Goal: Information Seeking & Learning: Compare options

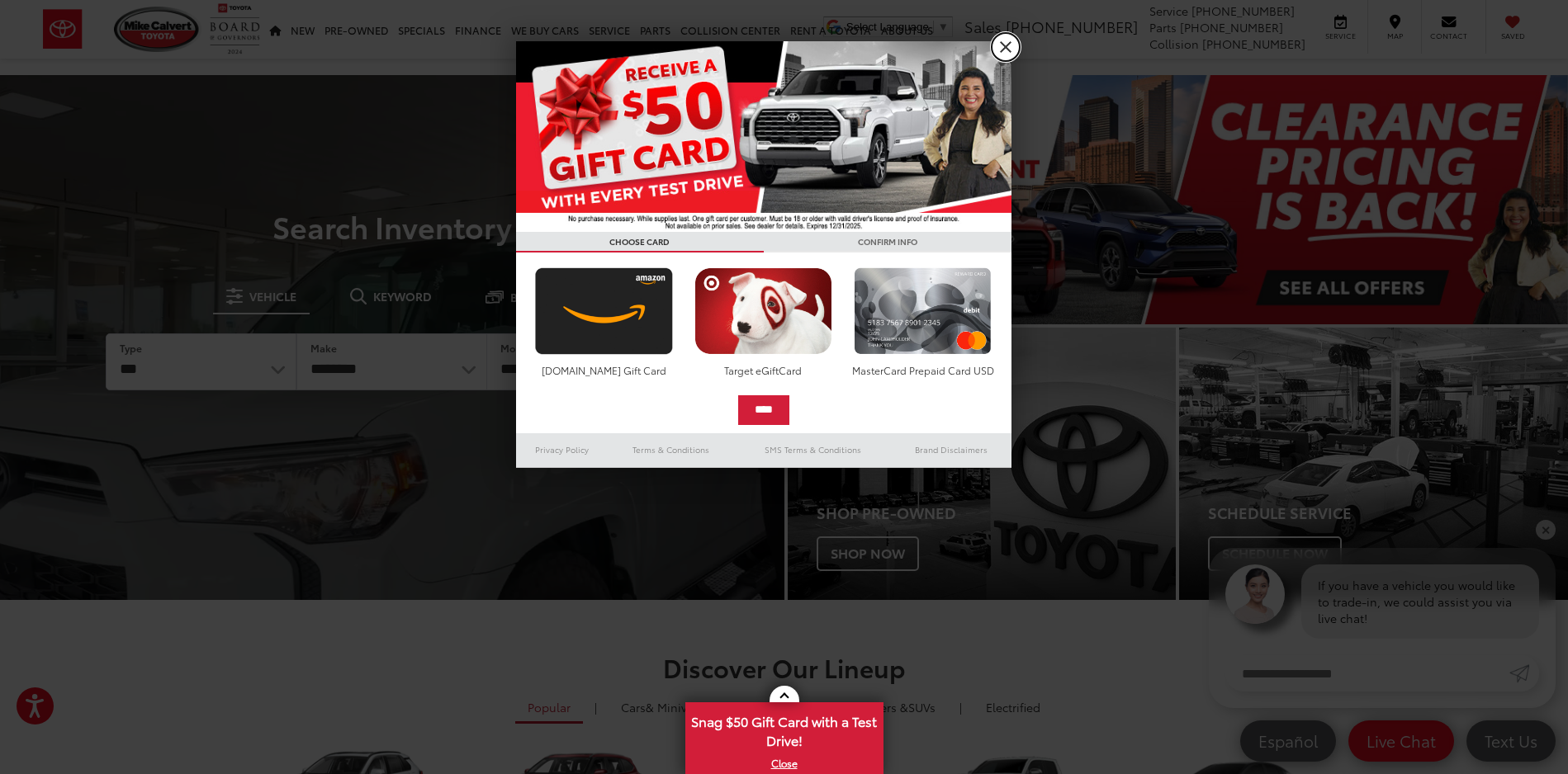
click at [1013, 43] on link "X" at bounding box center [1006, 47] width 28 height 28
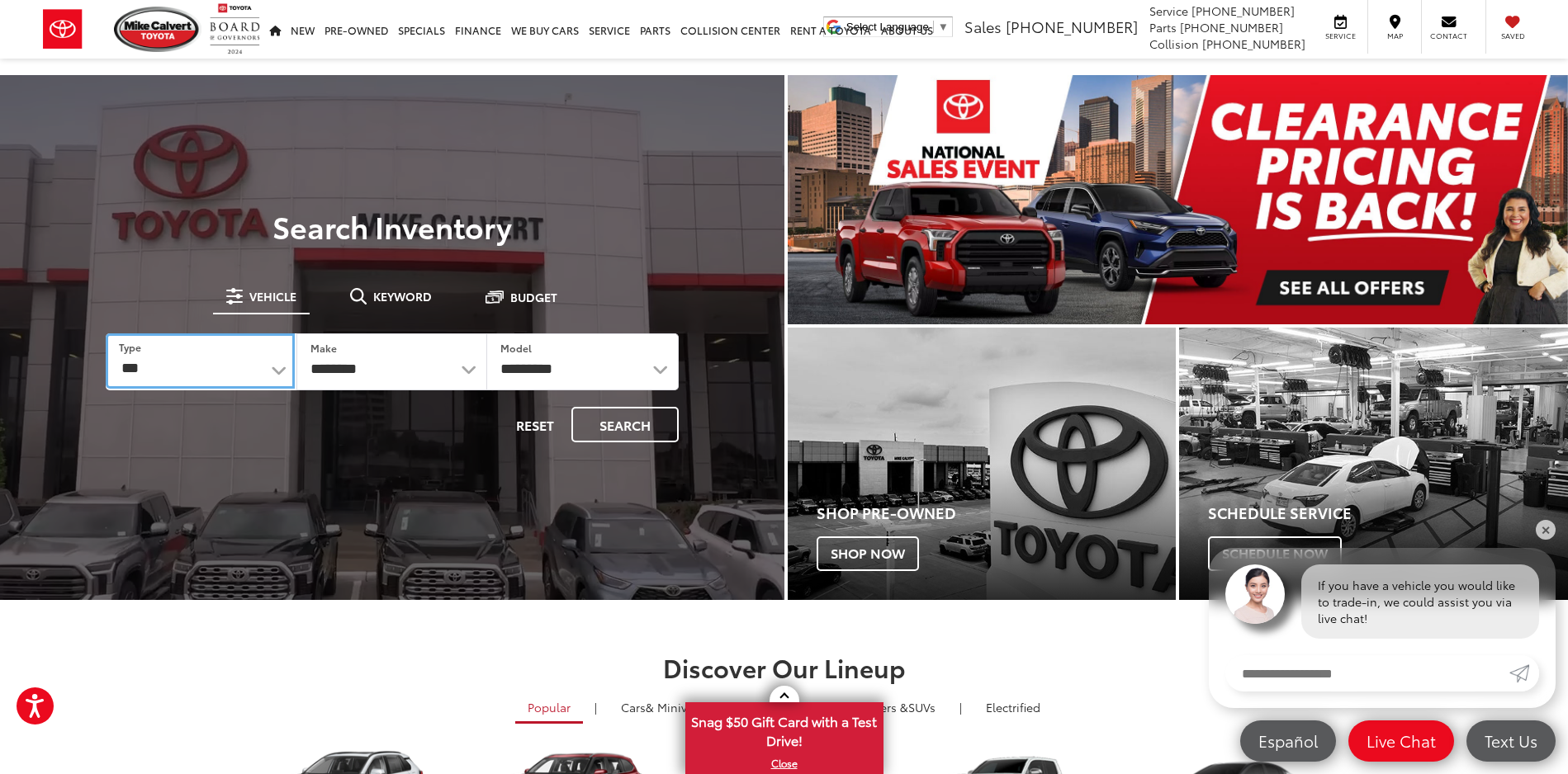
click at [278, 370] on select "*** *** **** *********" at bounding box center [200, 361] width 189 height 55
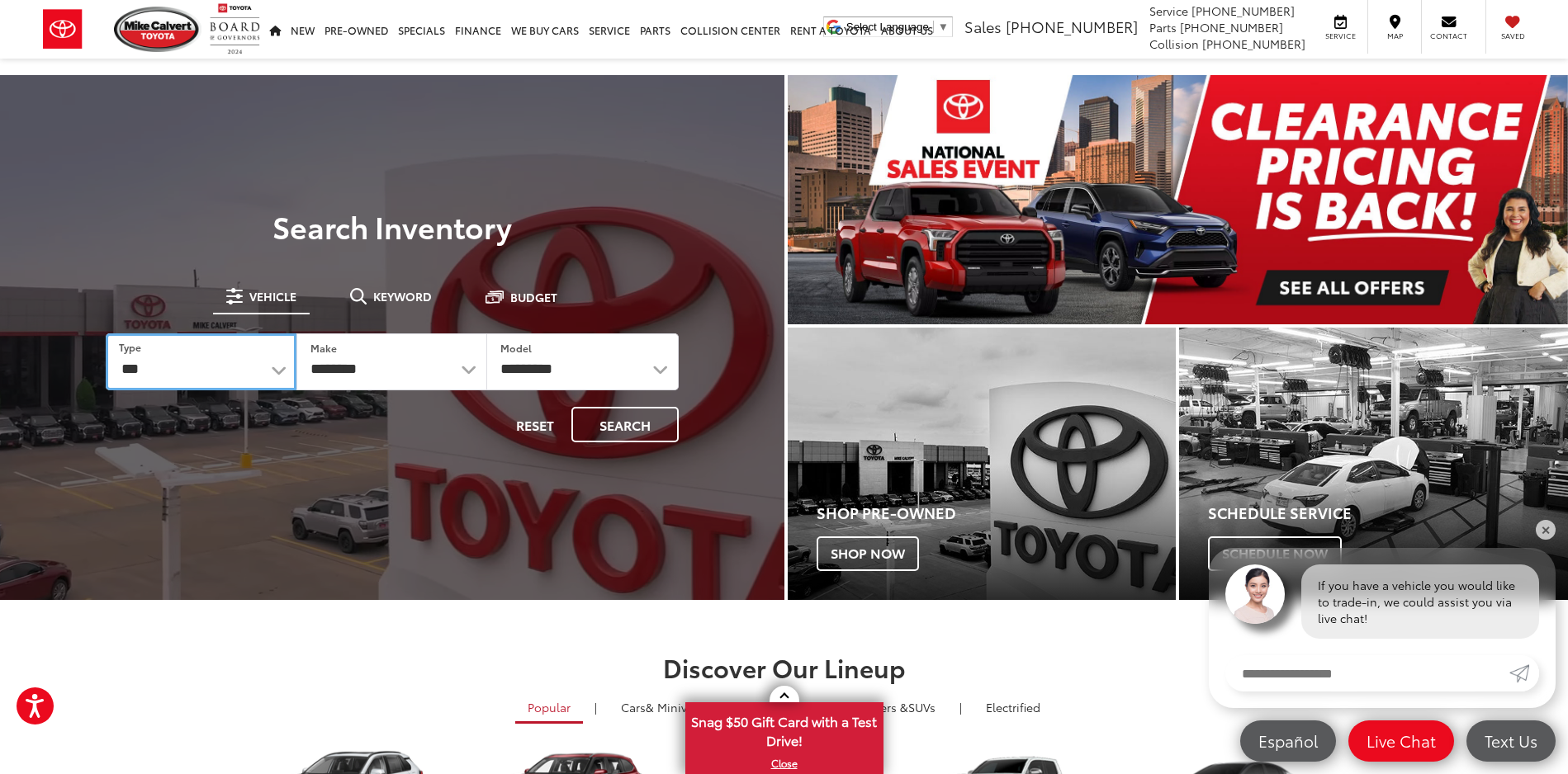
click at [106, 333] on select "*** *** **** *********" at bounding box center [201, 362] width 191 height 57
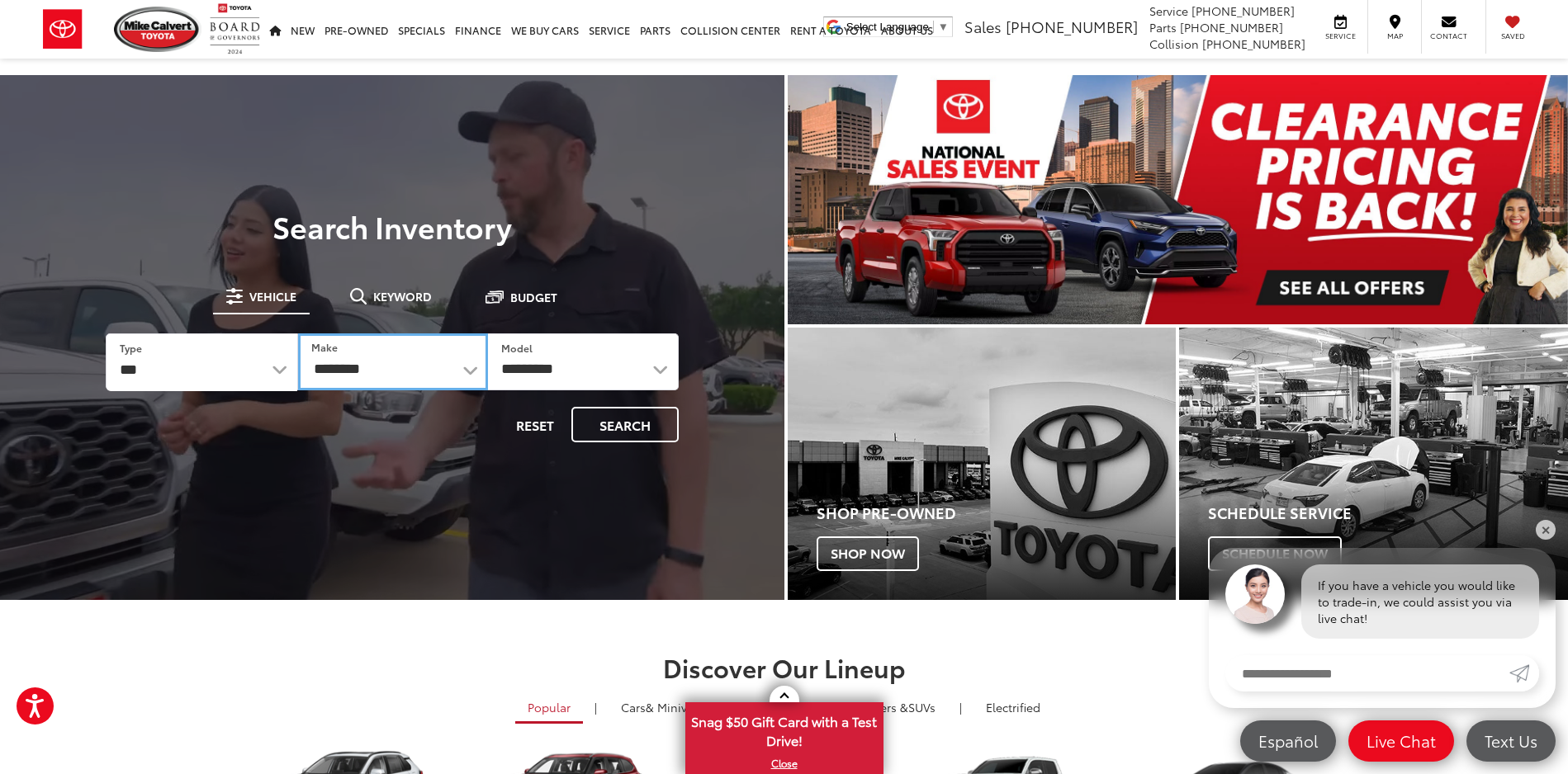
click at [389, 369] on select "**********" at bounding box center [393, 362] width 190 height 57
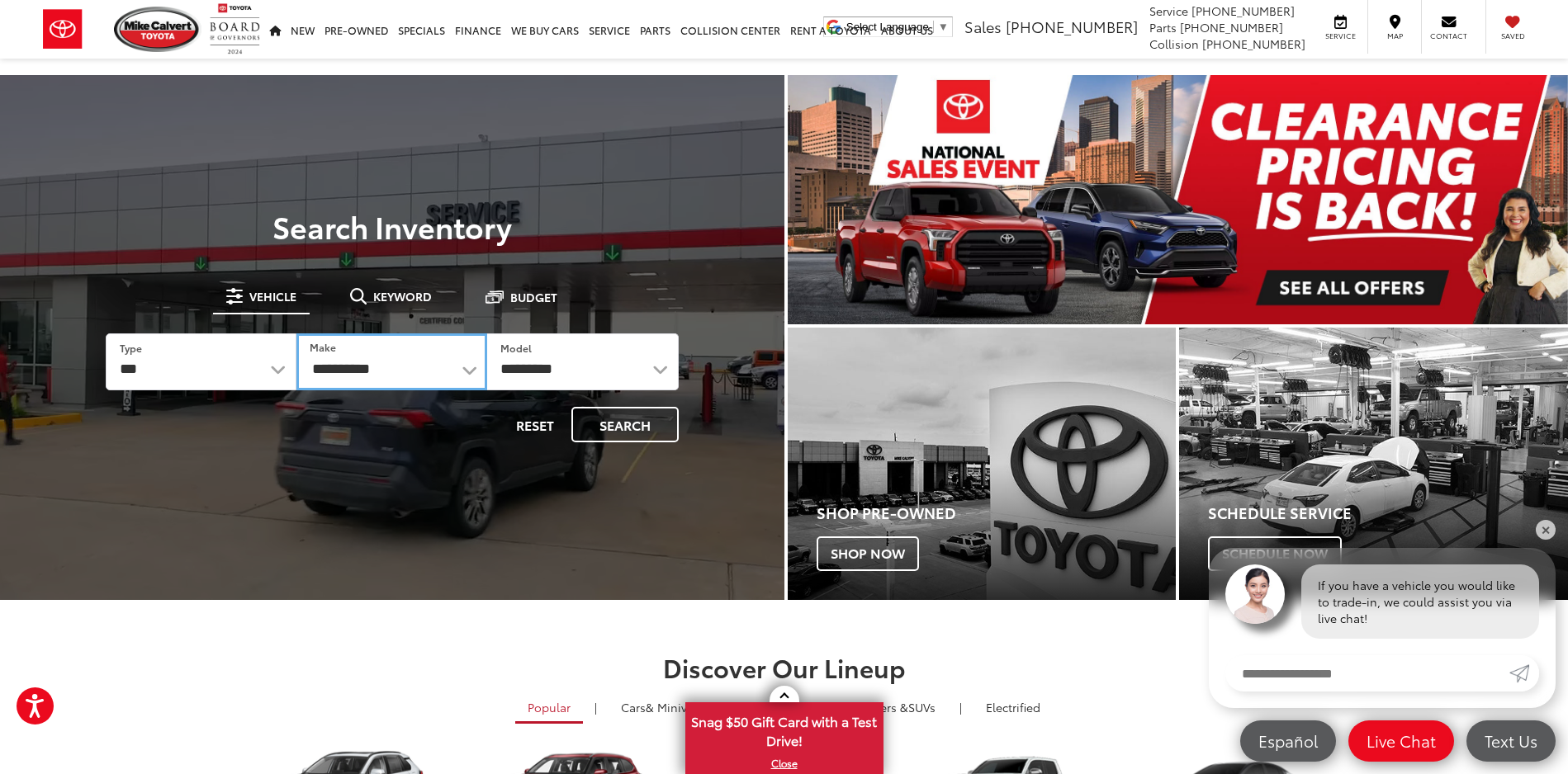
click at [297, 333] on select "**********" at bounding box center [392, 362] width 191 height 57
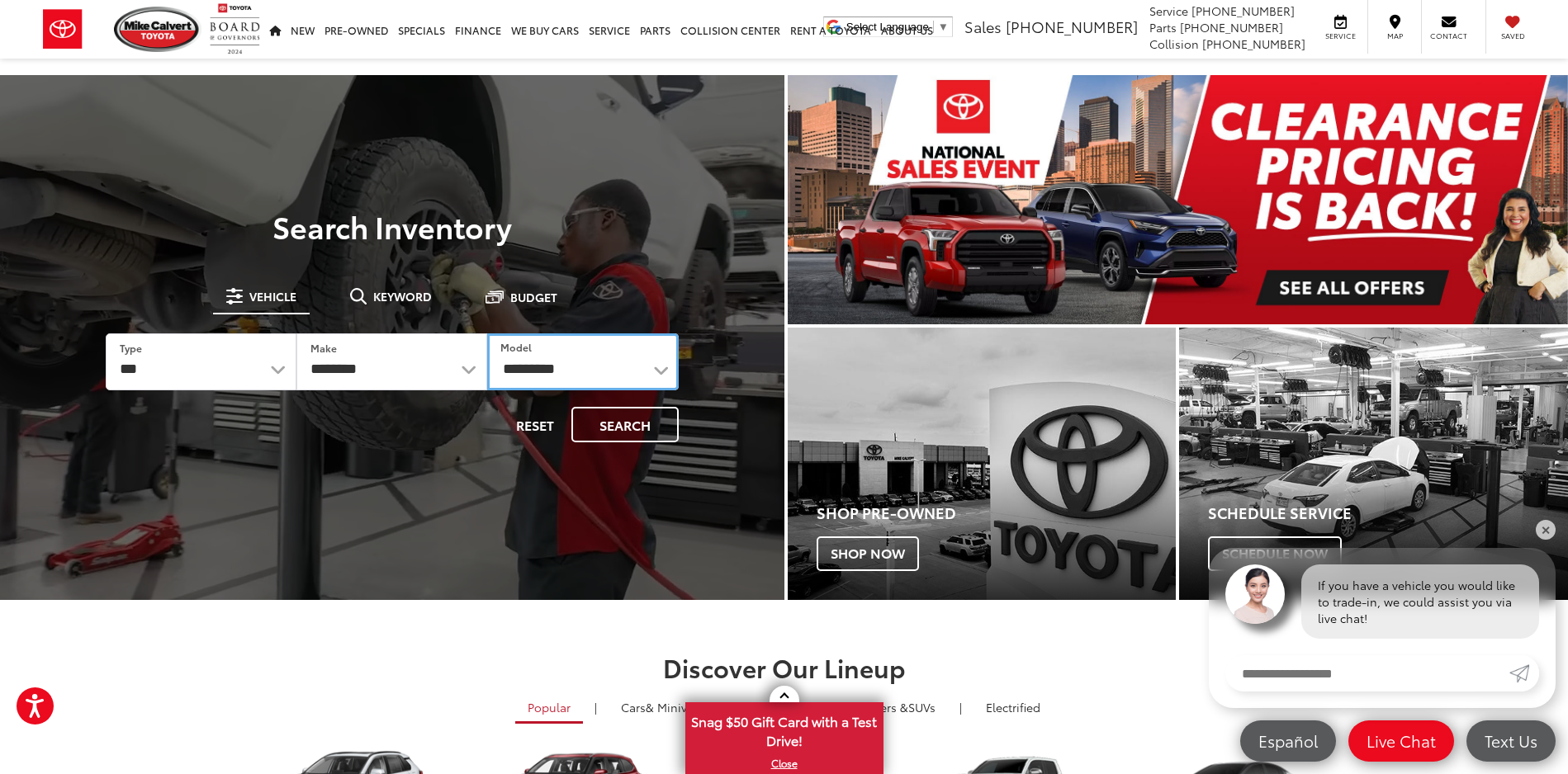
click at [514, 364] on select "********* ********* ***" at bounding box center [583, 362] width 191 height 57
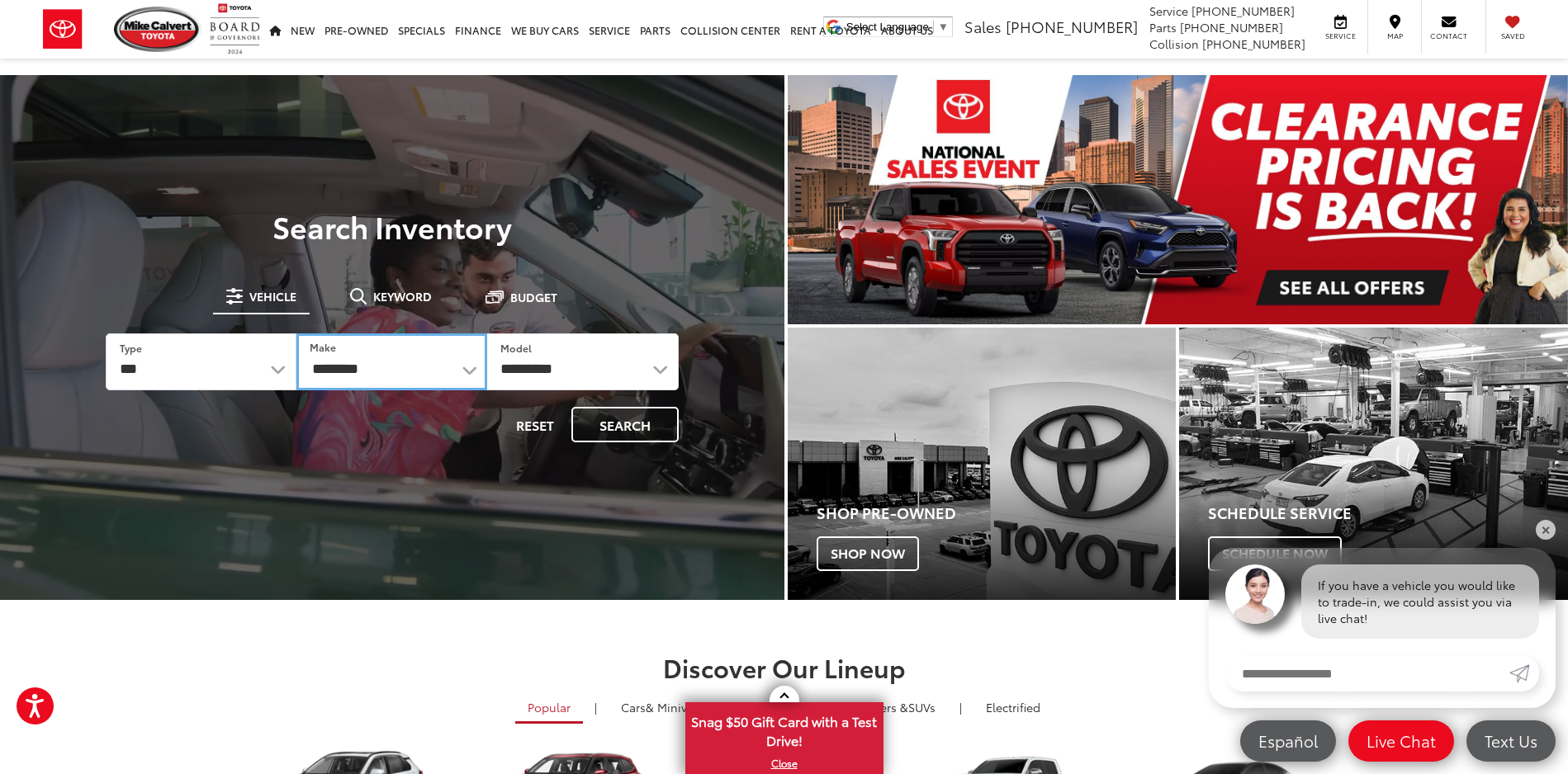
click at [354, 369] on select "**********" at bounding box center [392, 362] width 191 height 57
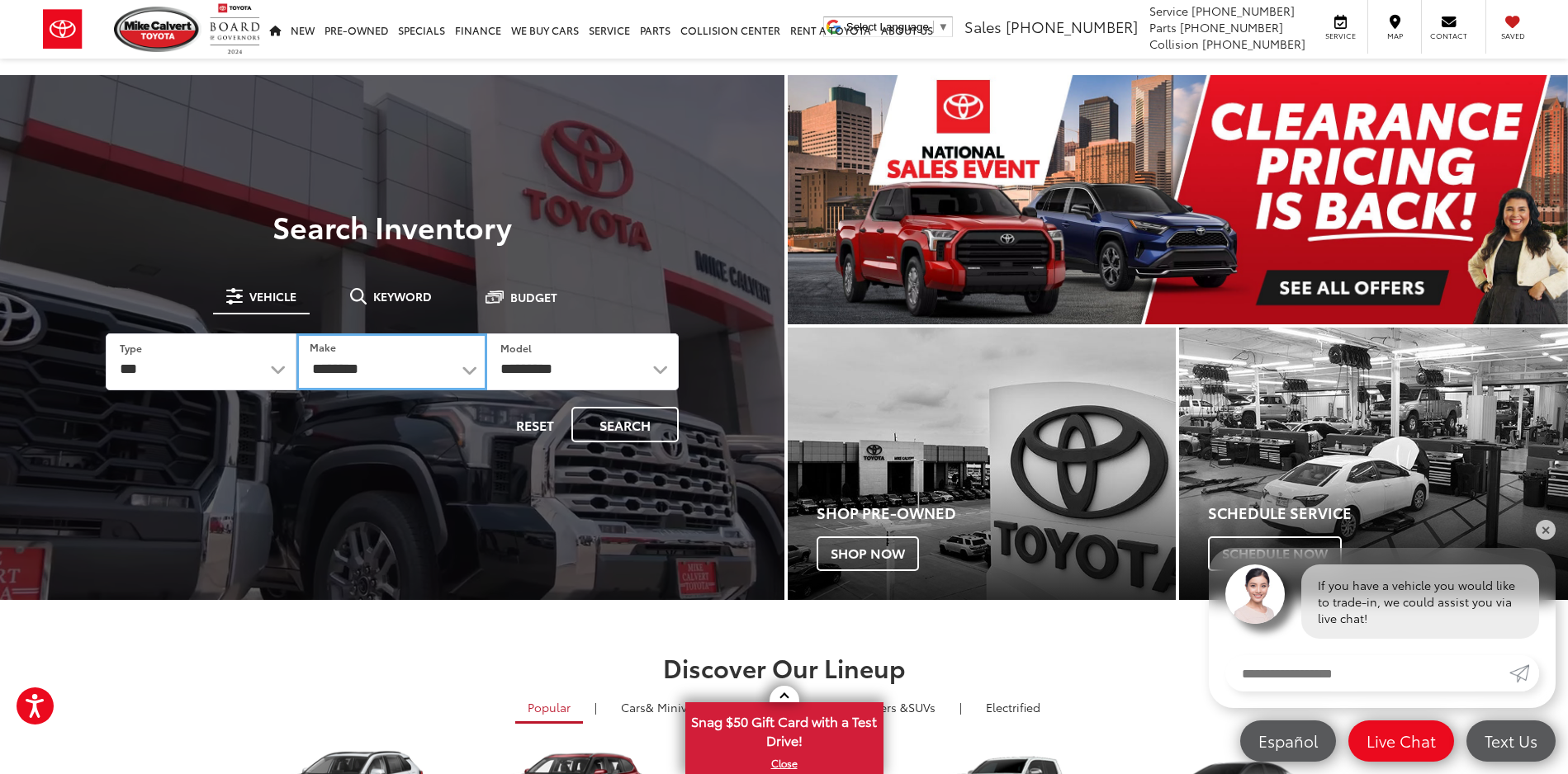
select select "*****"
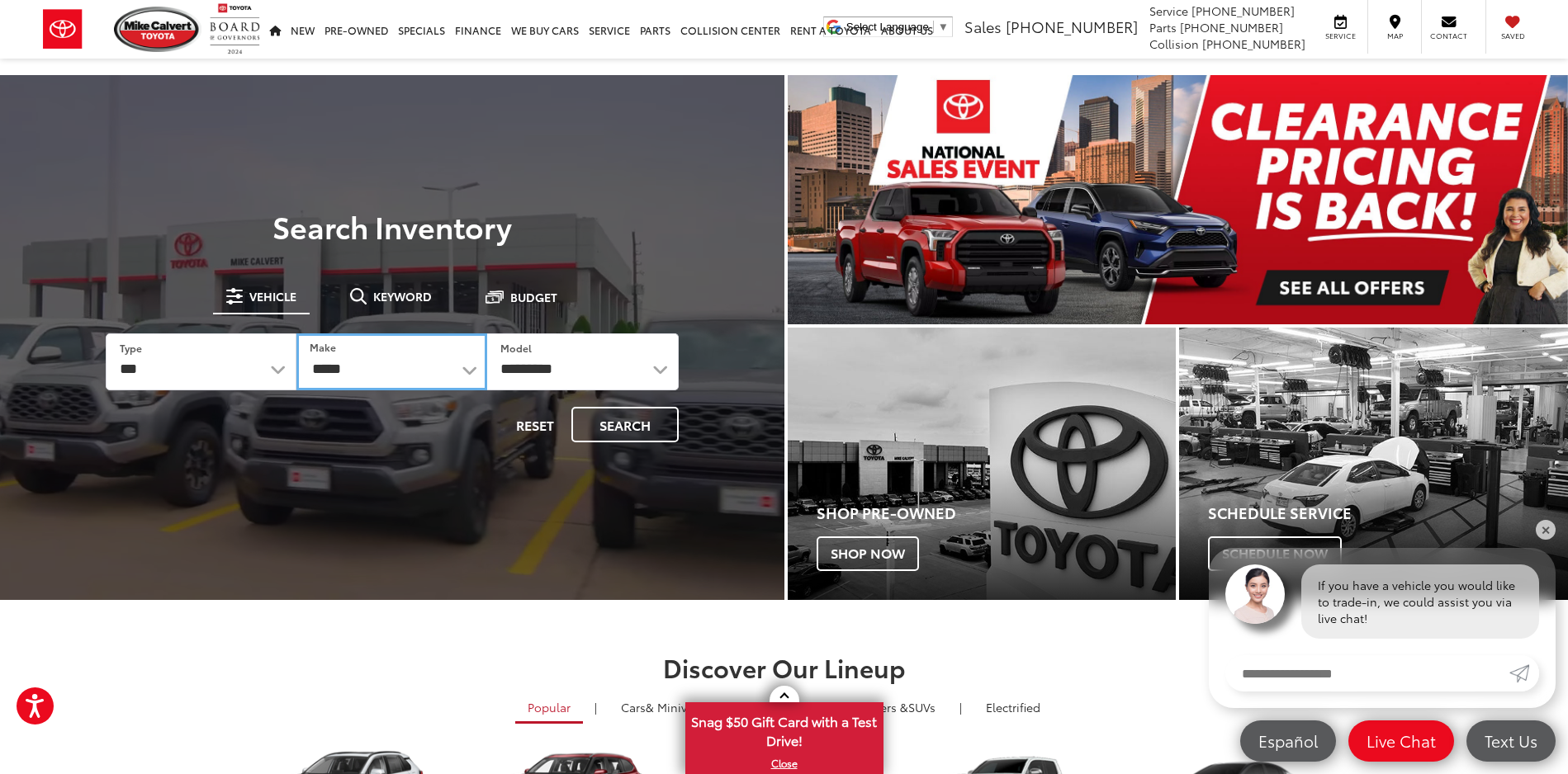
click at [297, 333] on select "**********" at bounding box center [392, 362] width 191 height 57
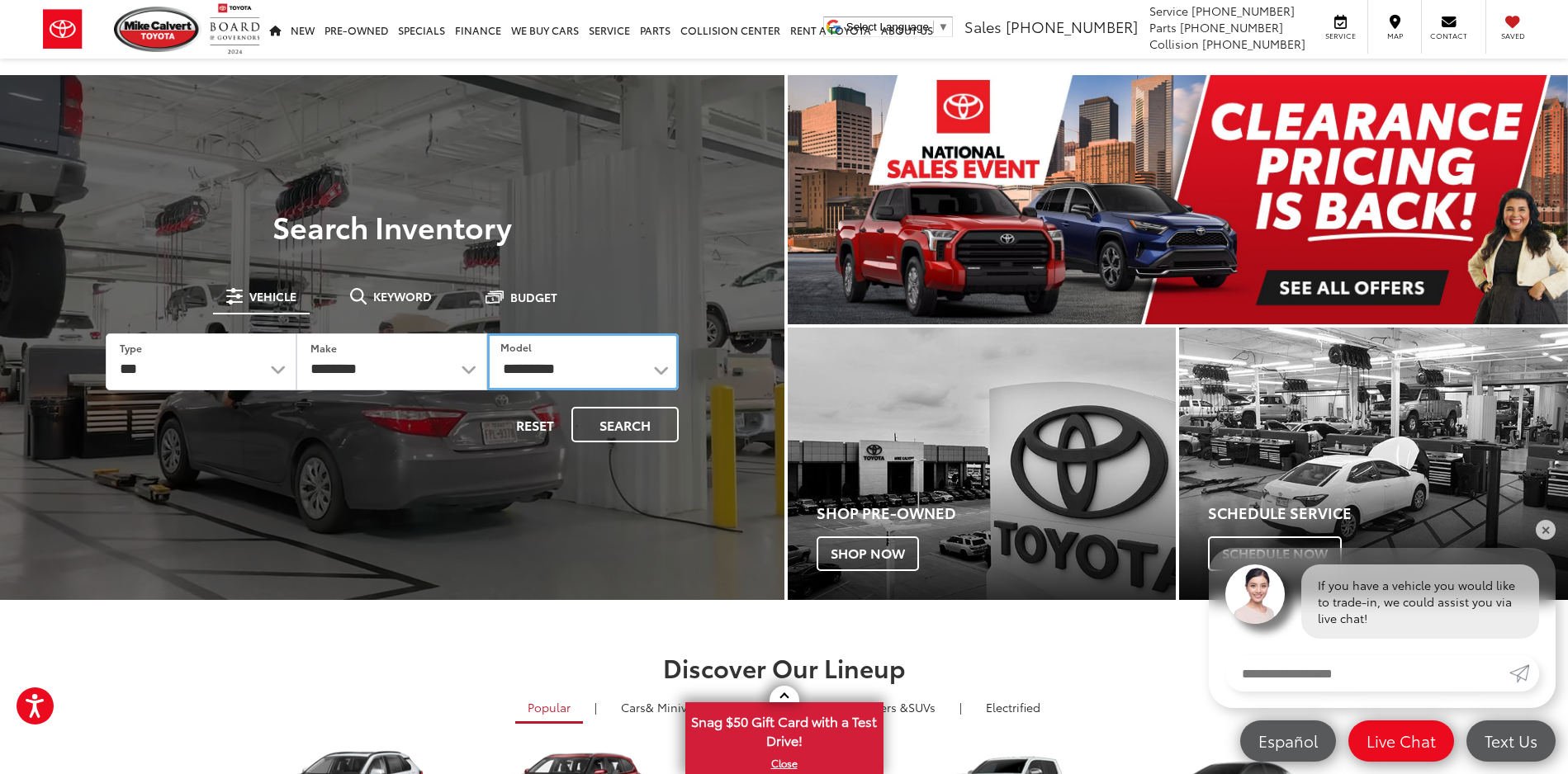
click at [541, 374] on select "********* ** ** ** ** ** **" at bounding box center [583, 362] width 191 height 57
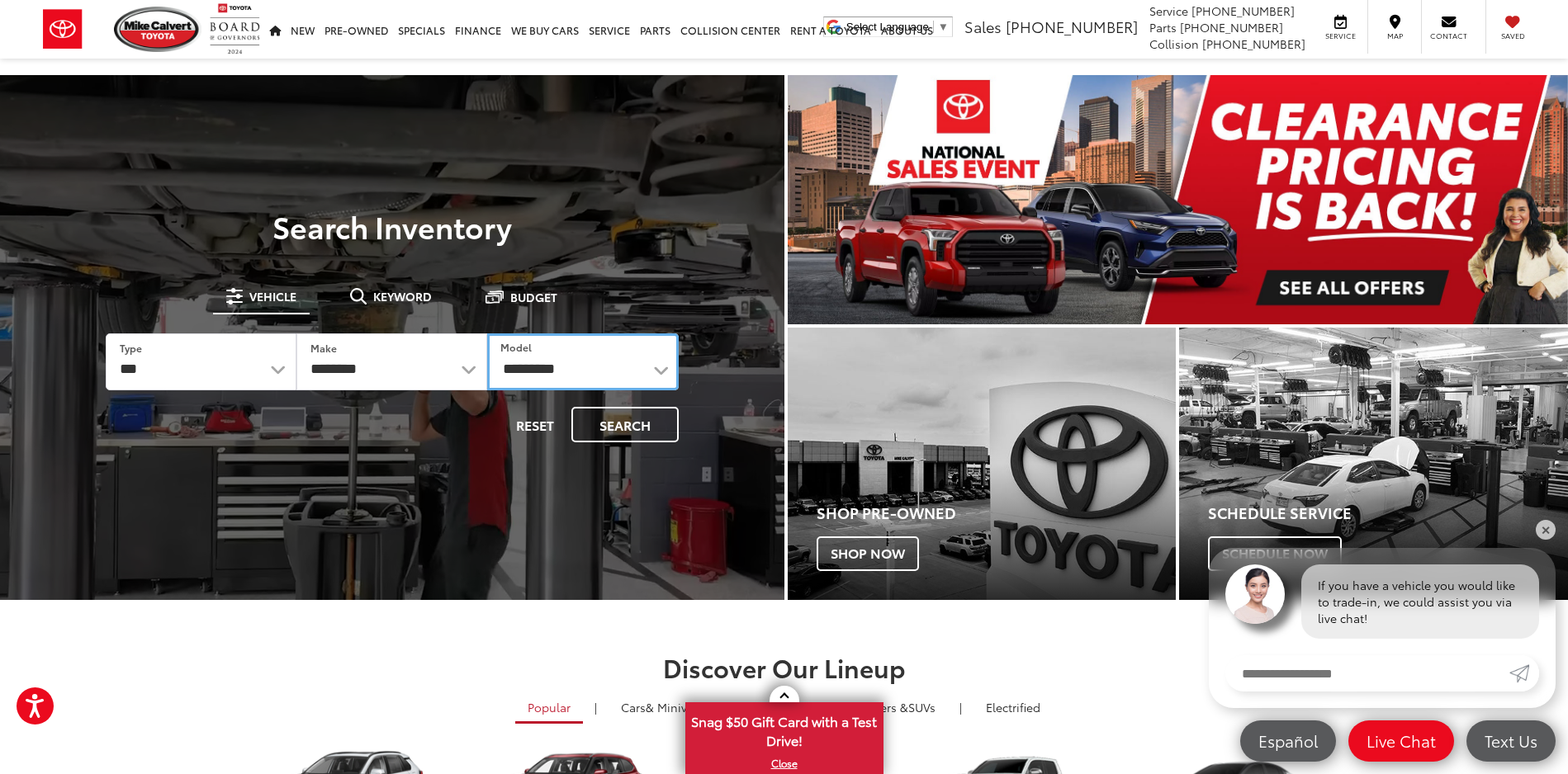
select select "**"
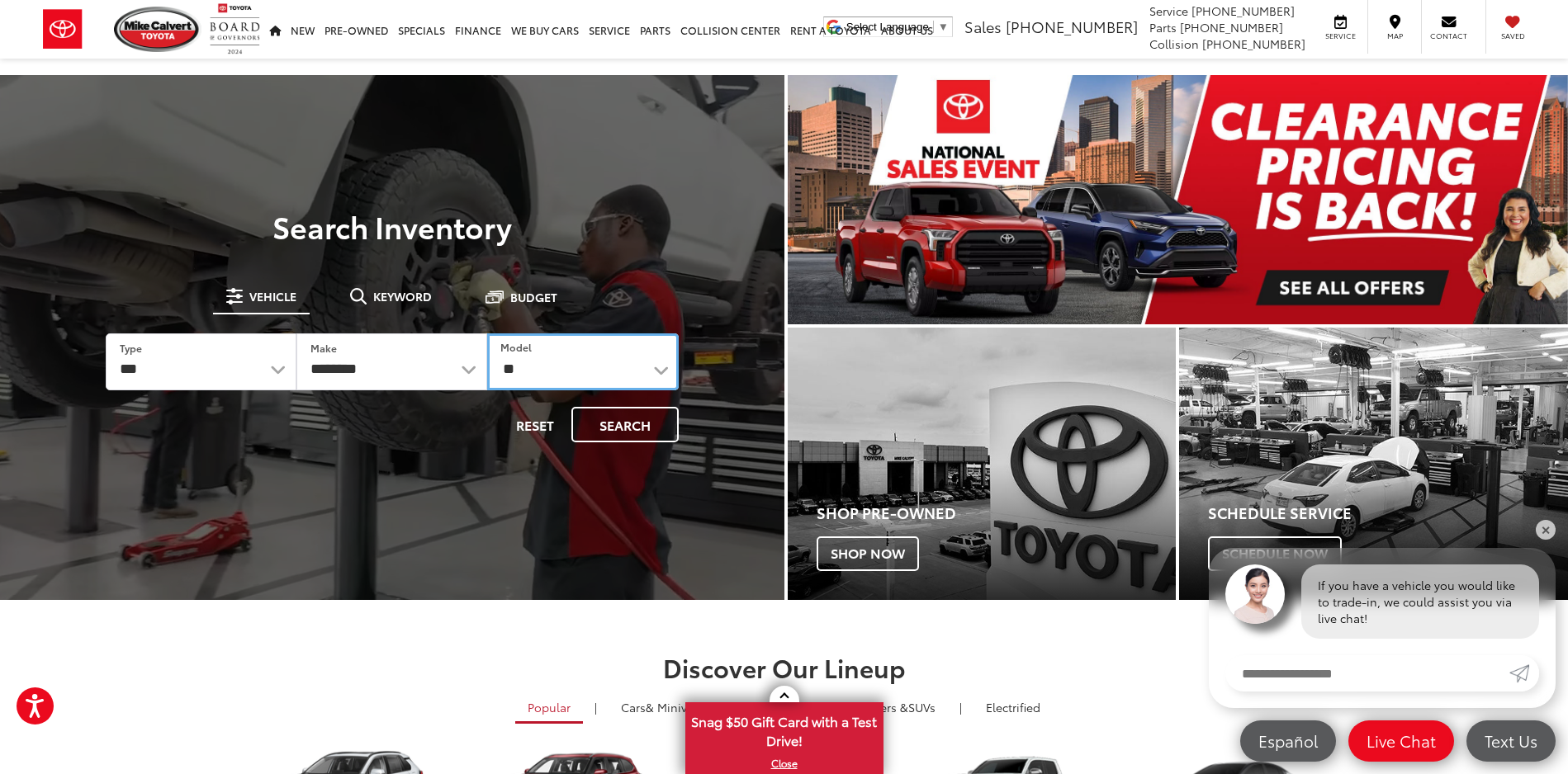
click at [488, 333] on select "********* ** ** ** ** ** **" at bounding box center [583, 362] width 191 height 57
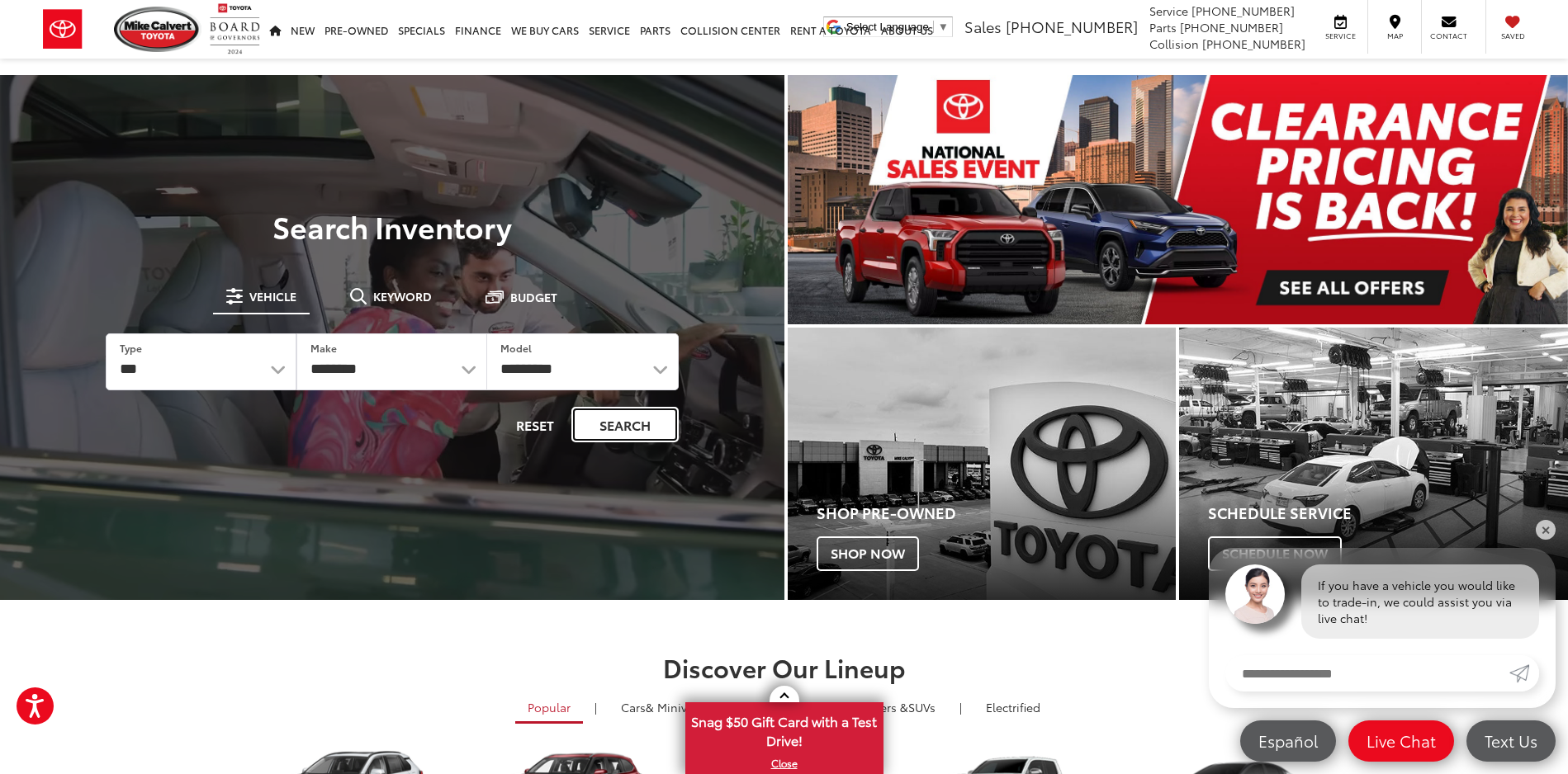
click at [614, 426] on button "Search" at bounding box center [625, 424] width 108 height 36
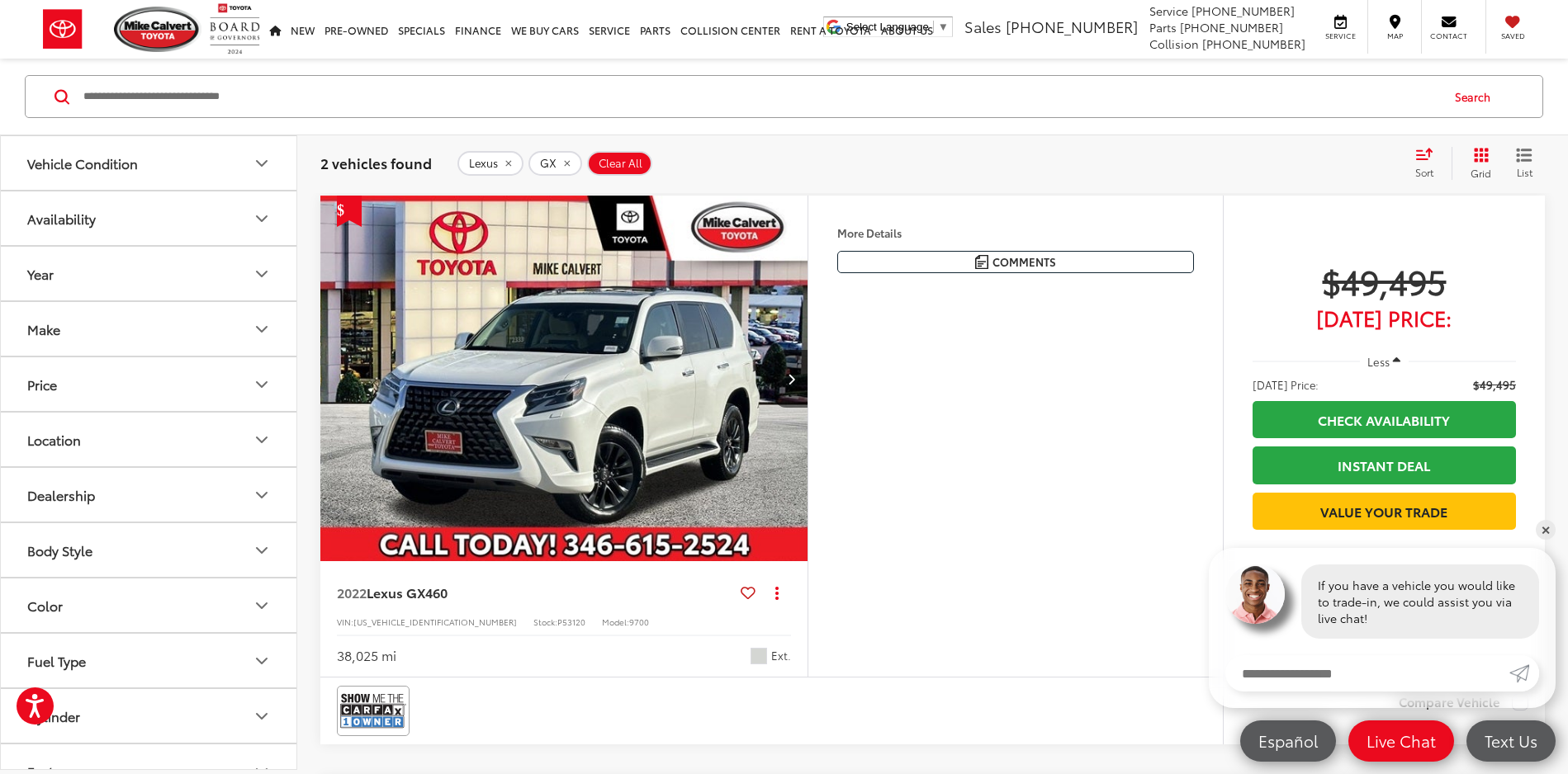
click at [52, 328] on div "Make" at bounding box center [44, 328] width 33 height 16
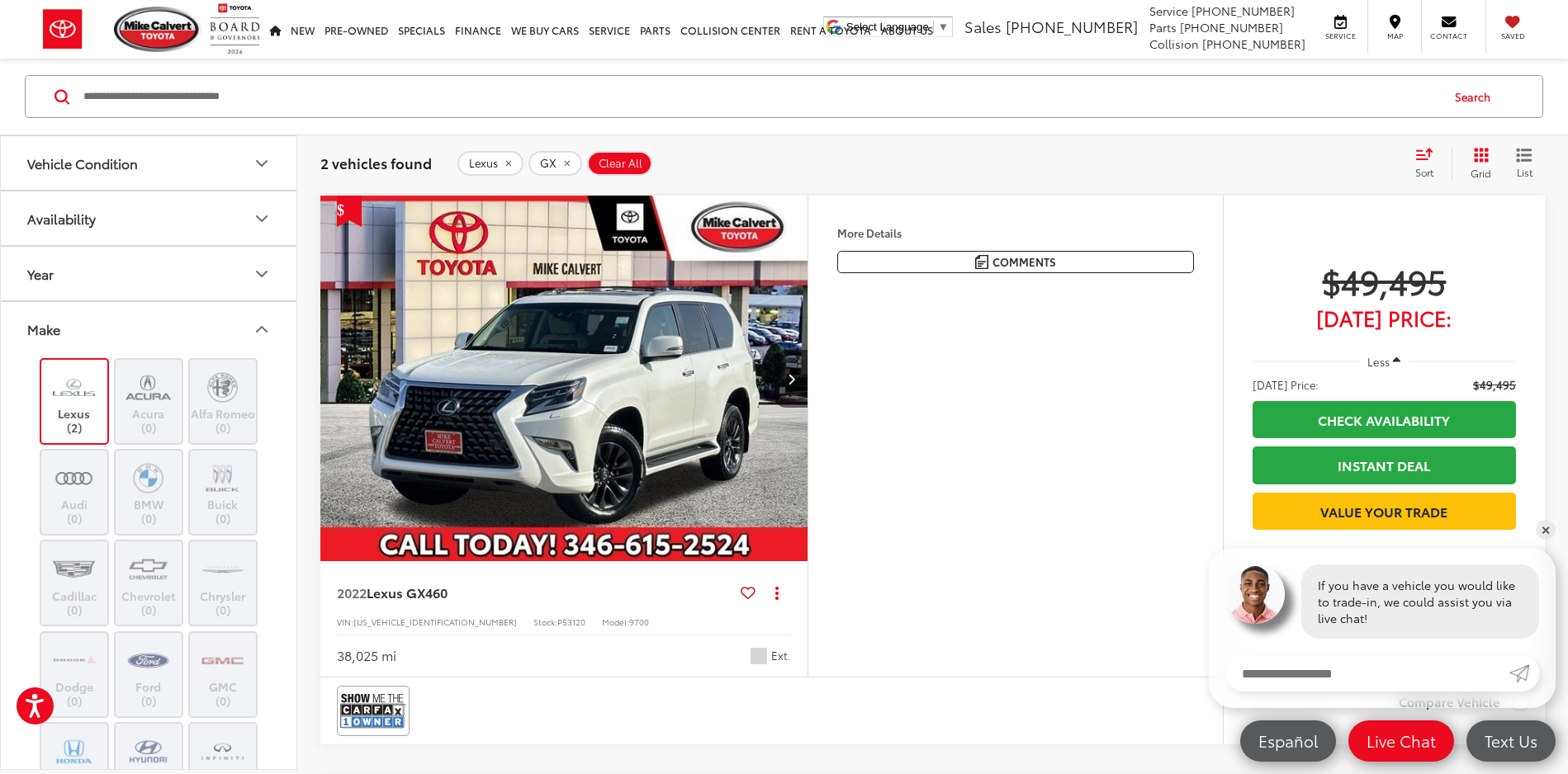
click at [255, 333] on icon "Make" at bounding box center [262, 329] width 20 height 20
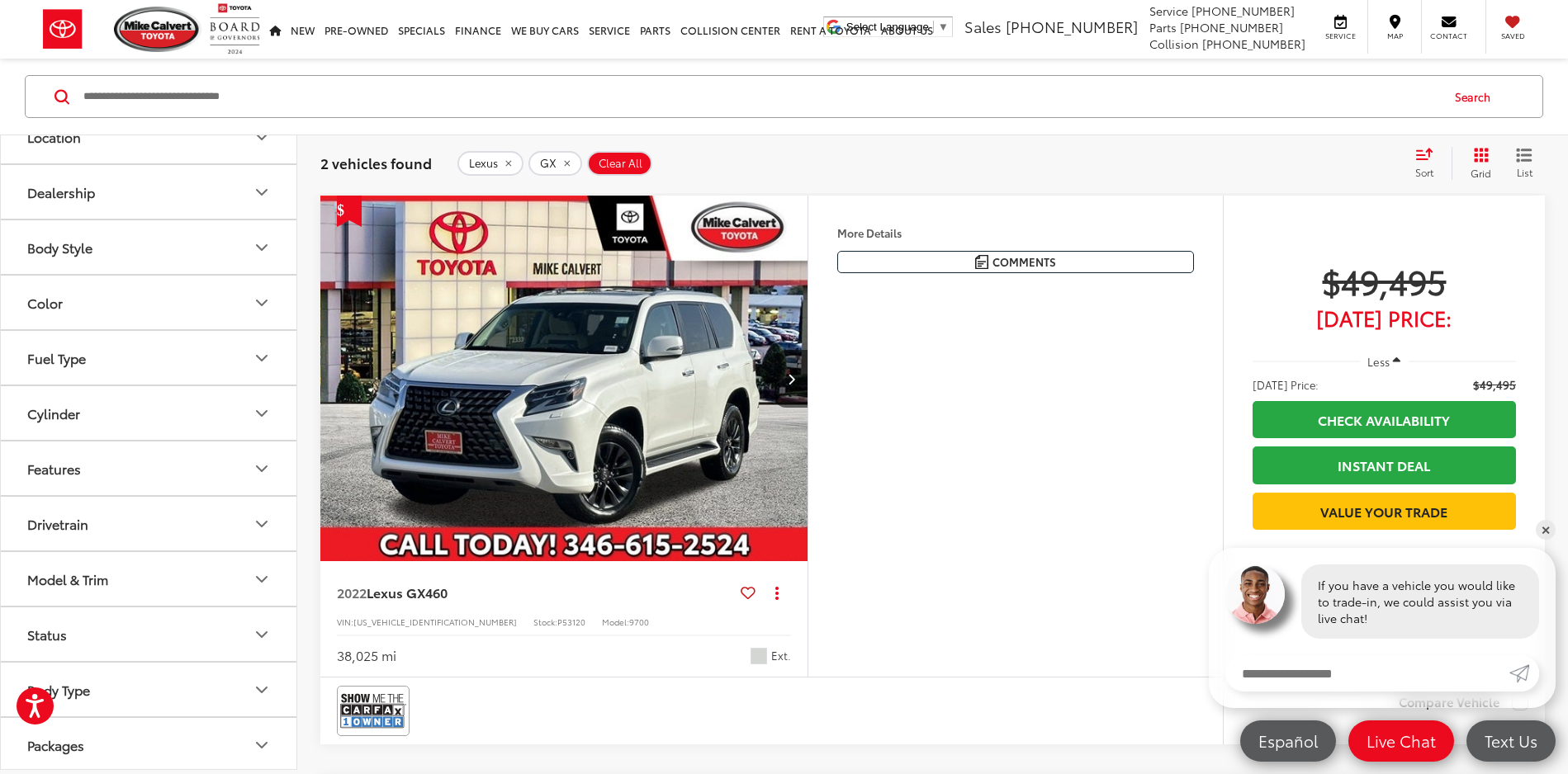
scroll to position [362, 0]
click at [45, 520] on div "Model & Trim" at bounding box center [68, 520] width 81 height 16
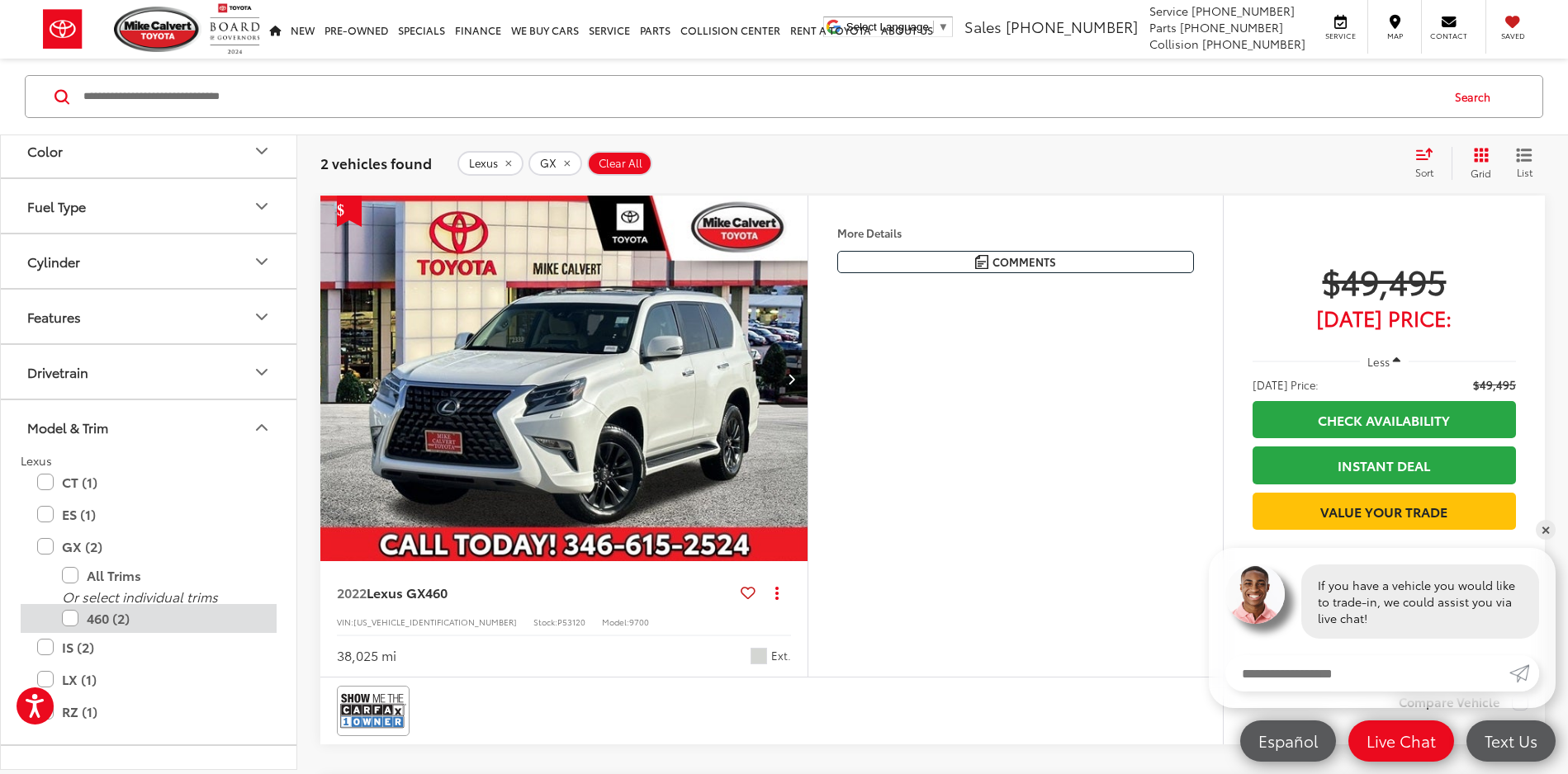
scroll to position [494, 0]
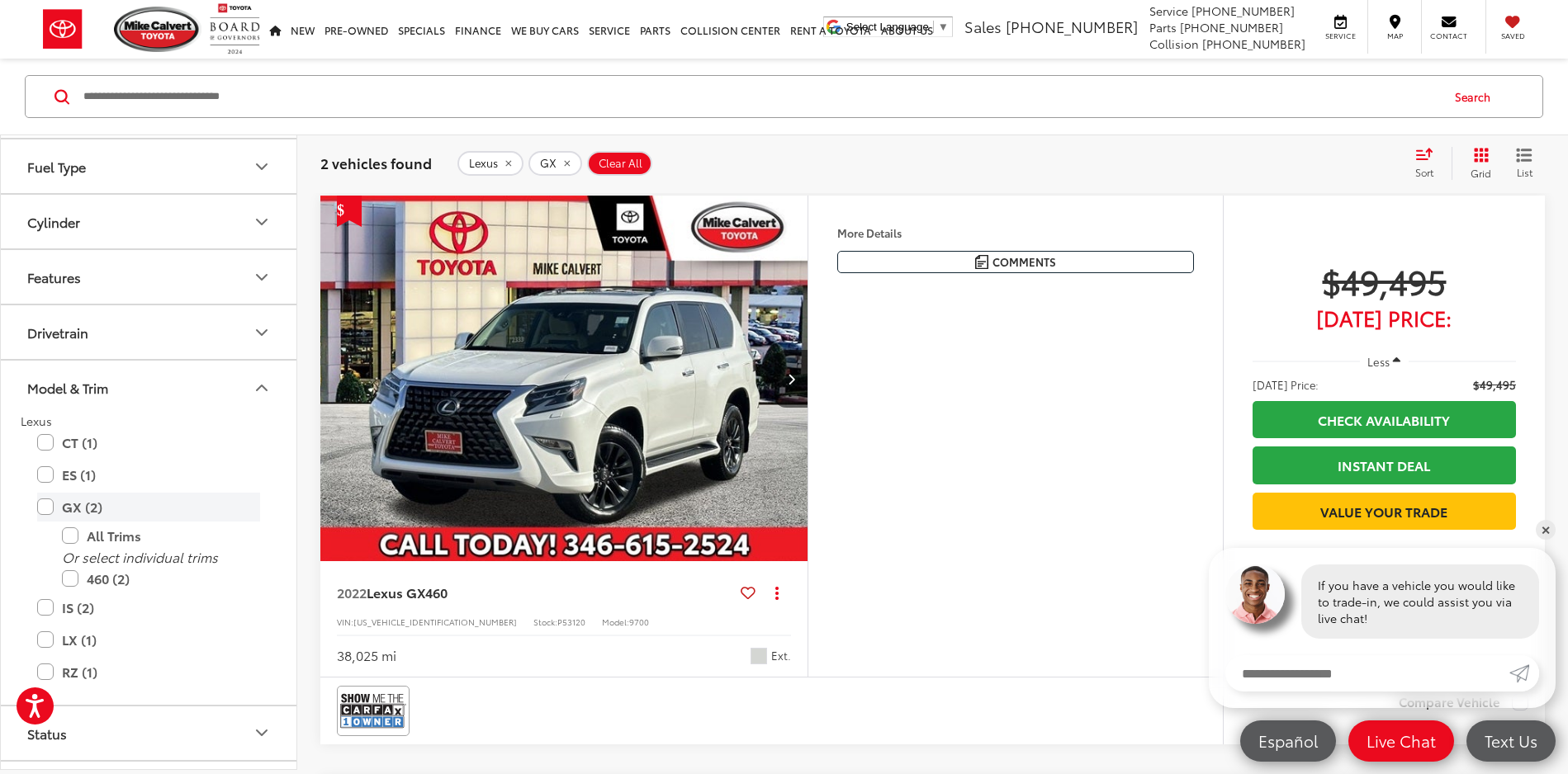
click at [48, 505] on label "GX (2)" at bounding box center [149, 507] width 223 height 29
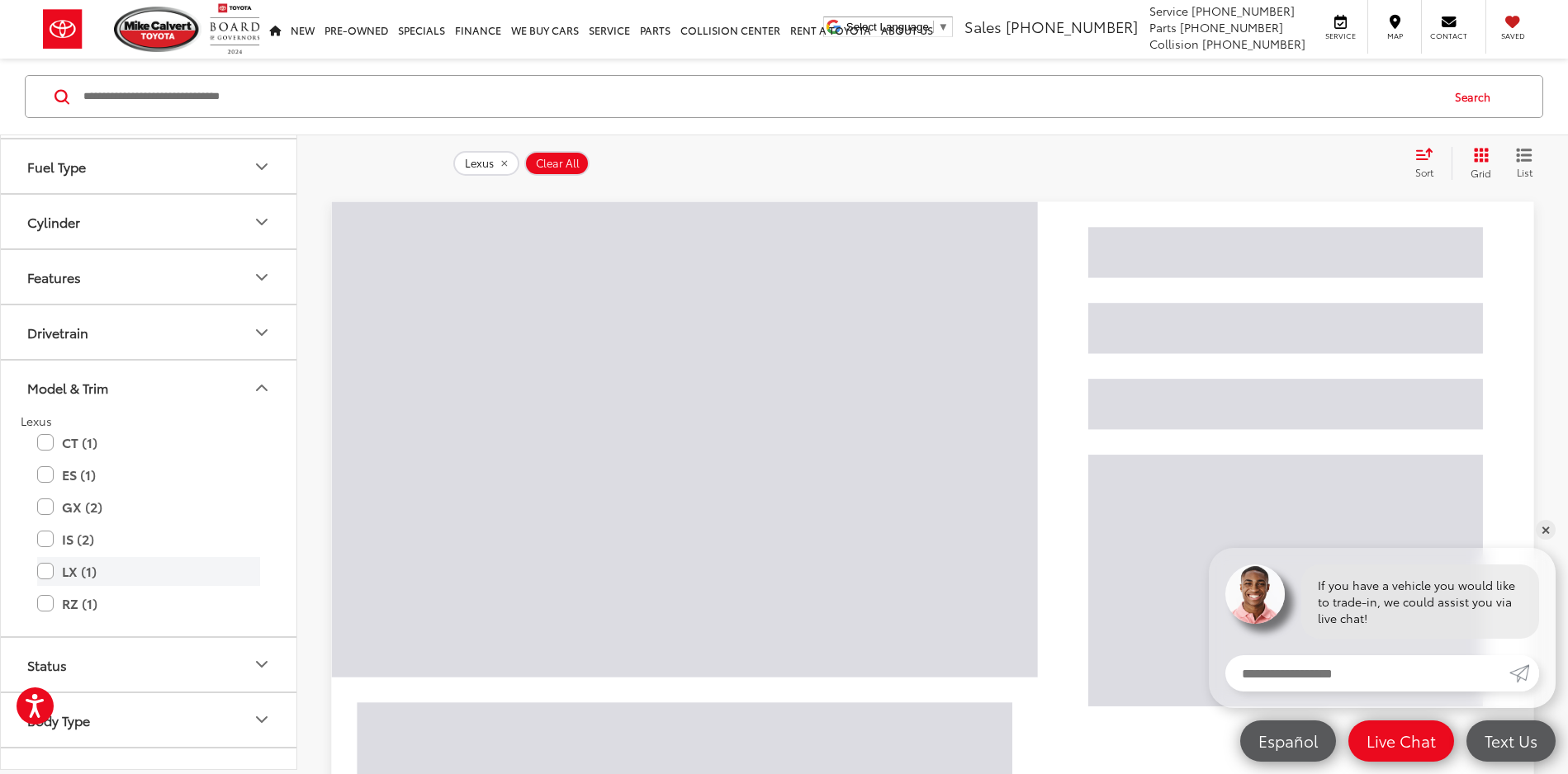
click at [42, 576] on label "LX (1)" at bounding box center [149, 572] width 223 height 29
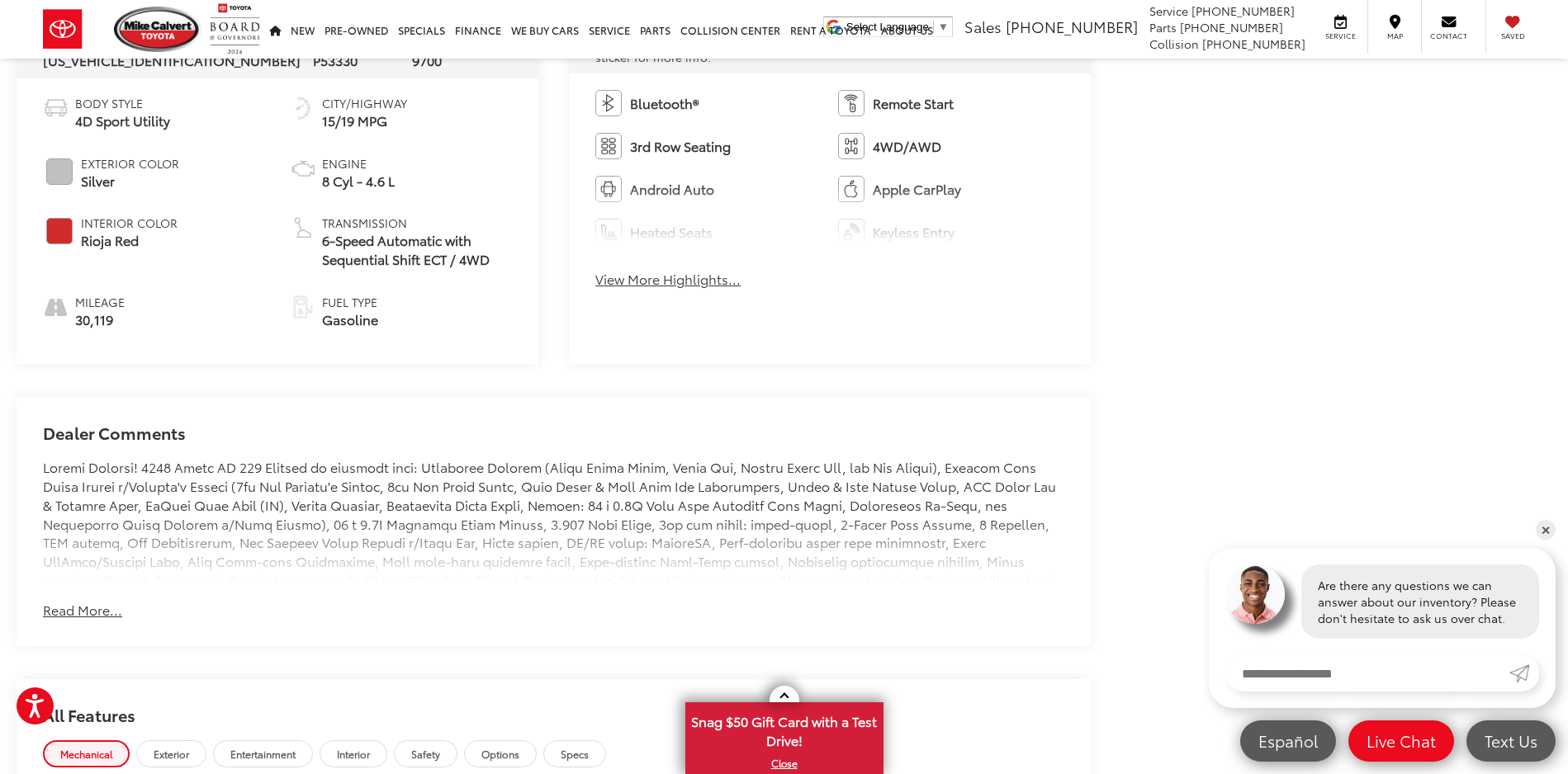
scroll to position [863, 0]
click at [79, 604] on button "Read More..." at bounding box center [83, 607] width 79 height 19
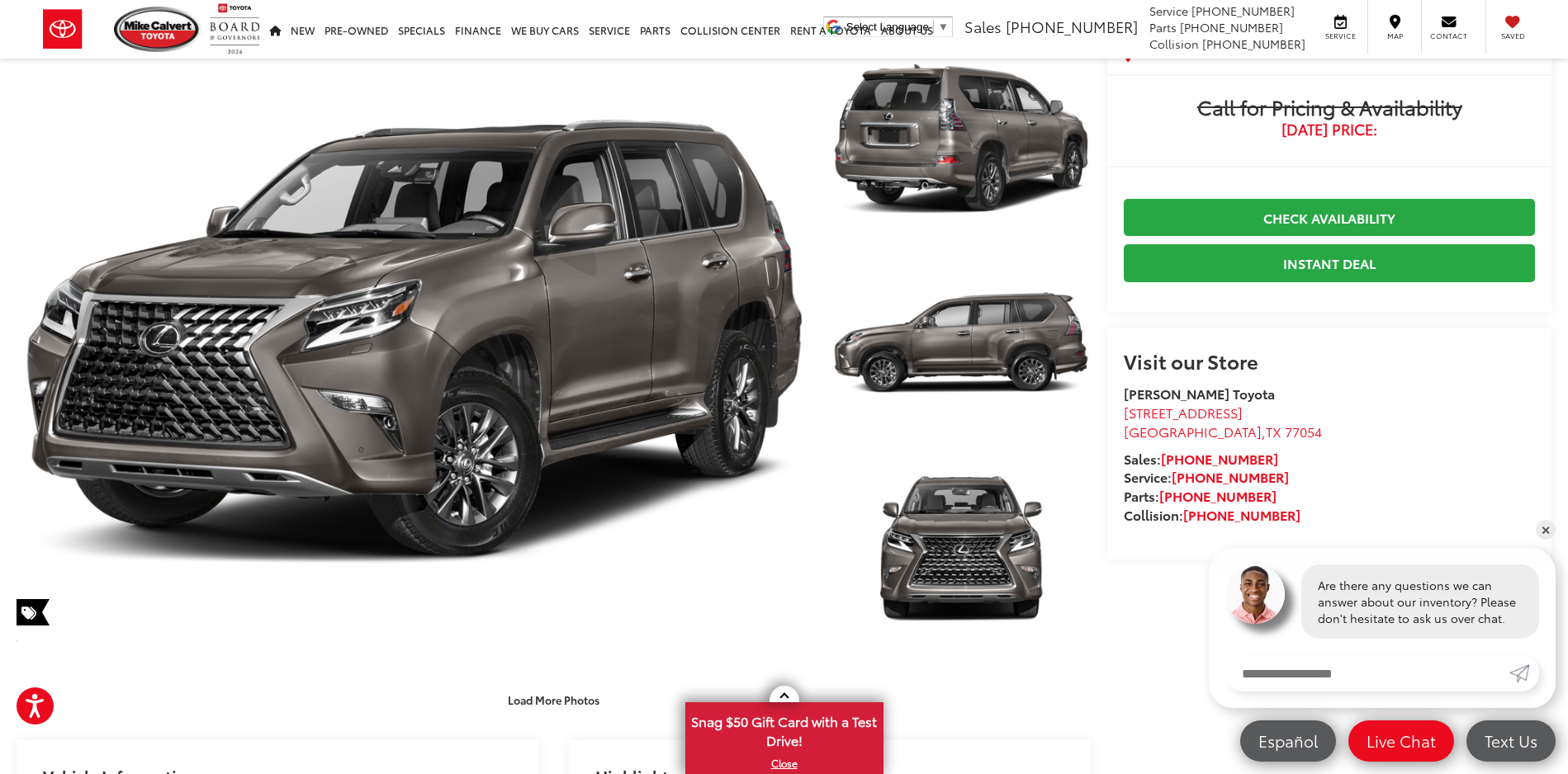
scroll to position [0, 0]
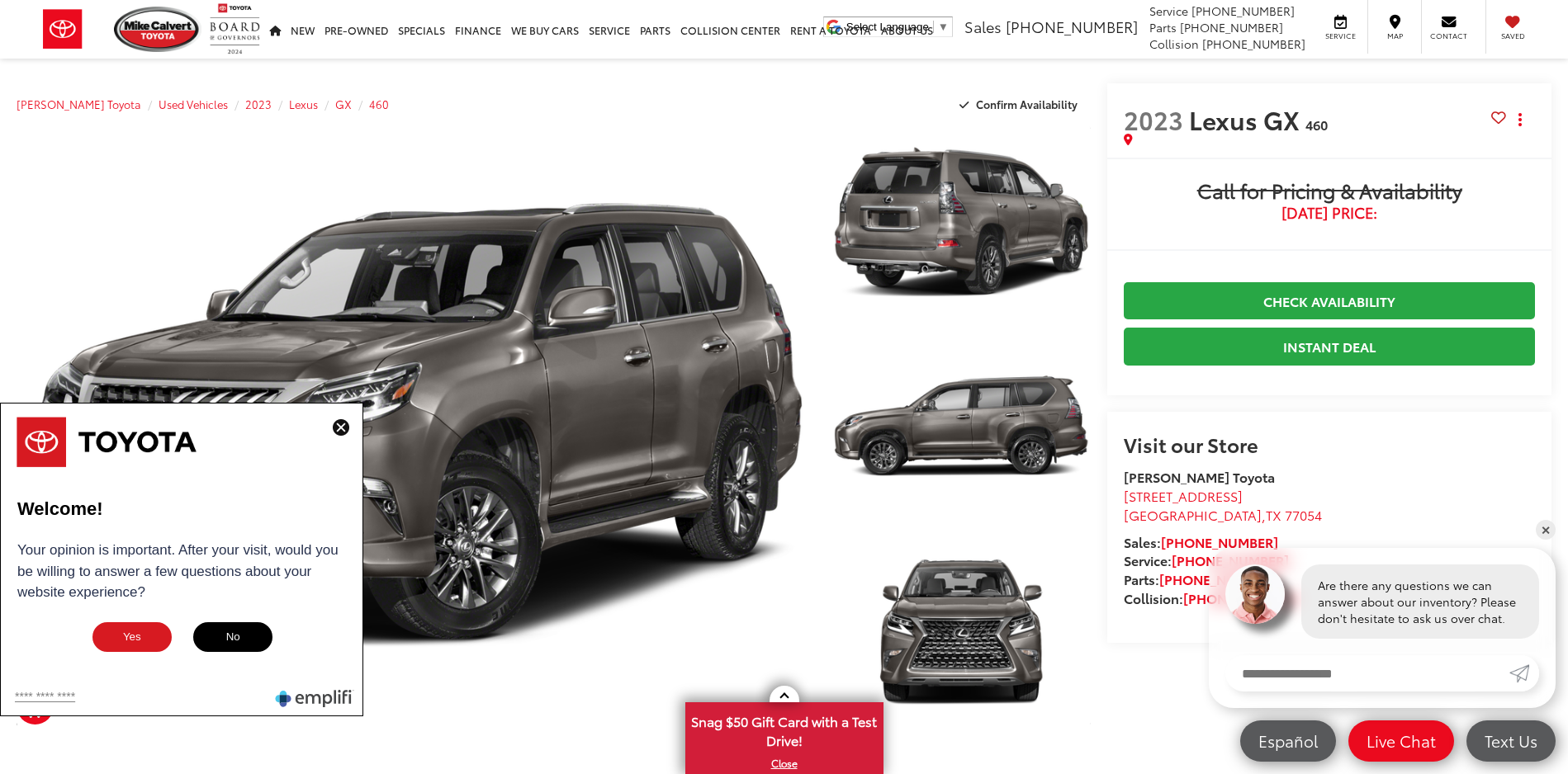
click at [337, 426] on img at bounding box center [341, 427] width 17 height 17
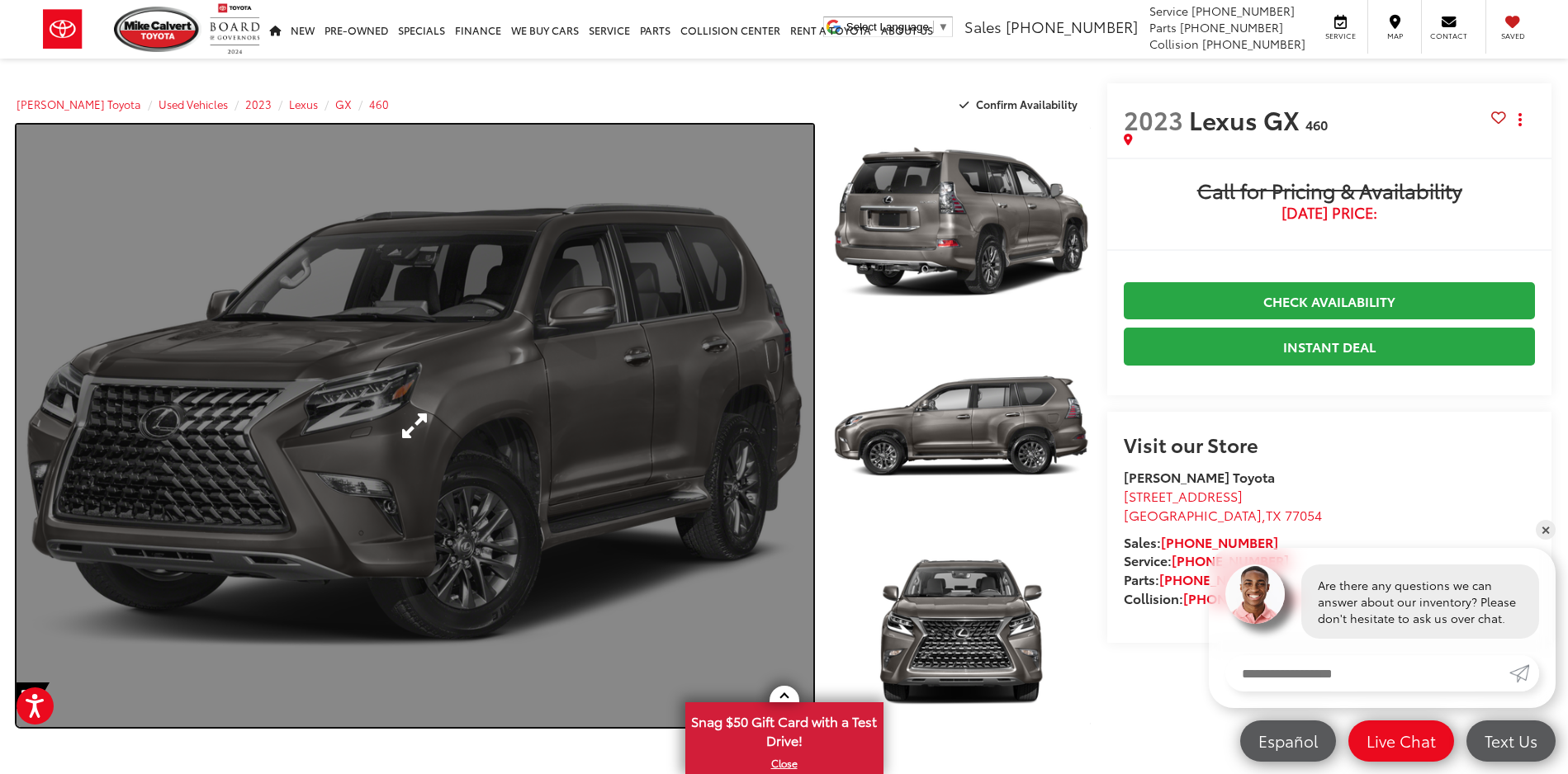
click at [334, 431] on link "Expand Photo 0" at bounding box center [415, 426] width 797 height 602
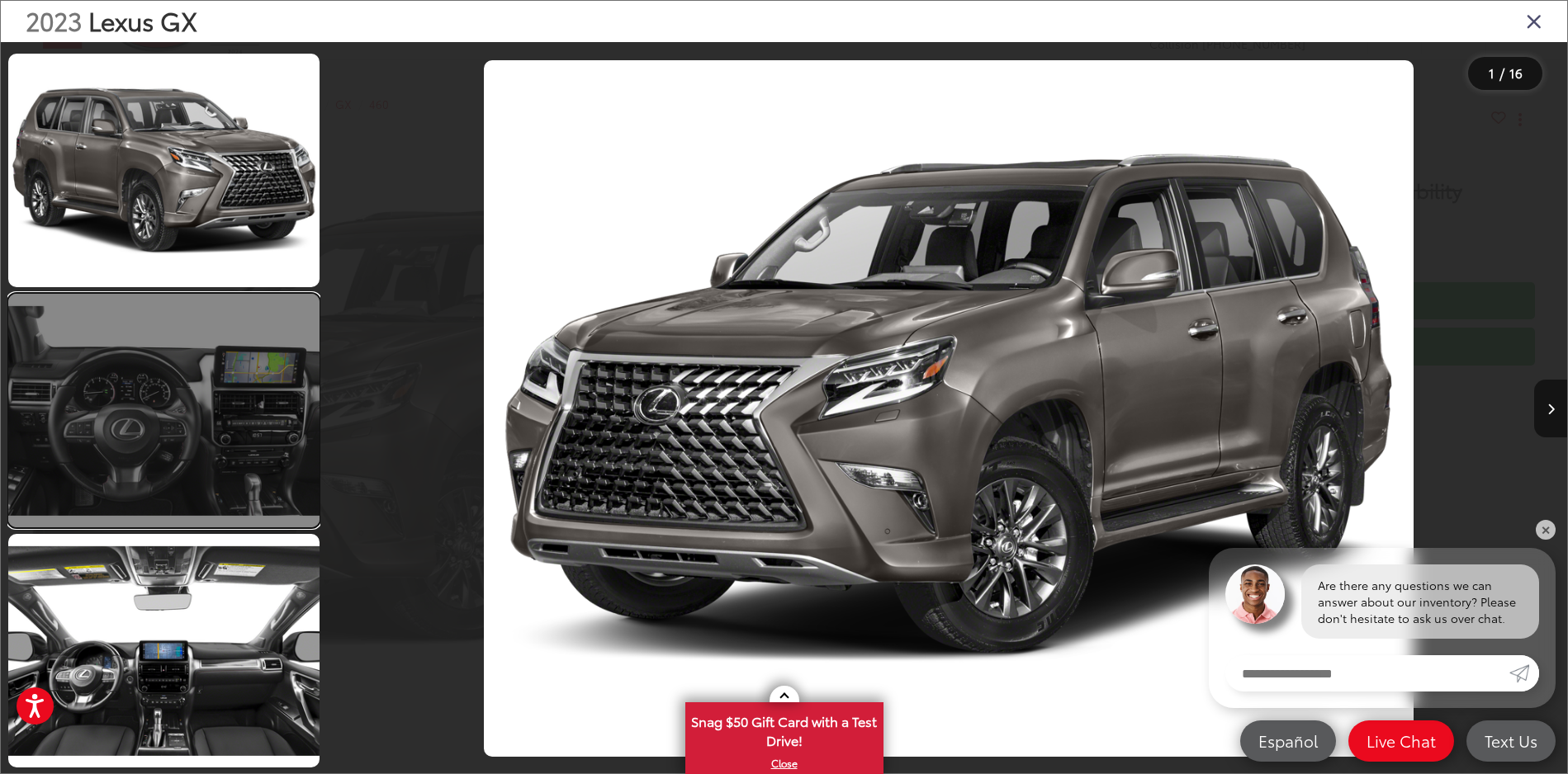
click at [184, 446] on link at bounding box center [164, 411] width 312 height 233
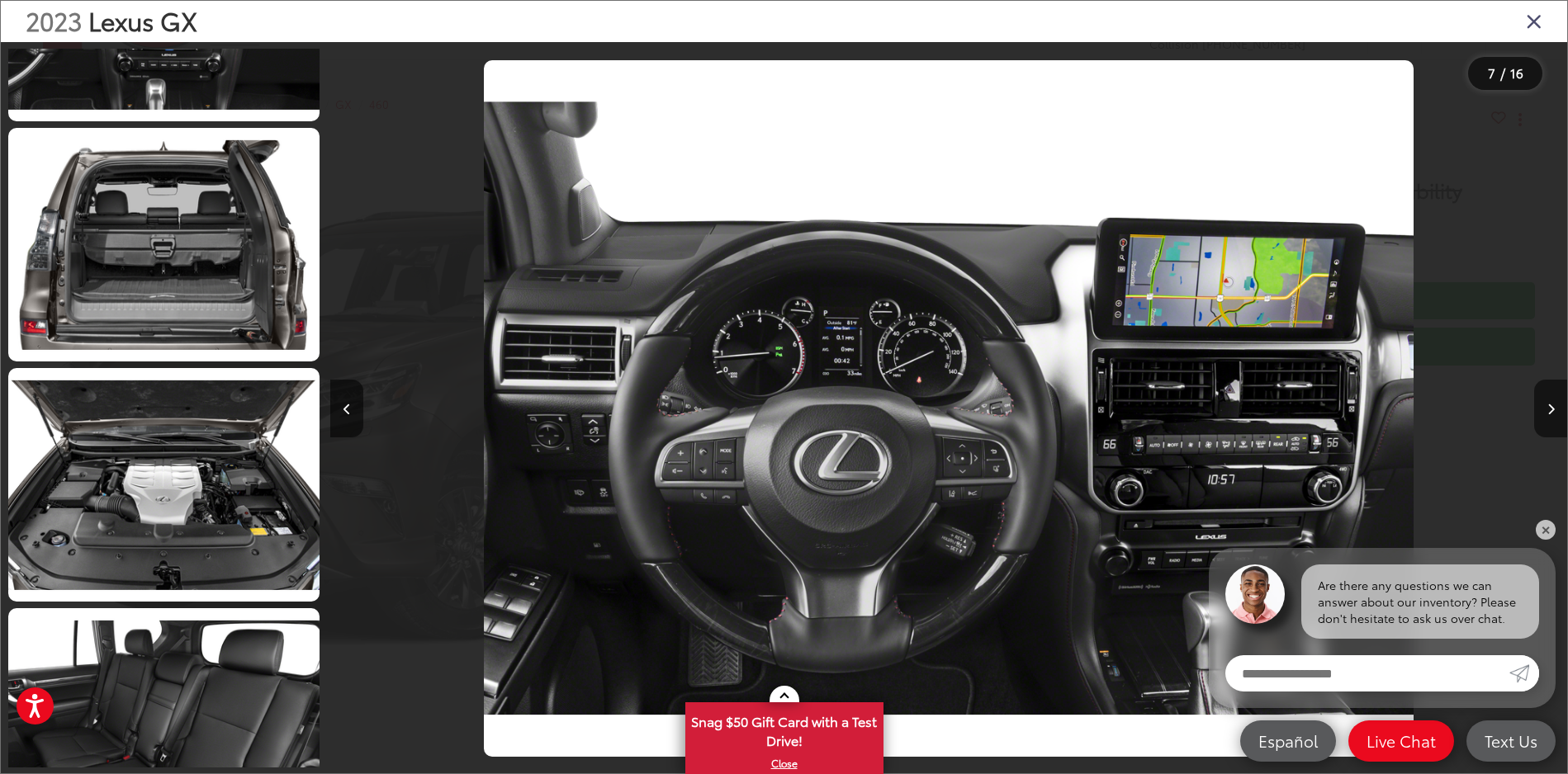
scroll to position [2333, 0]
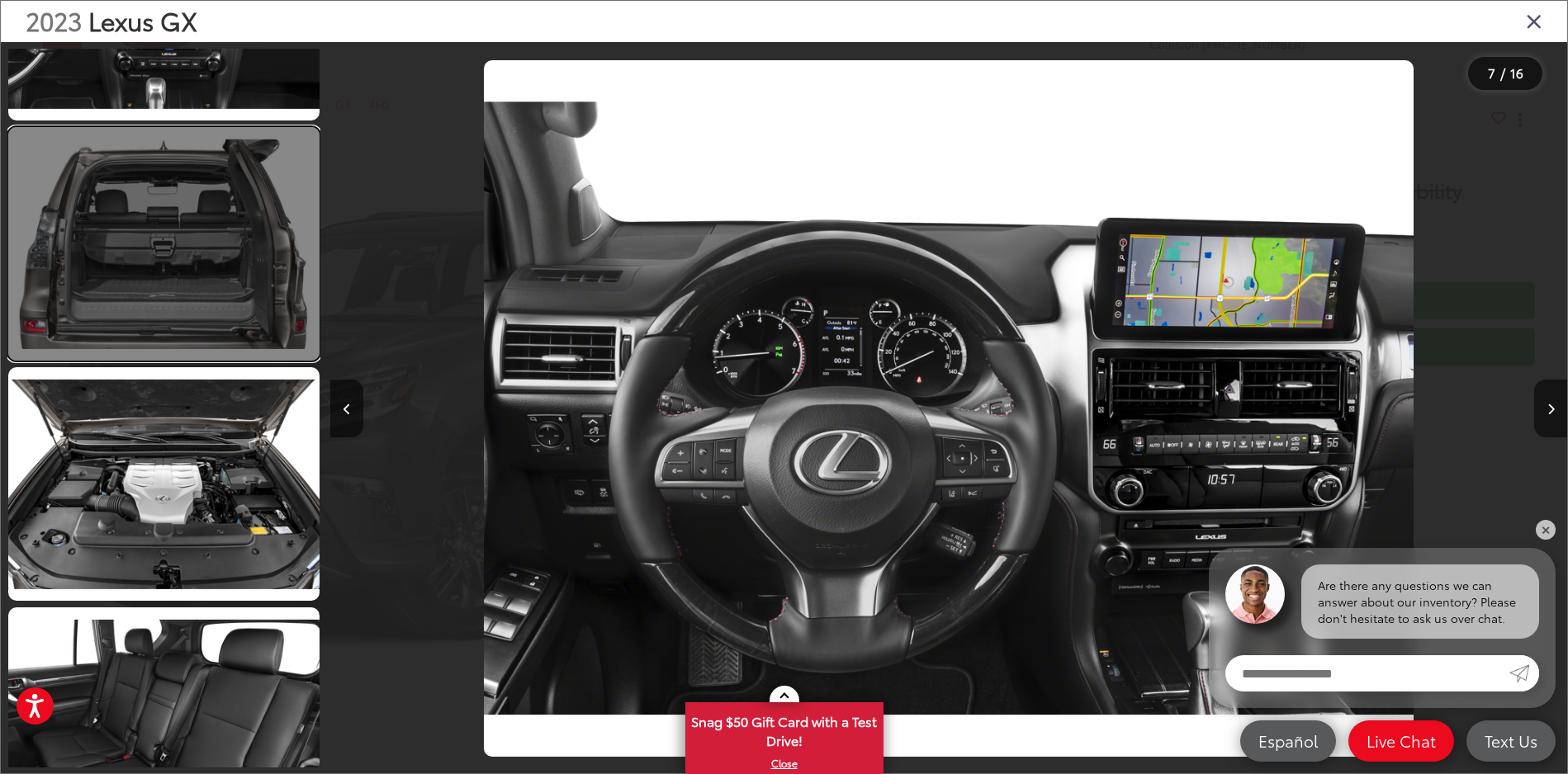
click at [178, 280] on link at bounding box center [164, 244] width 312 height 233
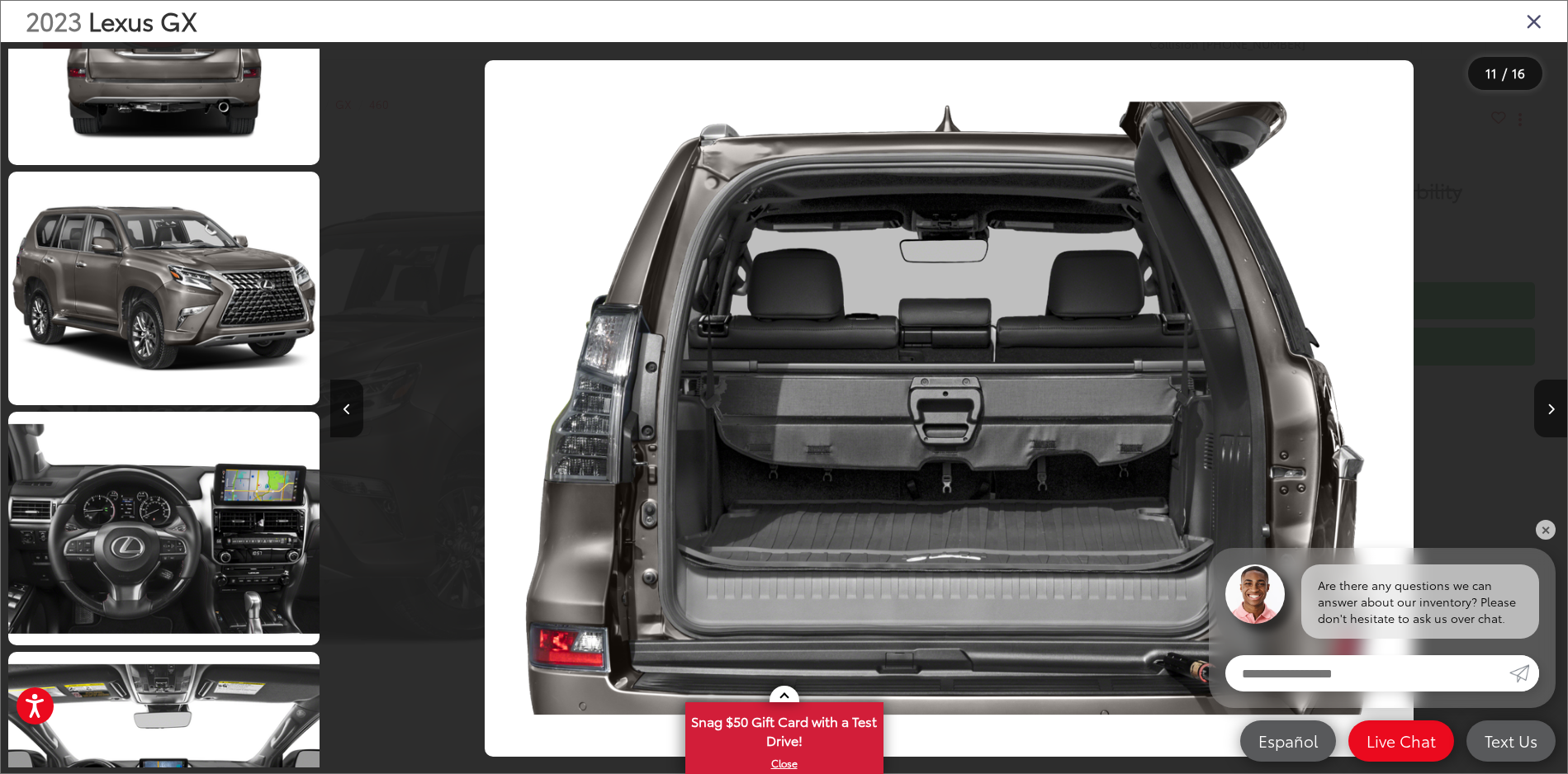
scroll to position [1116, 0]
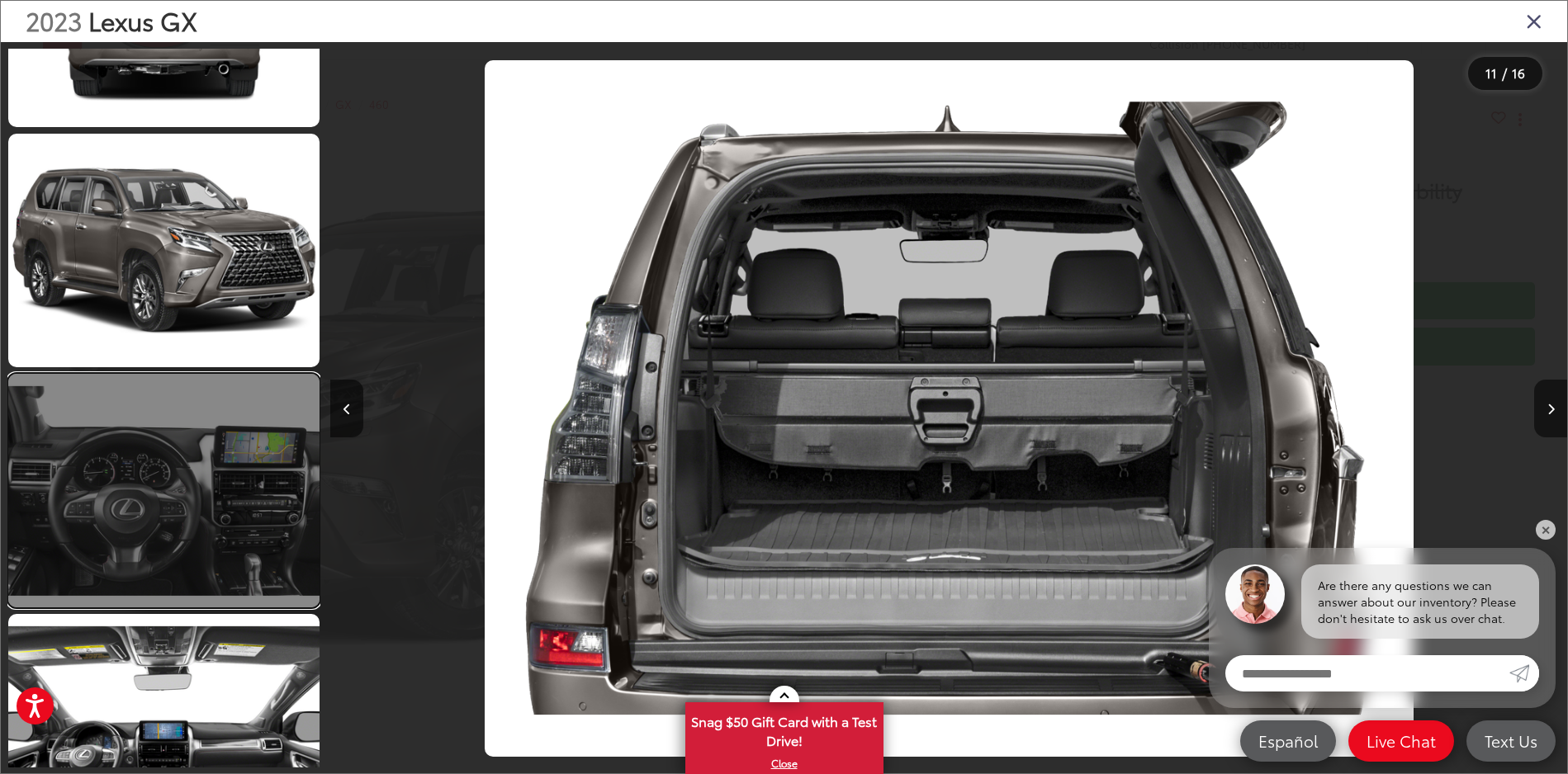
drag, startPoint x: 195, startPoint y: 437, endPoint x: 183, endPoint y: 437, distance: 12.0
click at [195, 437] on link at bounding box center [164, 491] width 312 height 233
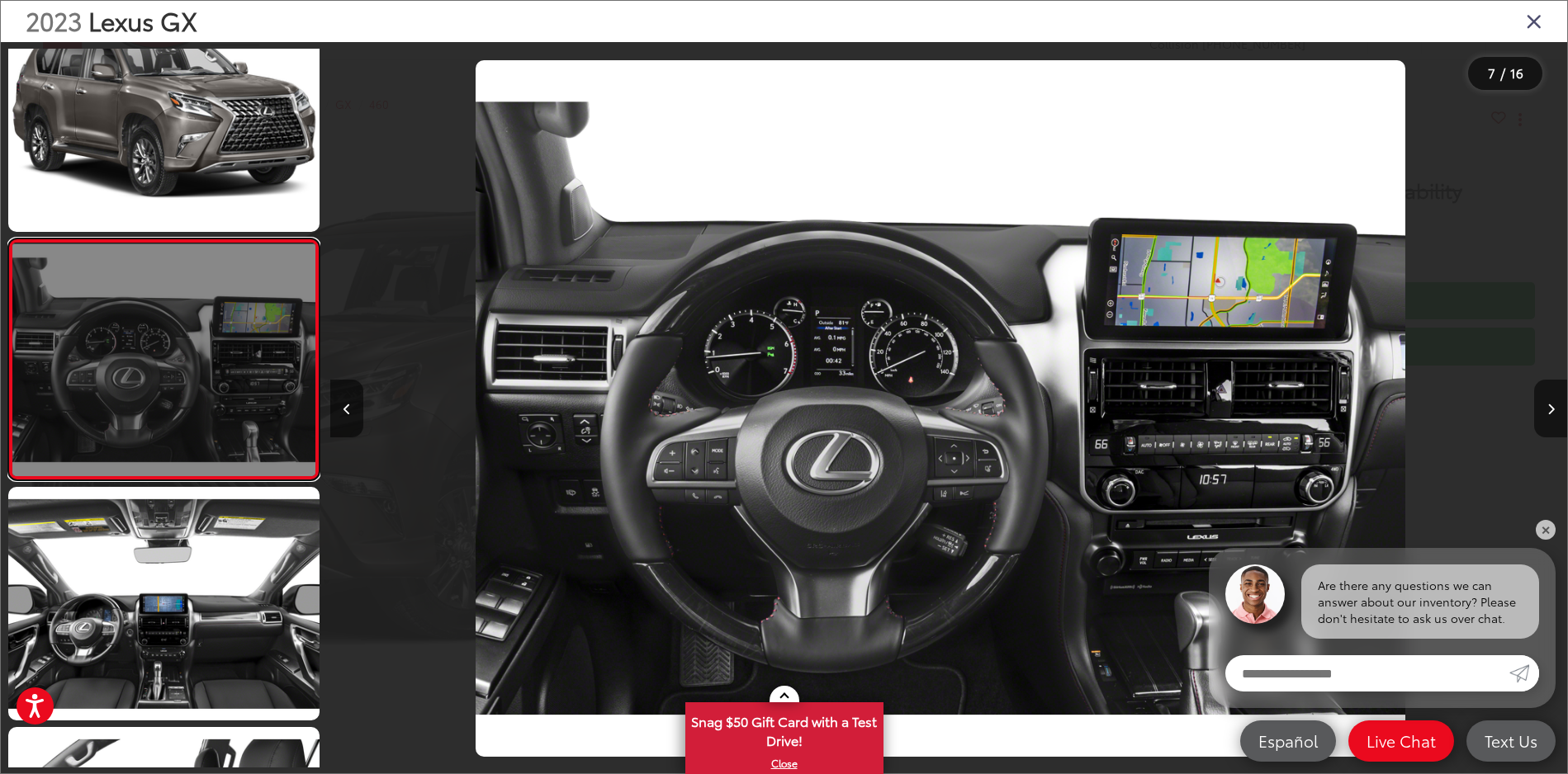
scroll to position [0, 7422]
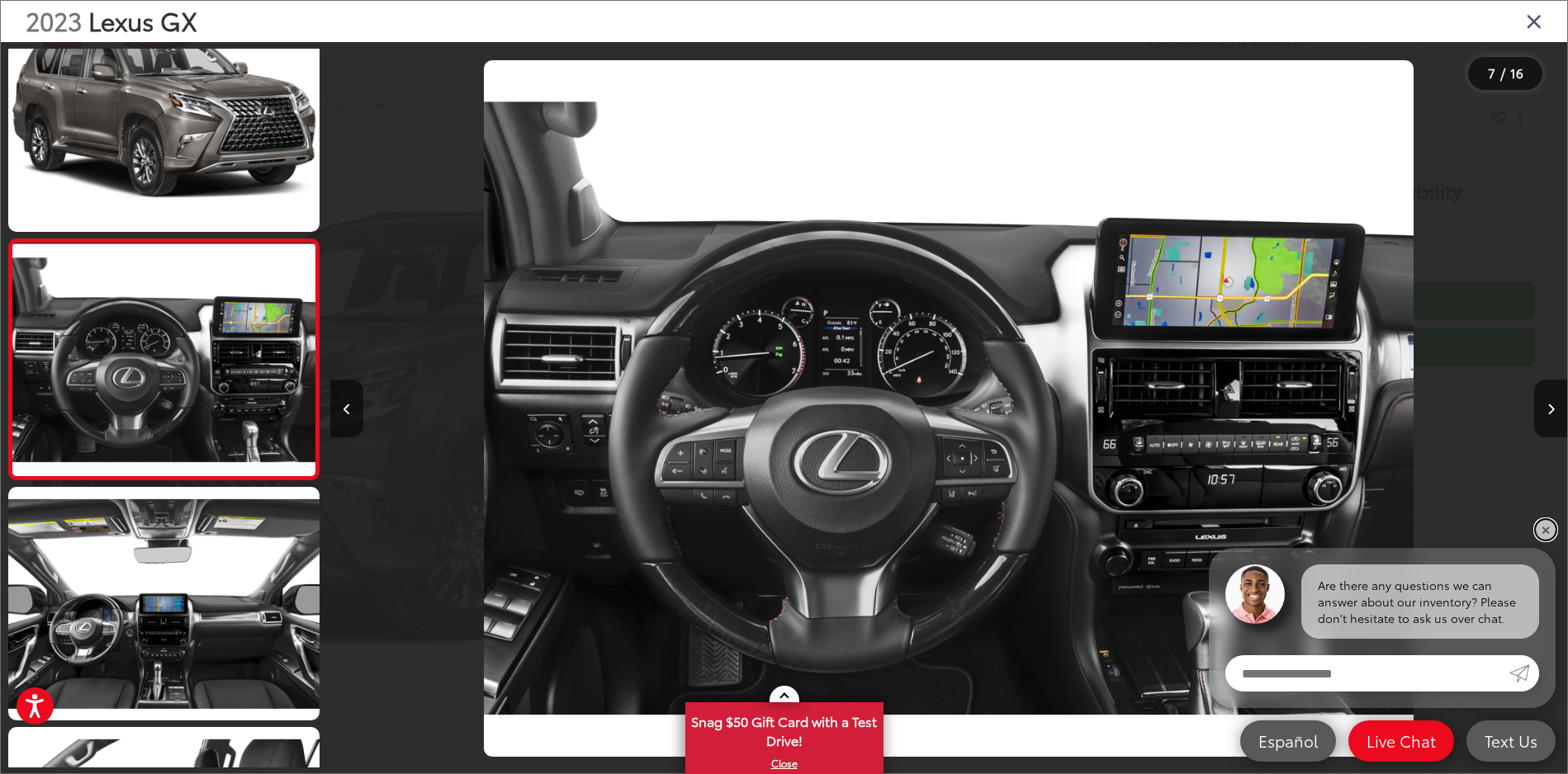
click at [1550, 528] on link "✕" at bounding box center [1546, 530] width 20 height 20
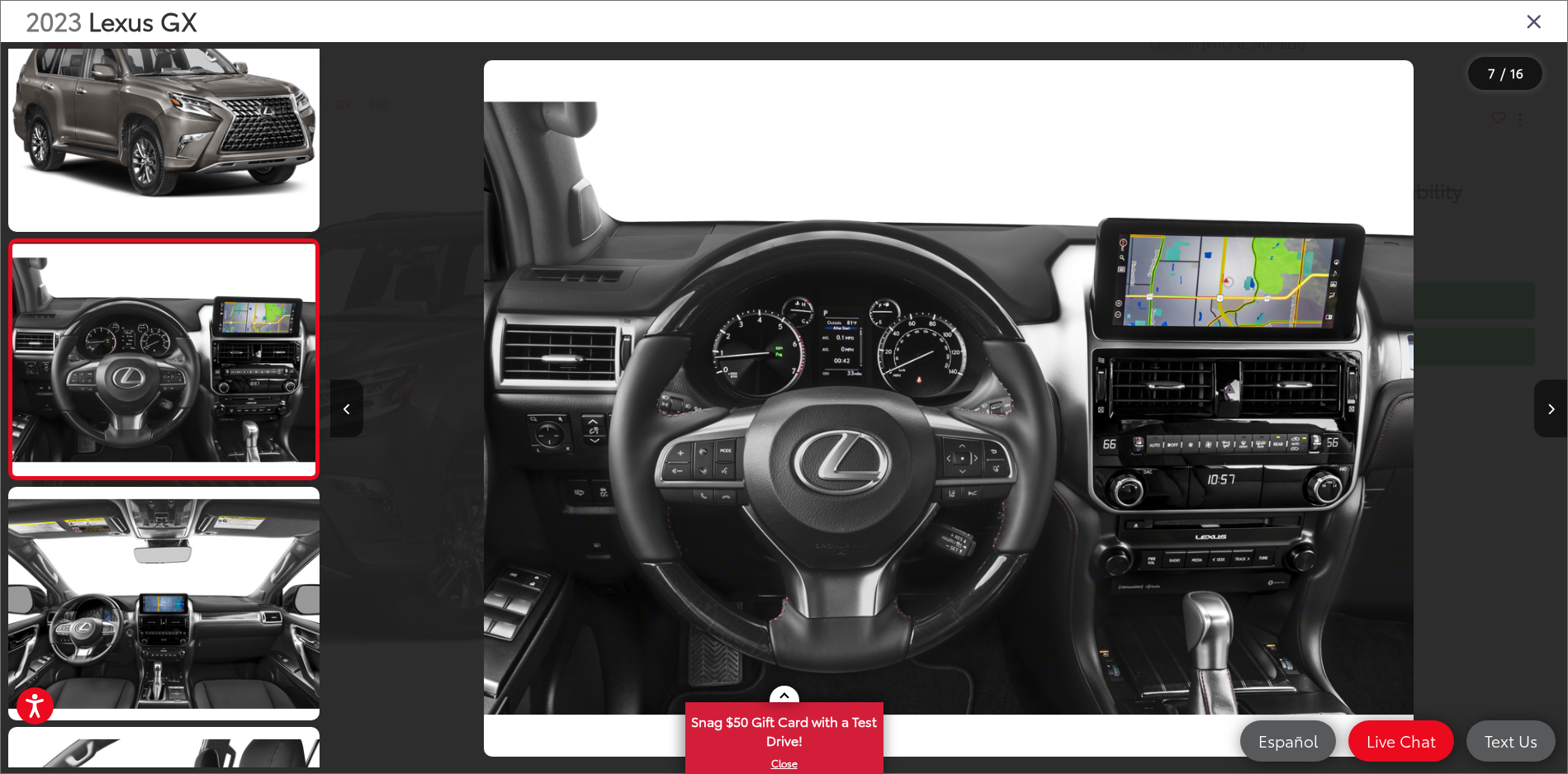
click at [1226, 498] on img "2023 Lexus GX 460 6" at bounding box center [949, 408] width 930 height 697
click at [1533, 15] on icon "Close gallery" at bounding box center [1535, 21] width 17 height 22
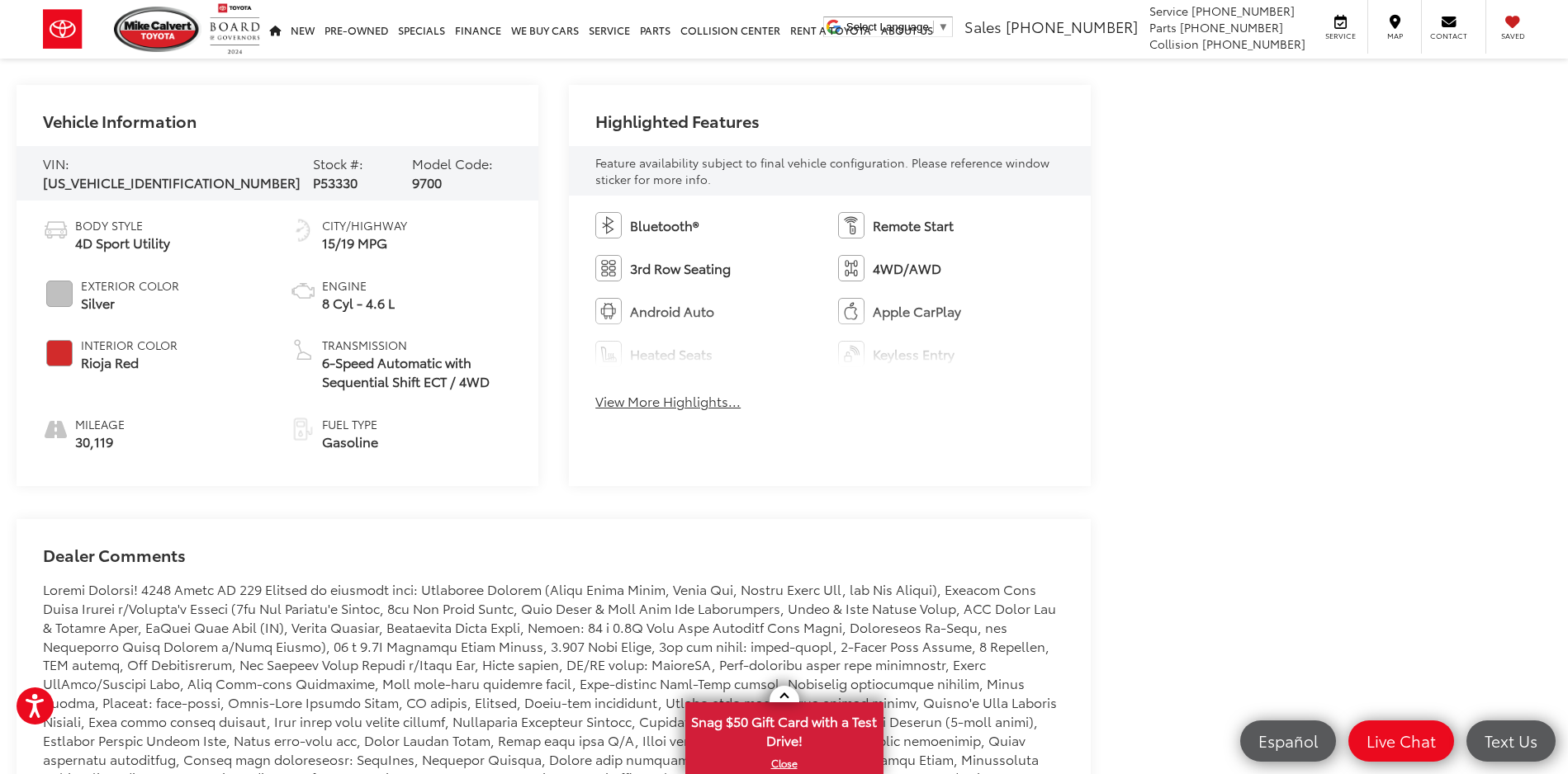
scroll to position [729, 0]
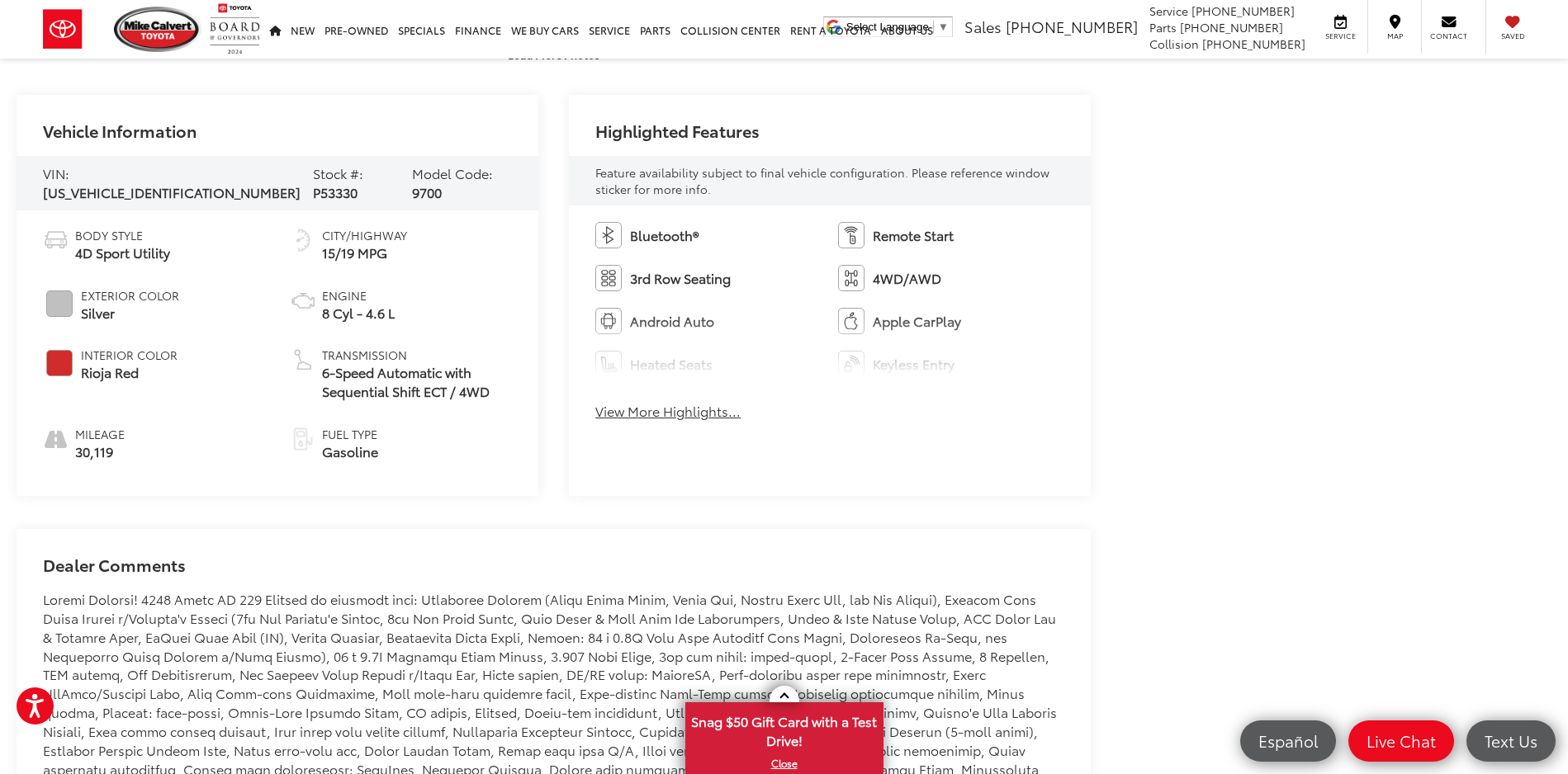
click at [684, 412] on button "View More Highlights..." at bounding box center [668, 411] width 145 height 19
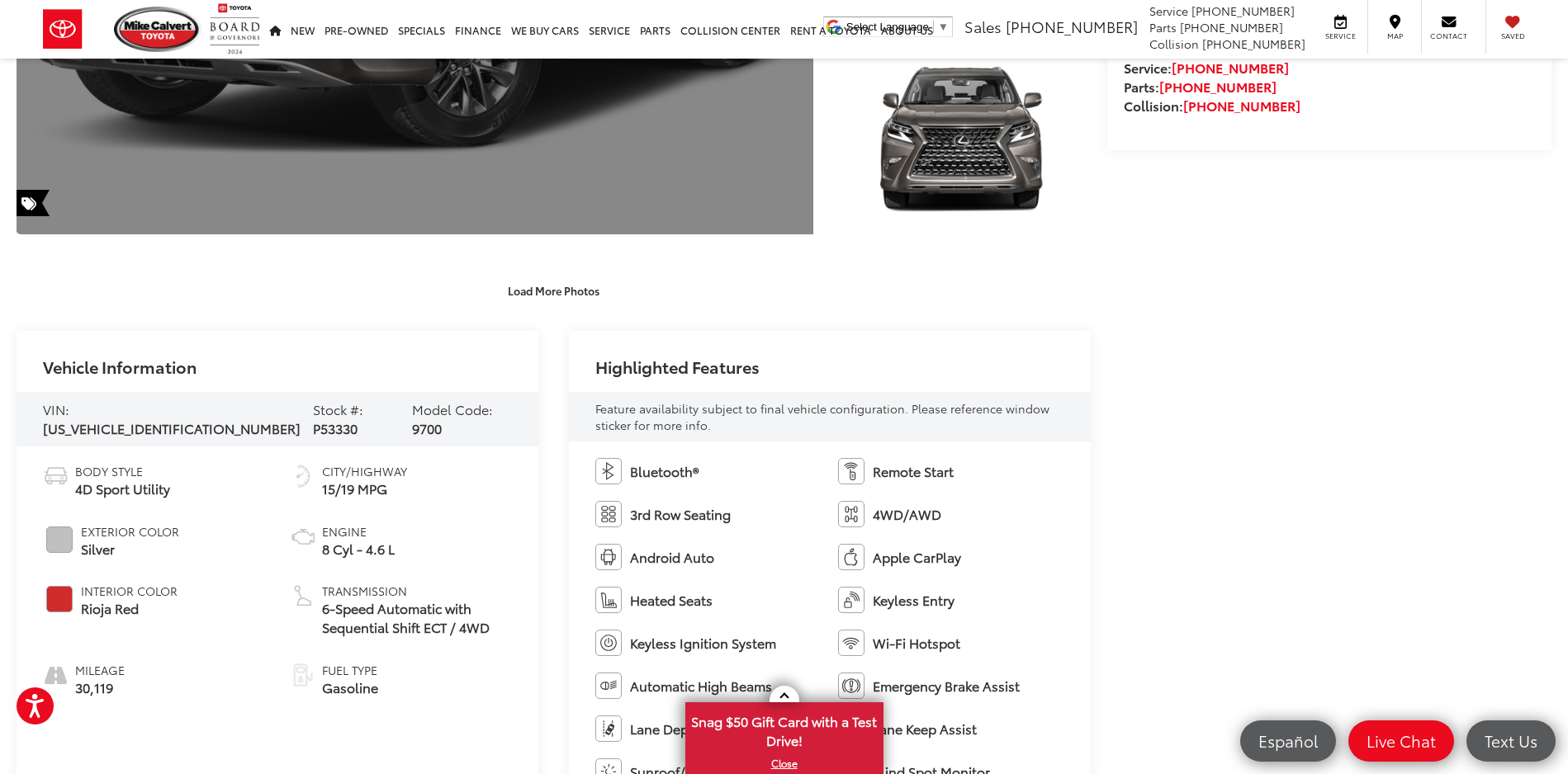
scroll to position [505, 0]
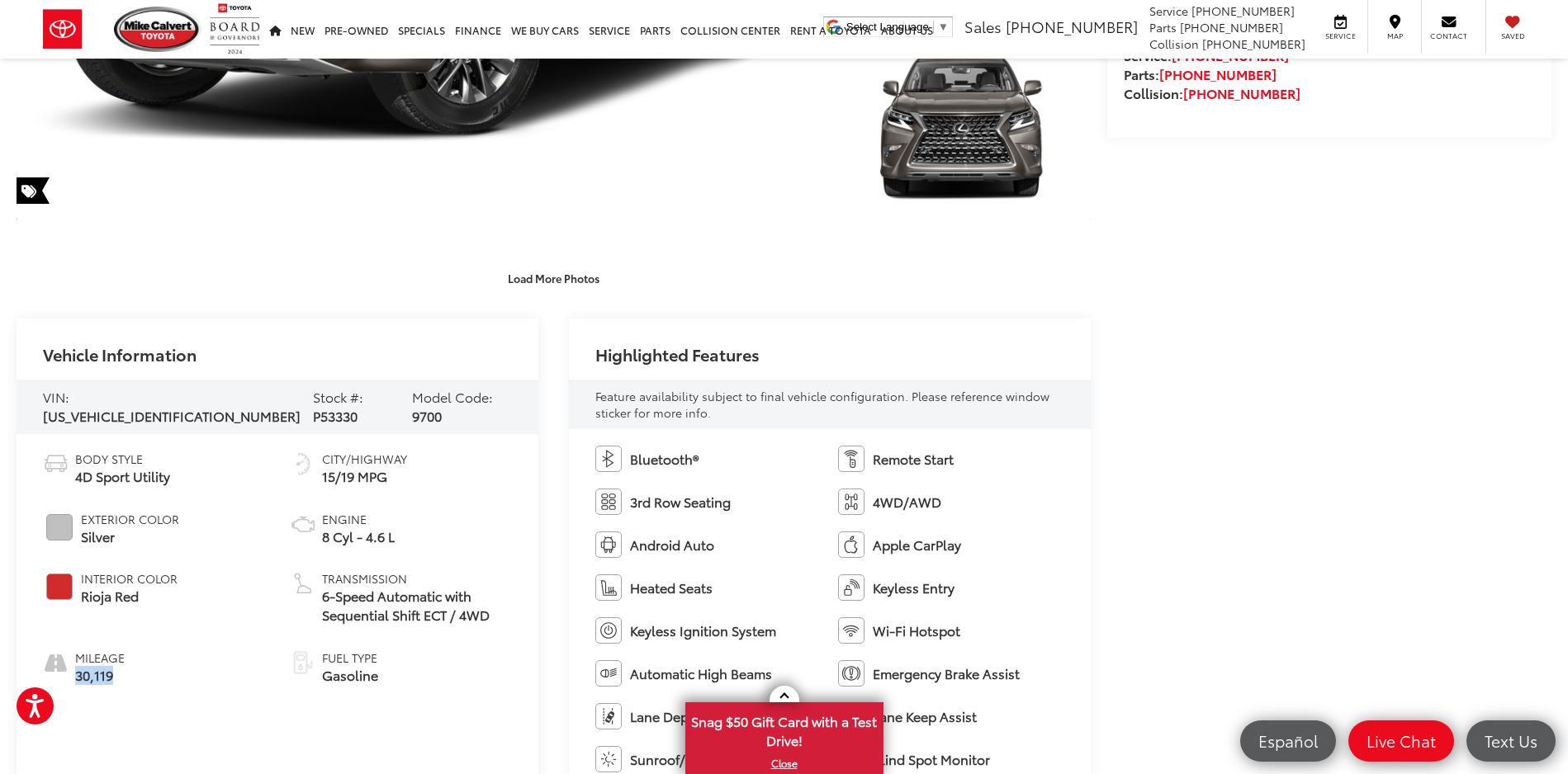
drag, startPoint x: 77, startPoint y: 672, endPoint x: 113, endPoint y: 672, distance: 36.0
click at [113, 672] on span "30,119" at bounding box center [99, 676] width 49 height 19
copy span "30,119"
drag, startPoint x: 81, startPoint y: 535, endPoint x: 134, endPoint y: 532, distance: 53.1
click at [114, 534] on span "Silver" at bounding box center [130, 537] width 98 height 19
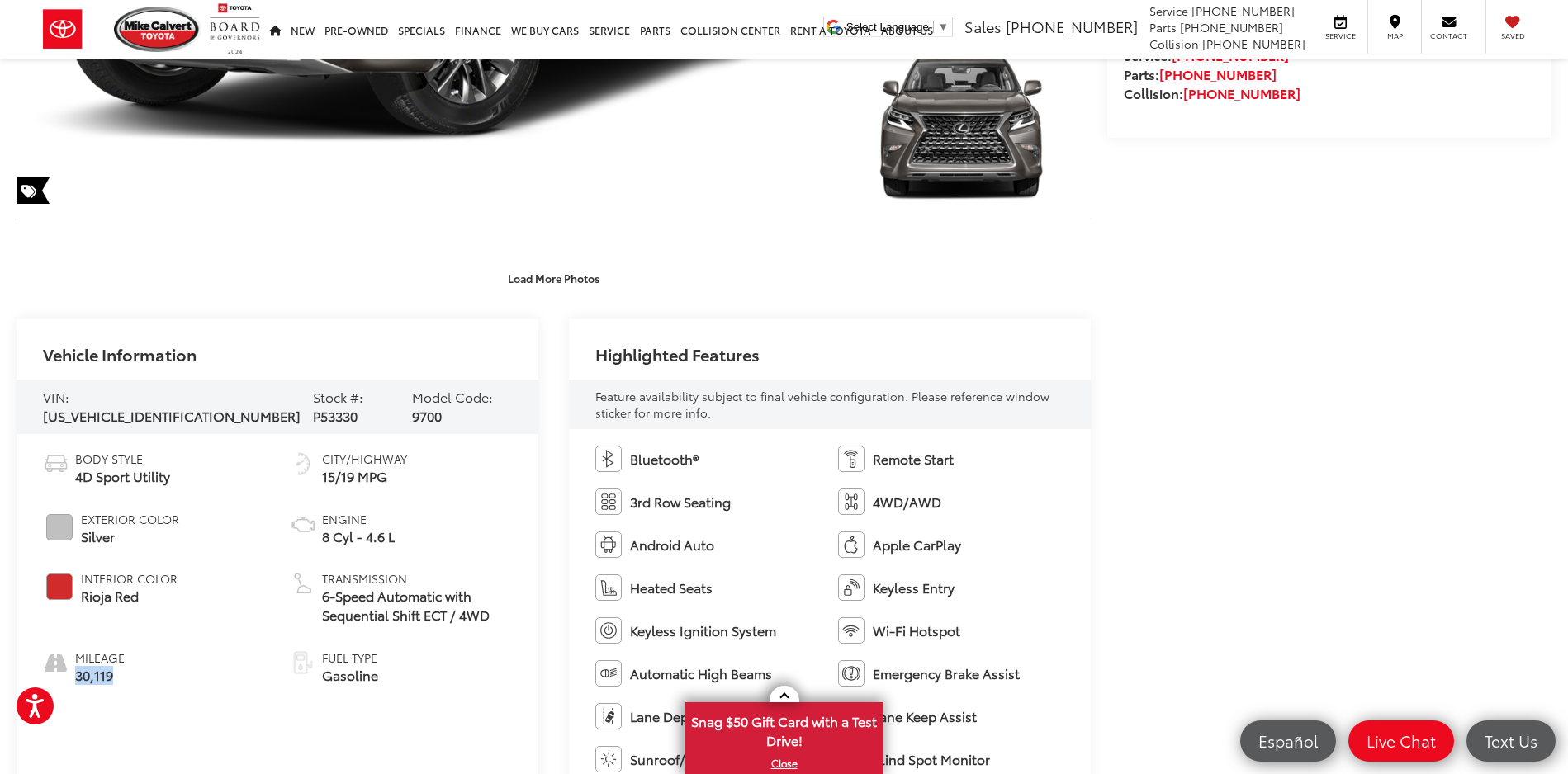
copy span "Silver"
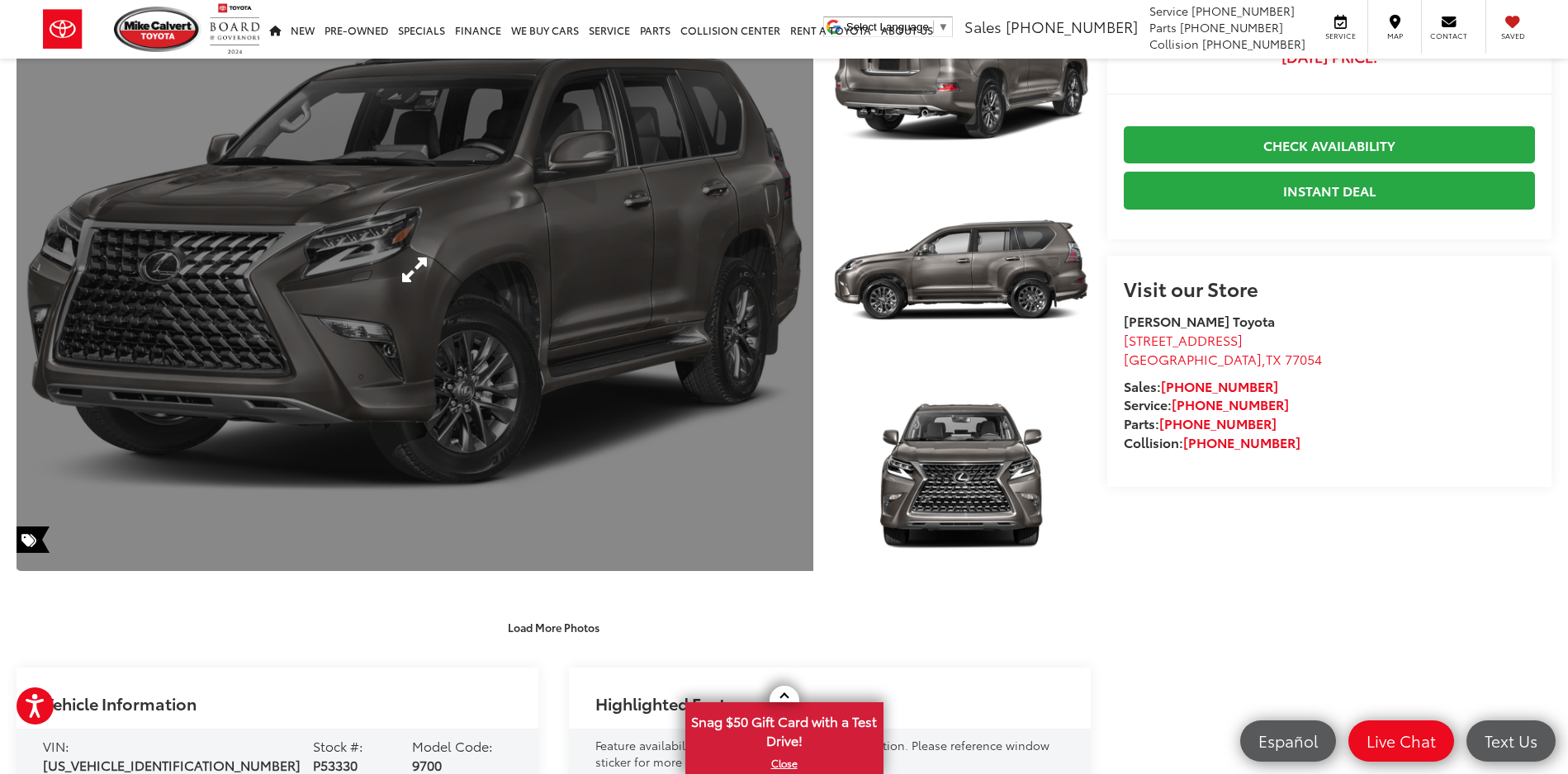
scroll to position [0, 0]
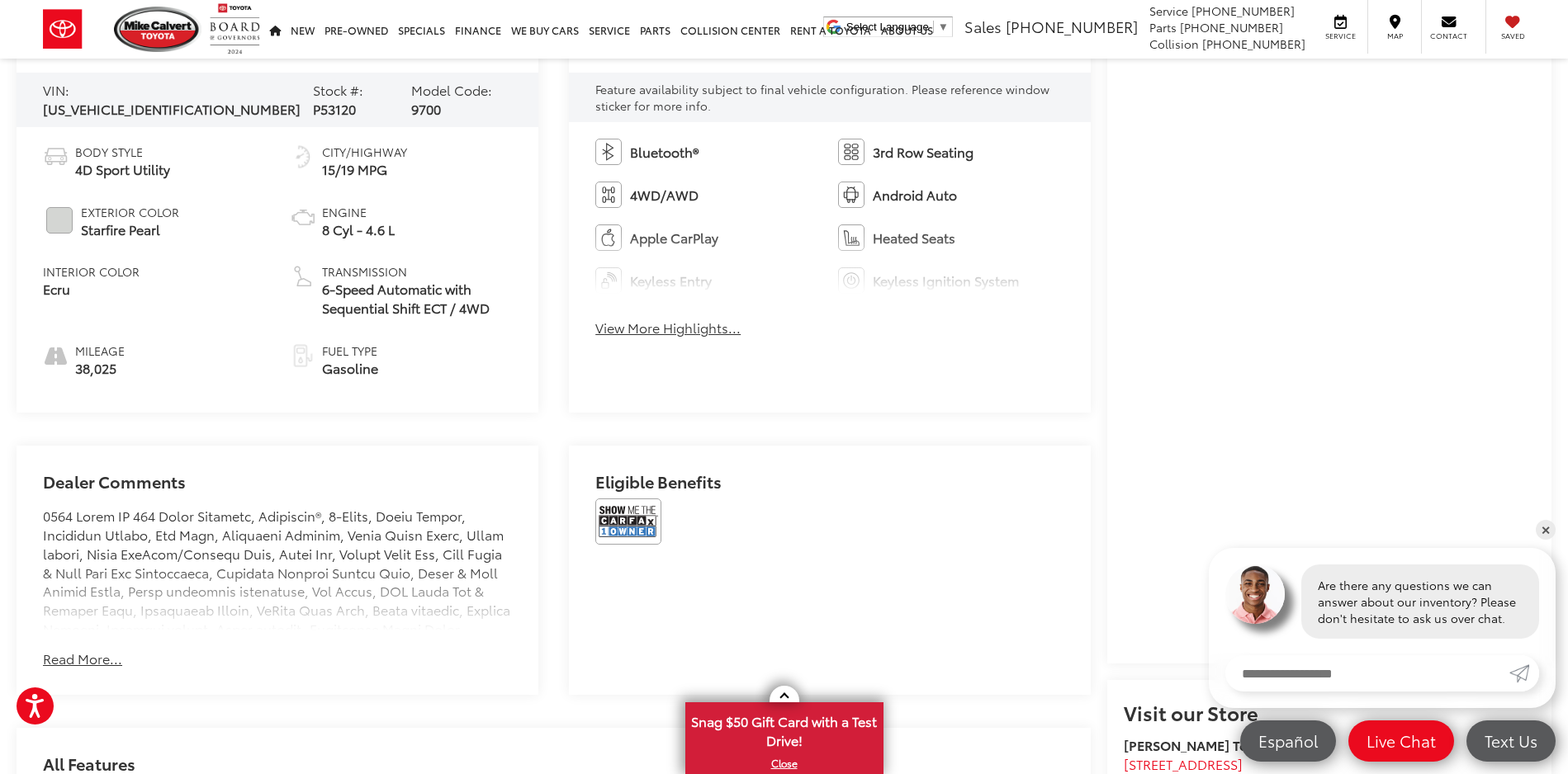
scroll to position [865, 0]
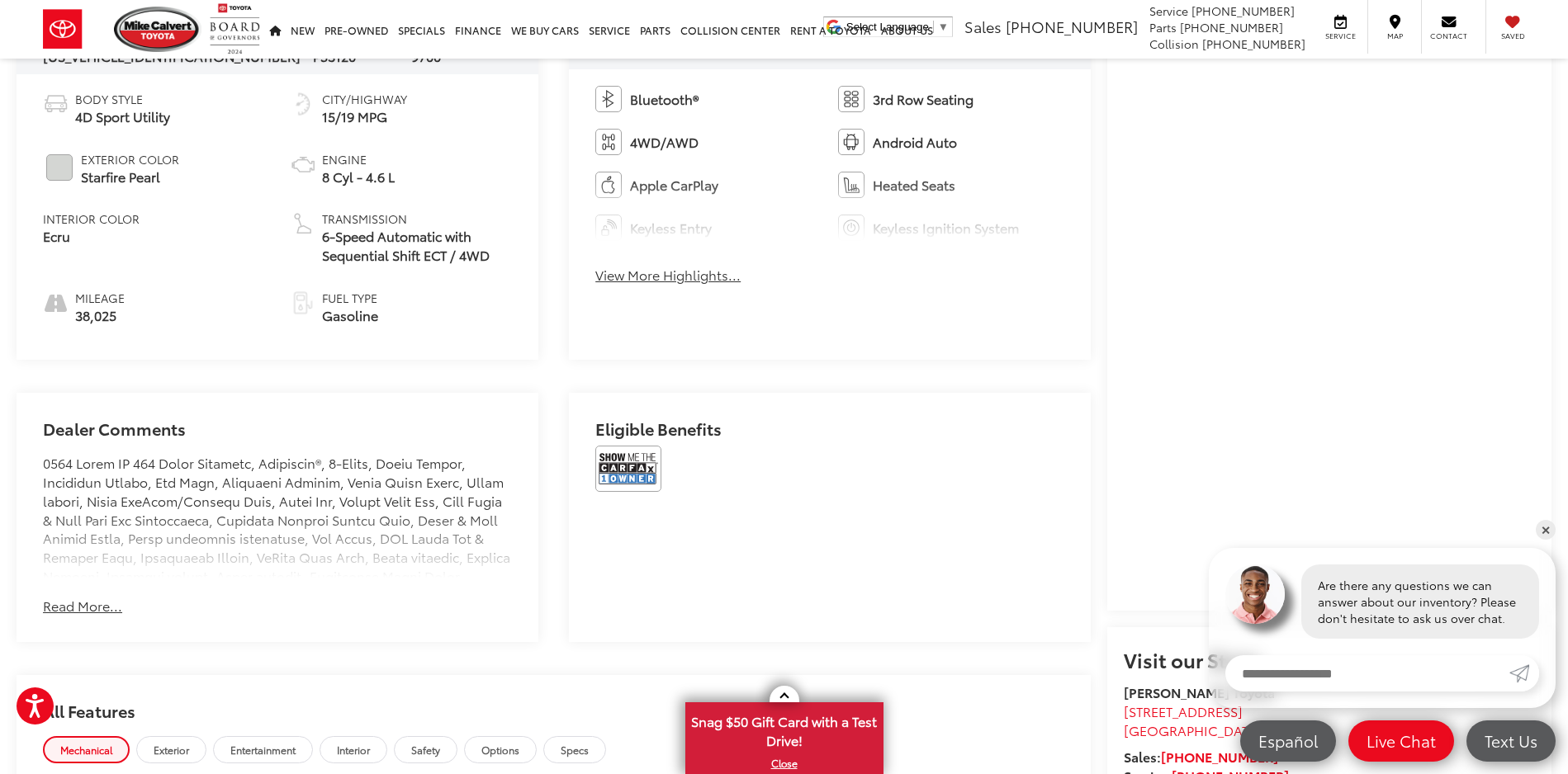
click at [87, 601] on button "Read More..." at bounding box center [83, 606] width 79 height 19
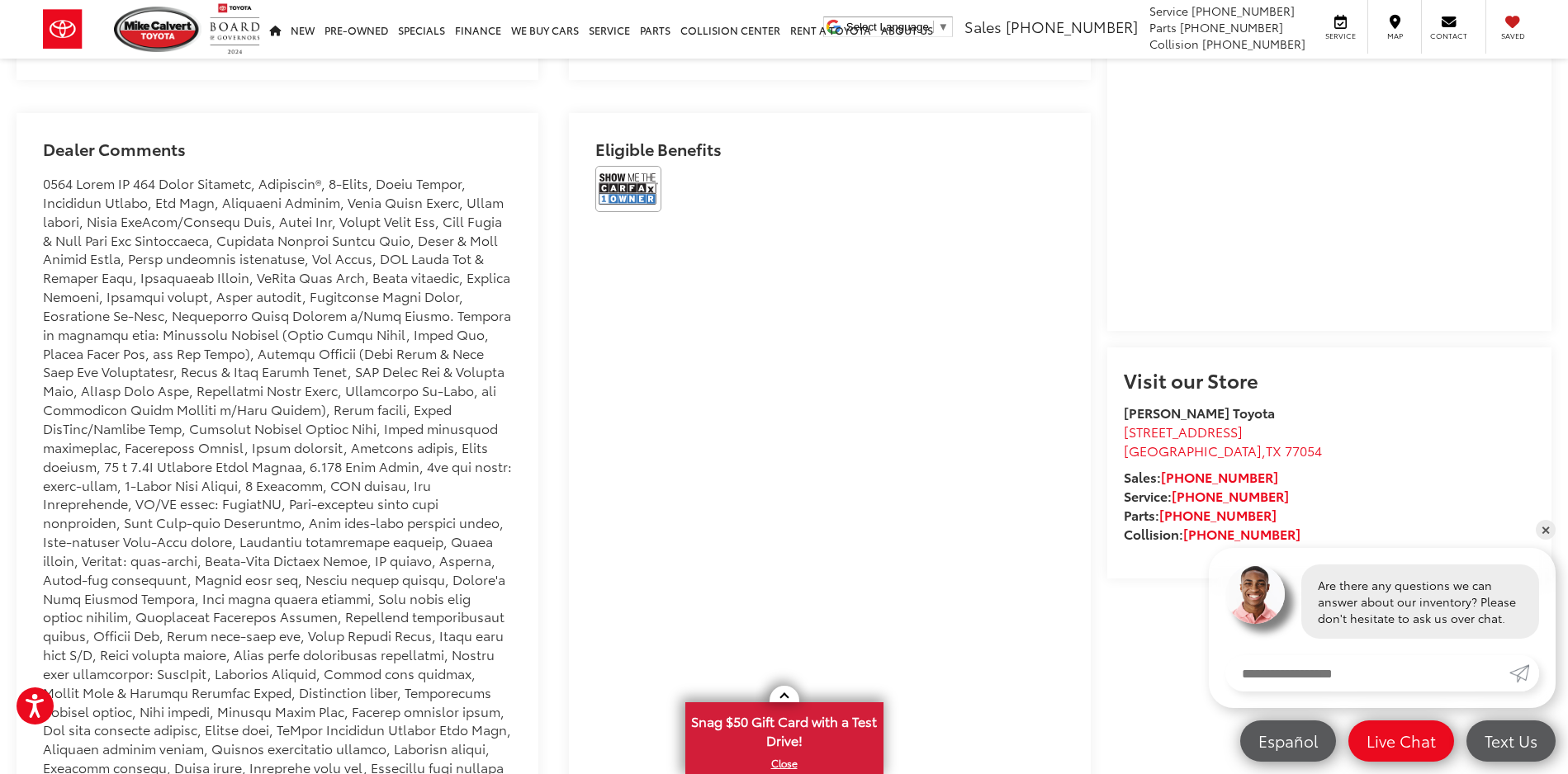
scroll to position [1144, 0]
drag, startPoint x: 43, startPoint y: 295, endPoint x: 154, endPoint y: 295, distance: 111.0
click at [154, 295] on div "Mike Calvert Toyota has been here in Houston for 35 years. Family owned and ope…" at bounding box center [278, 684] width 469 height 1019
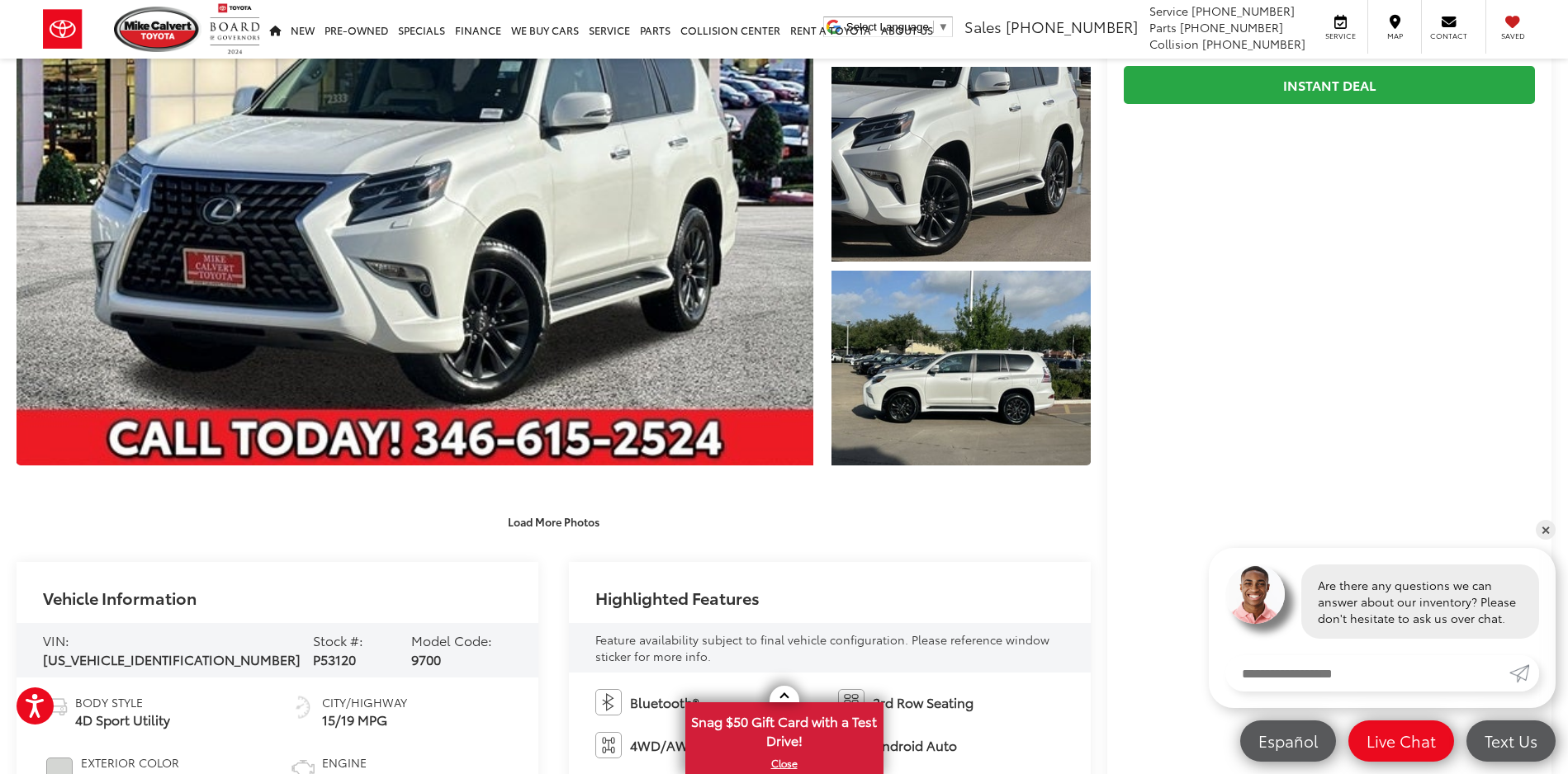
scroll to position [180, 0]
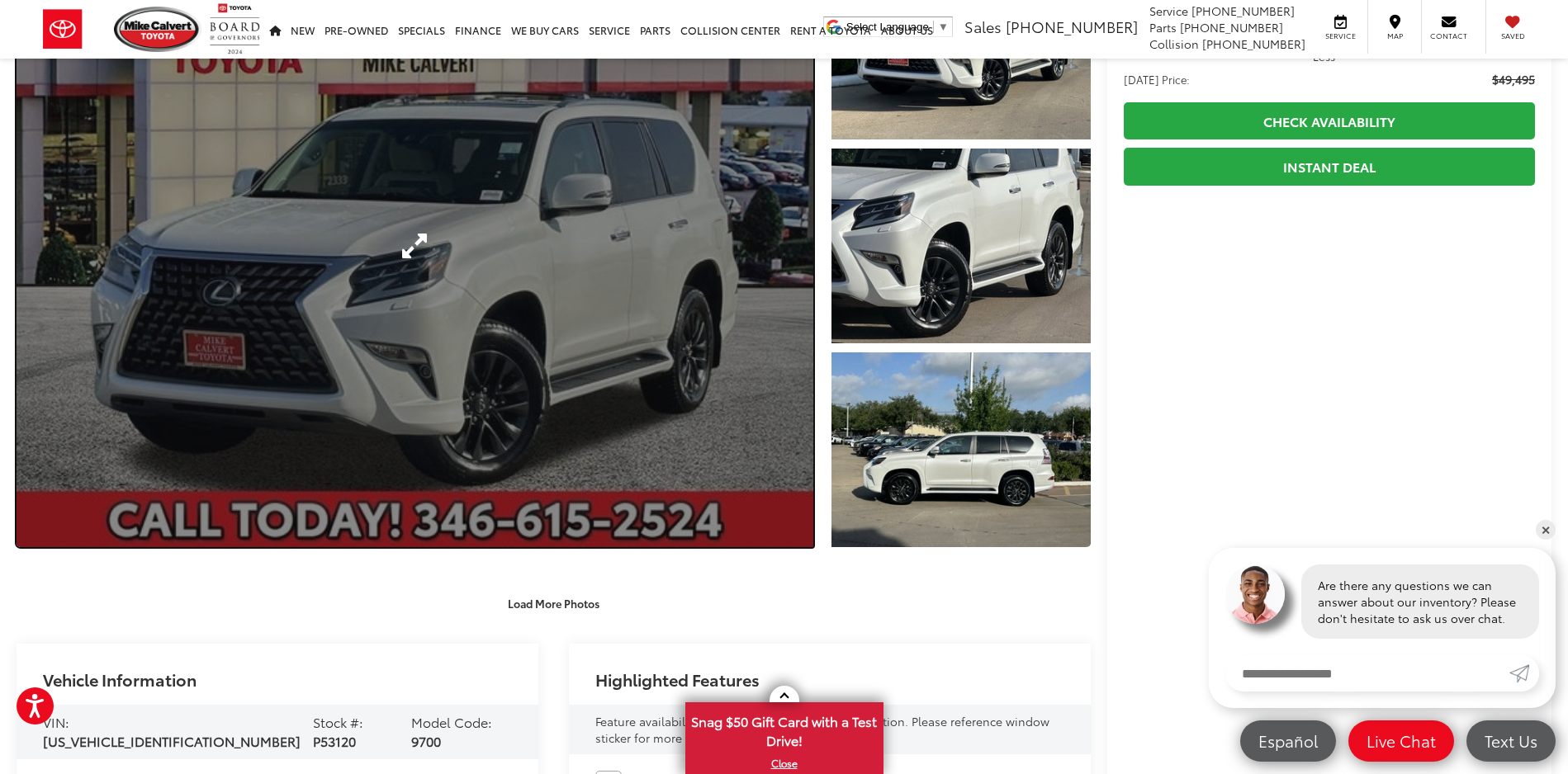
click at [426, 377] on link "Expand Photo 0" at bounding box center [415, 246] width 797 height 602
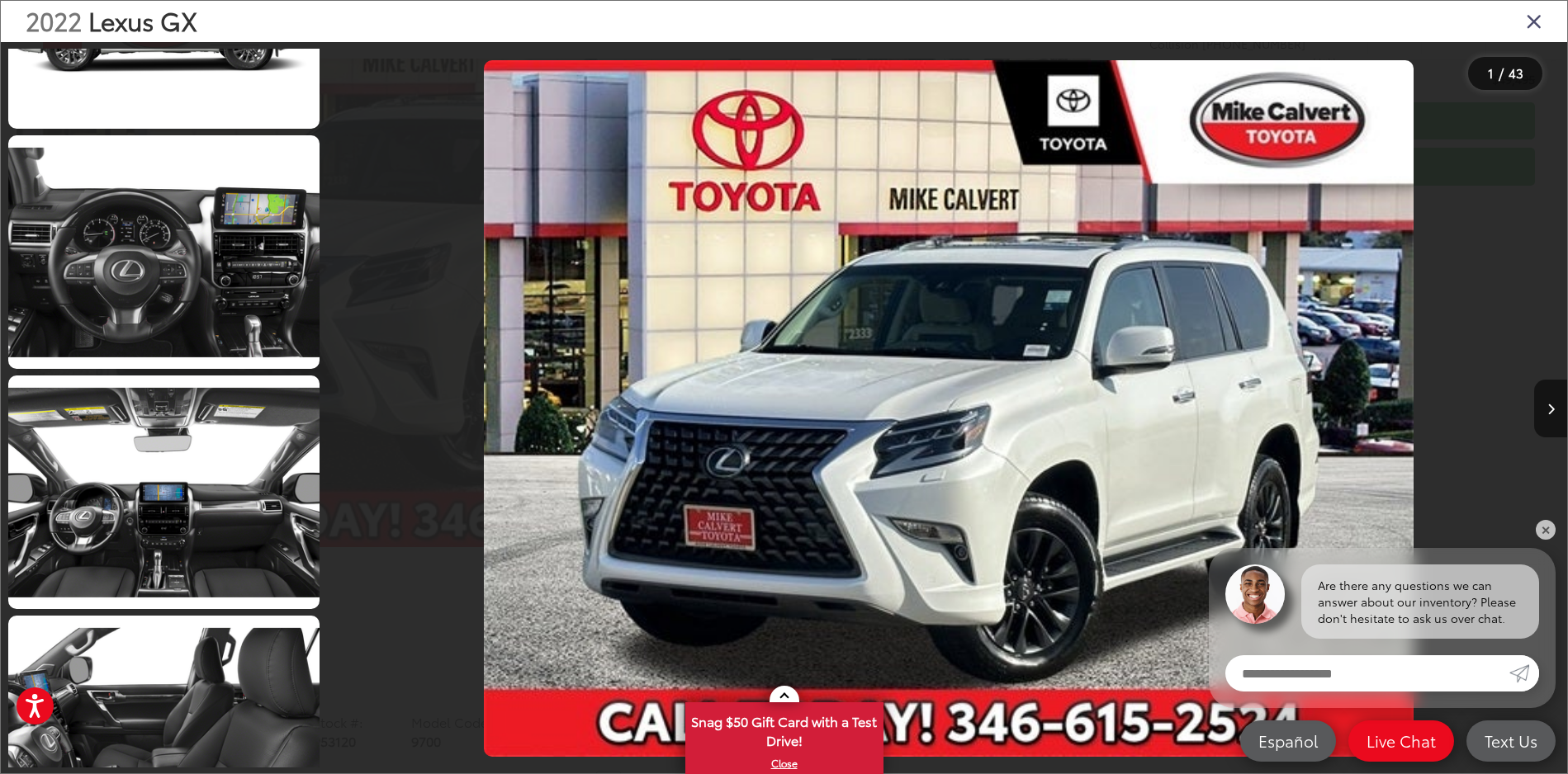
scroll to position [8097, 0]
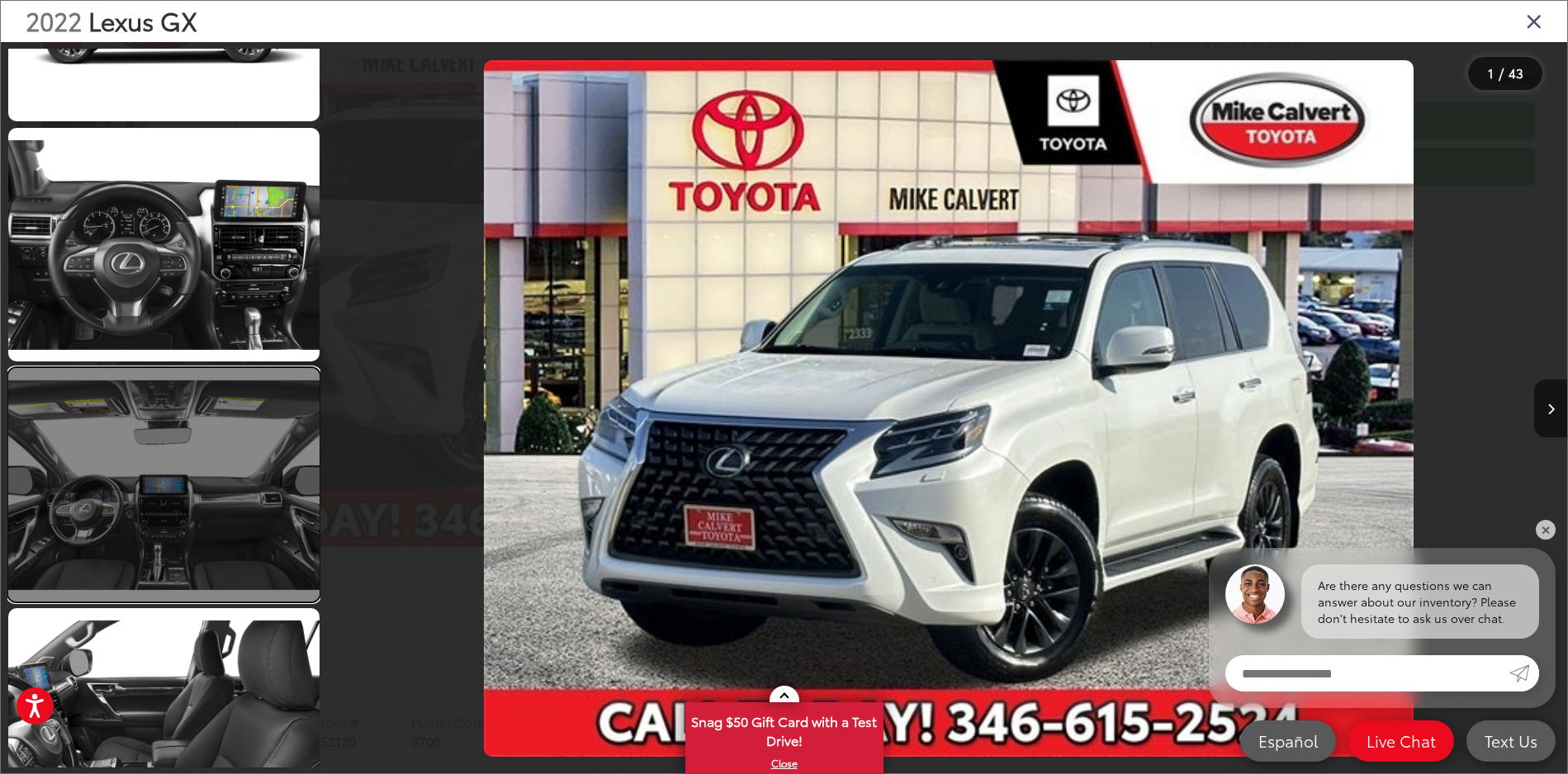
click at [192, 440] on link at bounding box center [164, 485] width 312 height 233
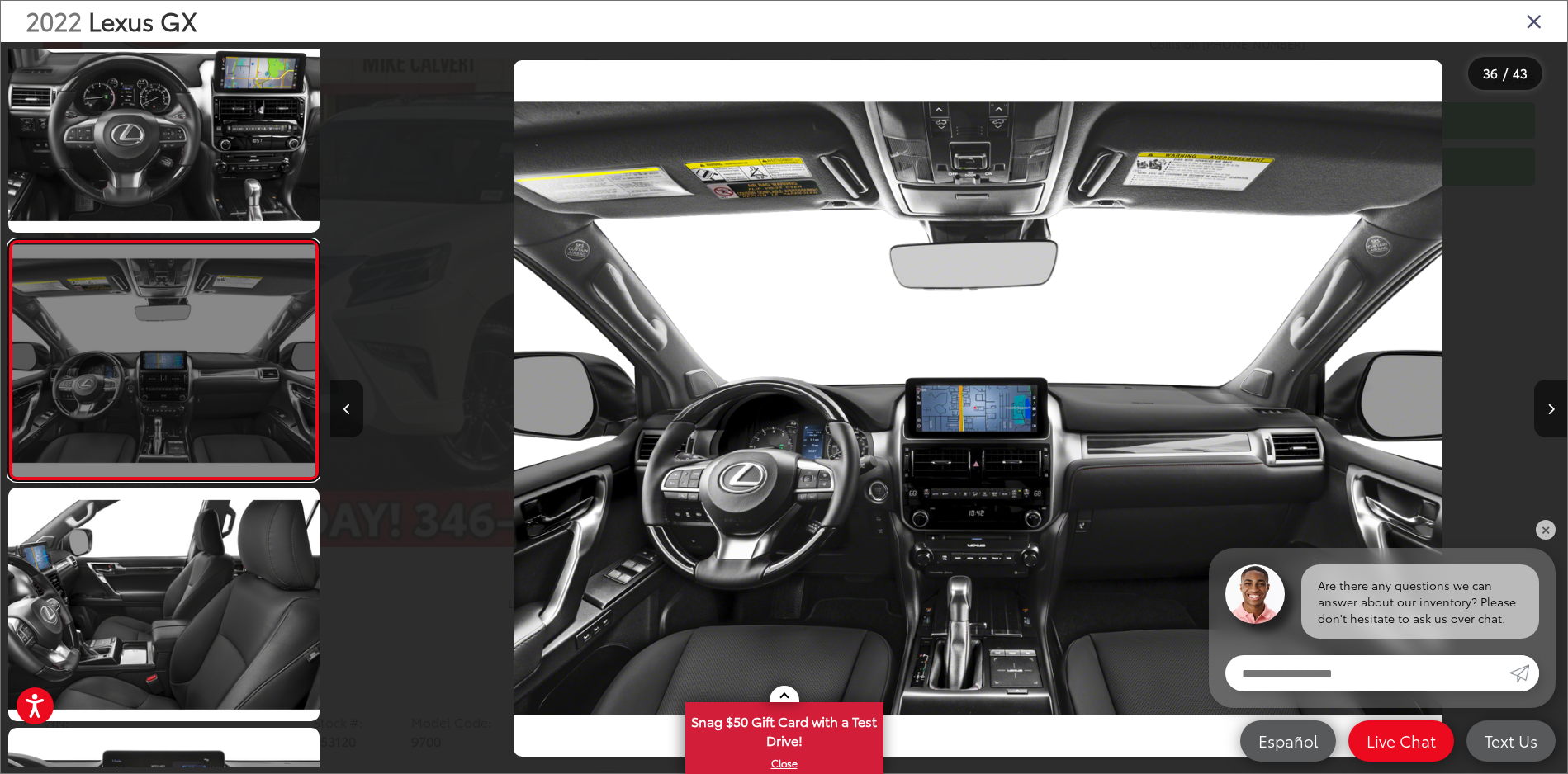
scroll to position [0, 43290]
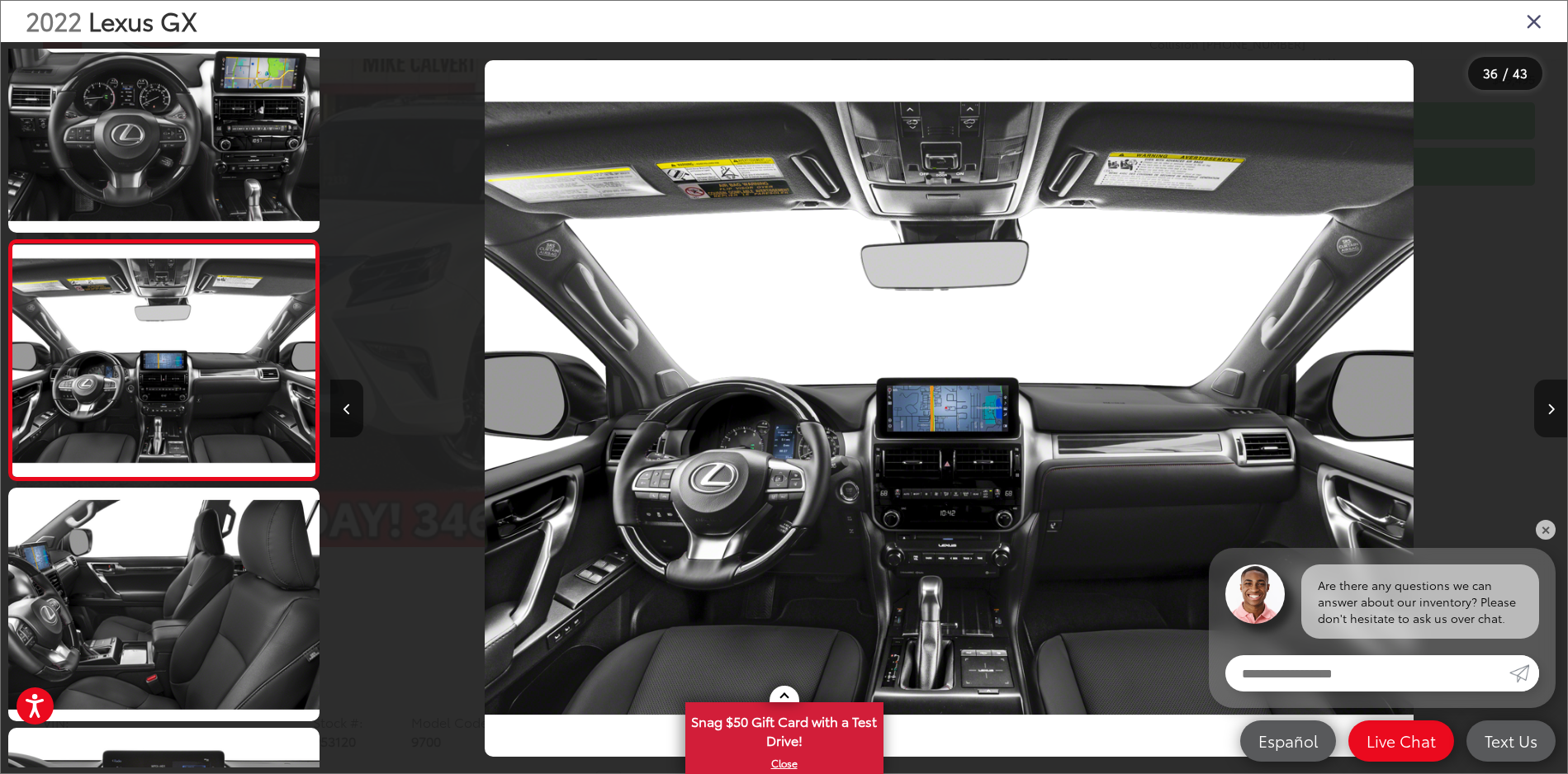
click at [1554, 408] on icon "Next image" at bounding box center [1551, 409] width 8 height 12
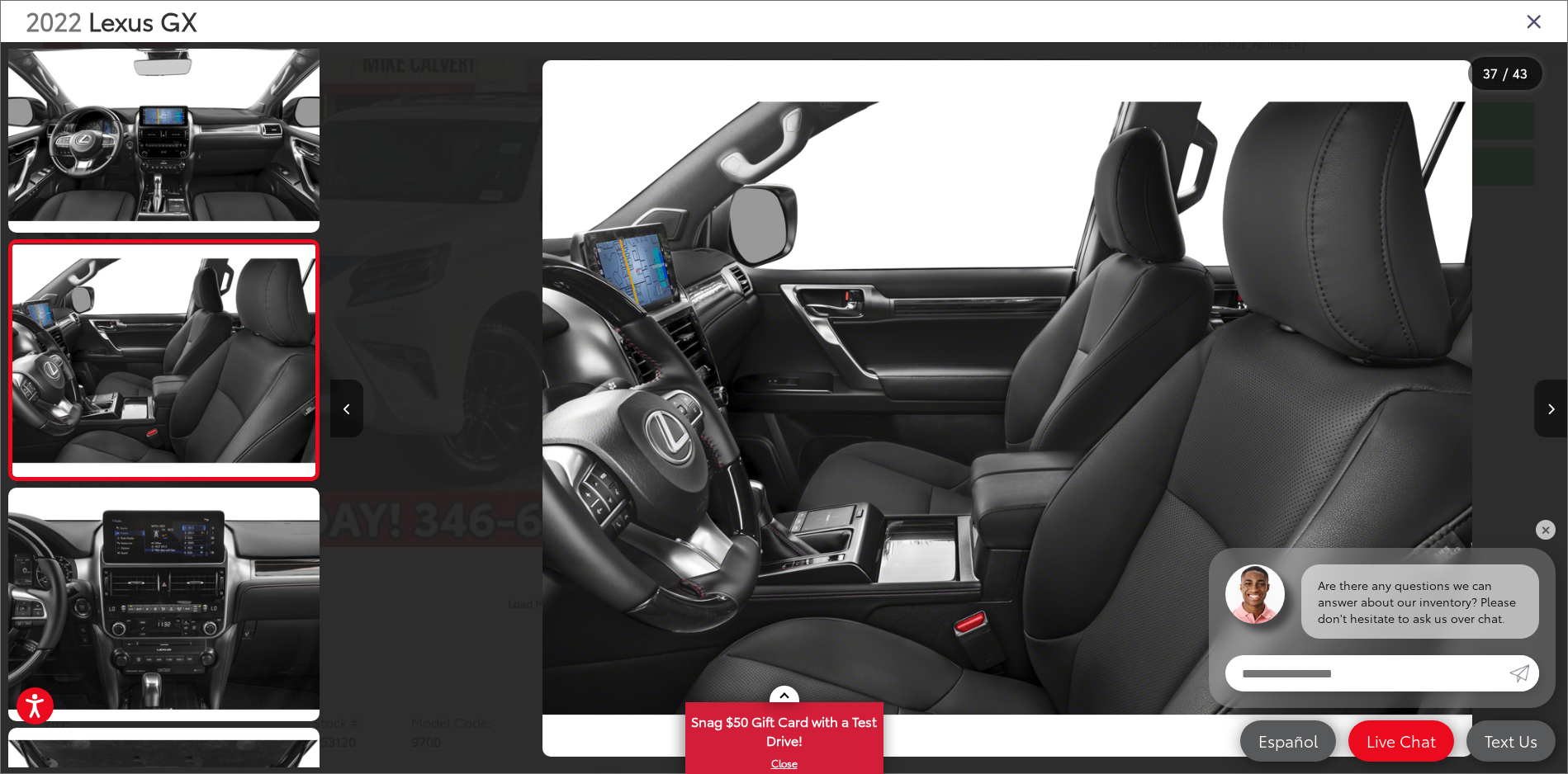
scroll to position [0, 44527]
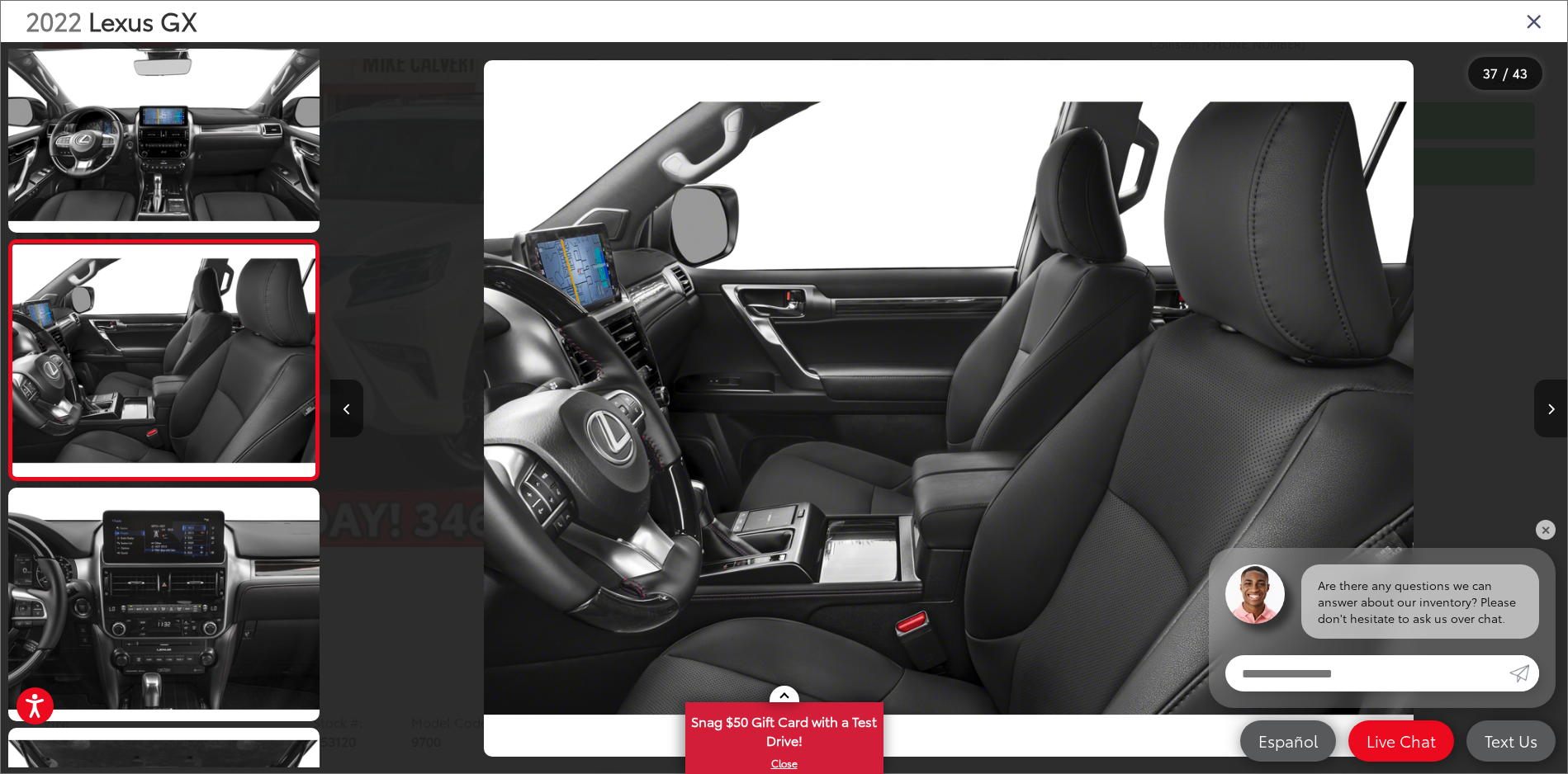
click at [1554, 408] on icon "Next image" at bounding box center [1551, 409] width 8 height 12
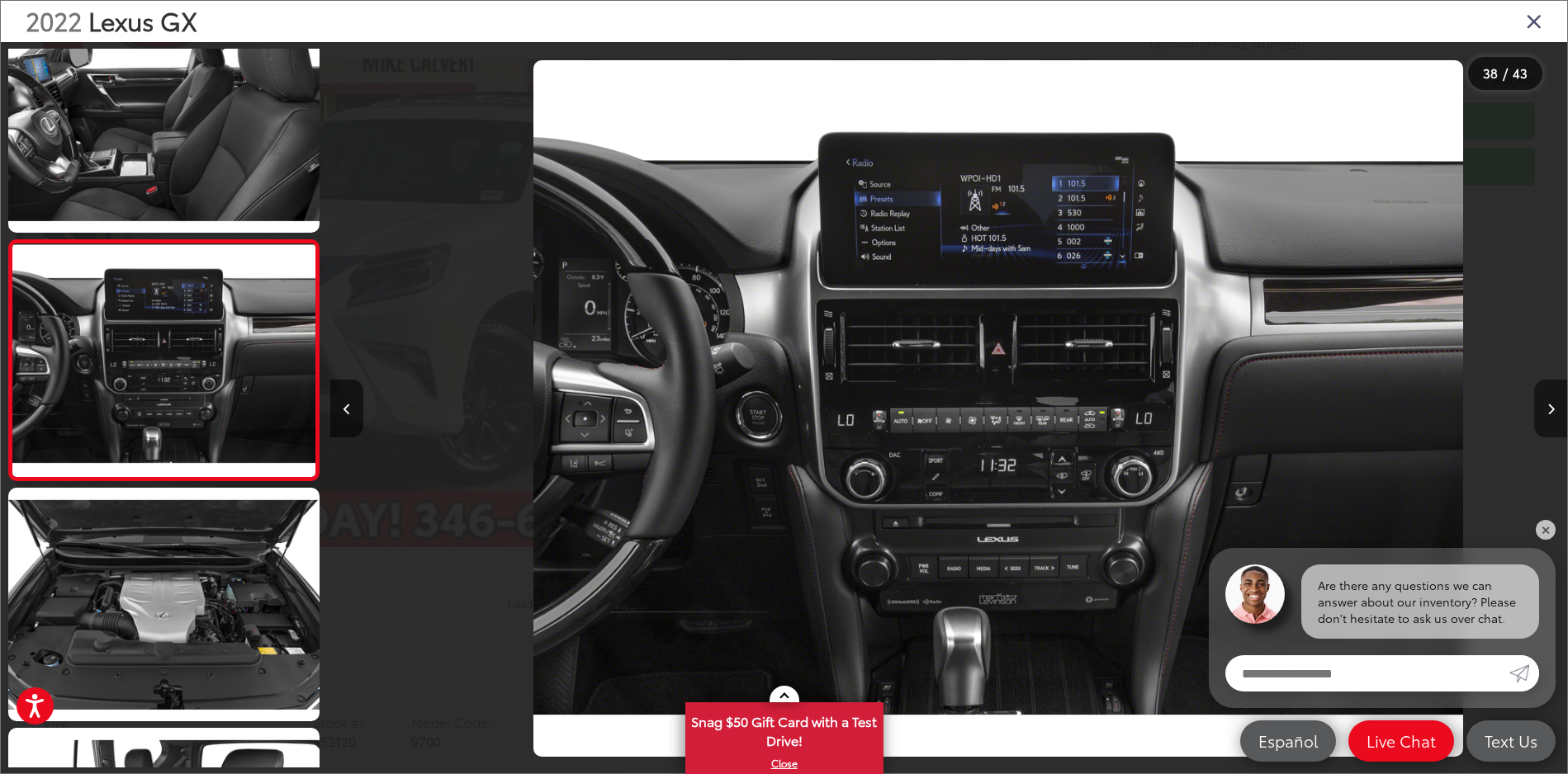
scroll to position [0, 45764]
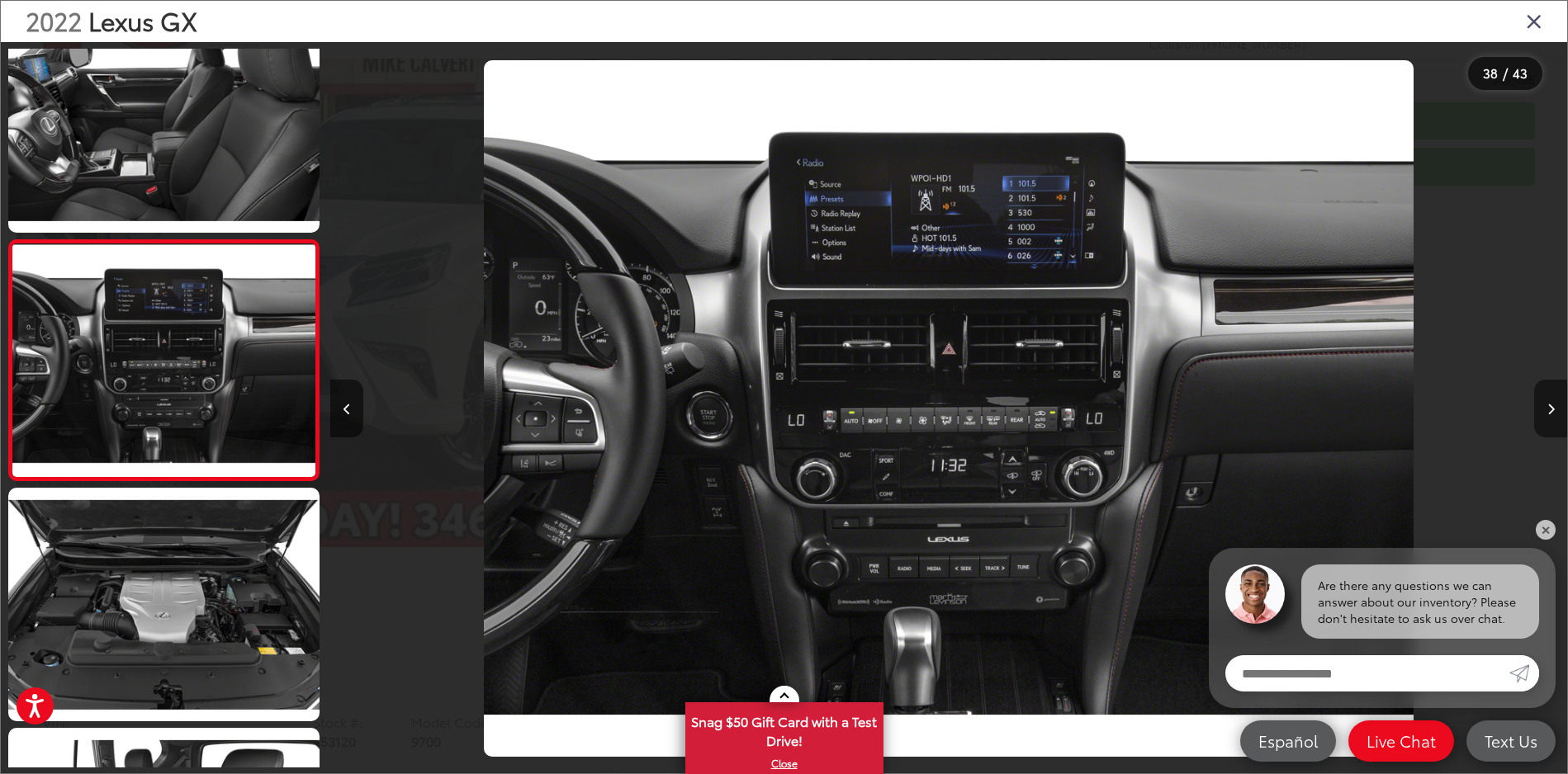
click at [1554, 408] on icon "Next image" at bounding box center [1551, 409] width 8 height 12
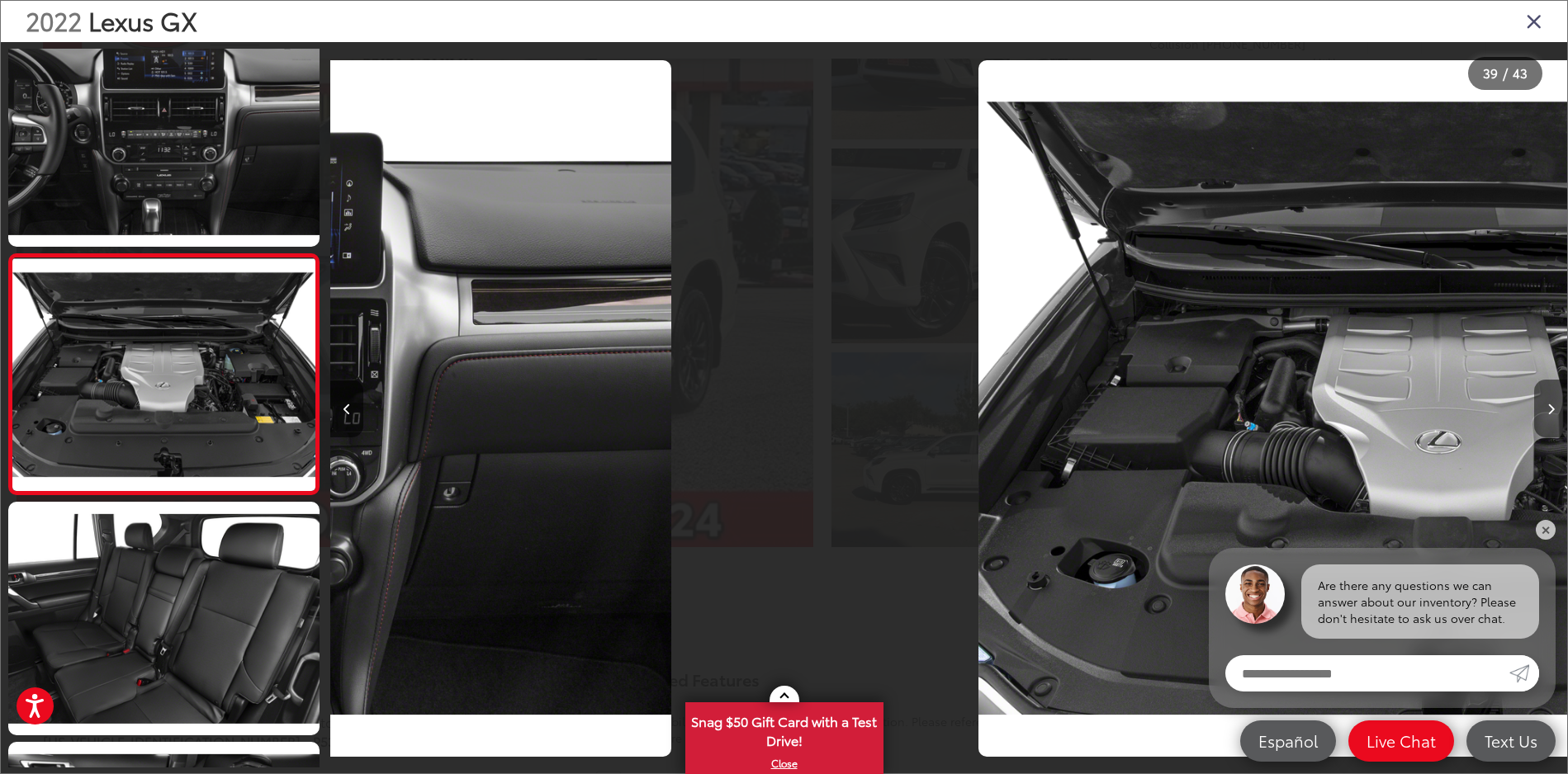
scroll to position [8939, 0]
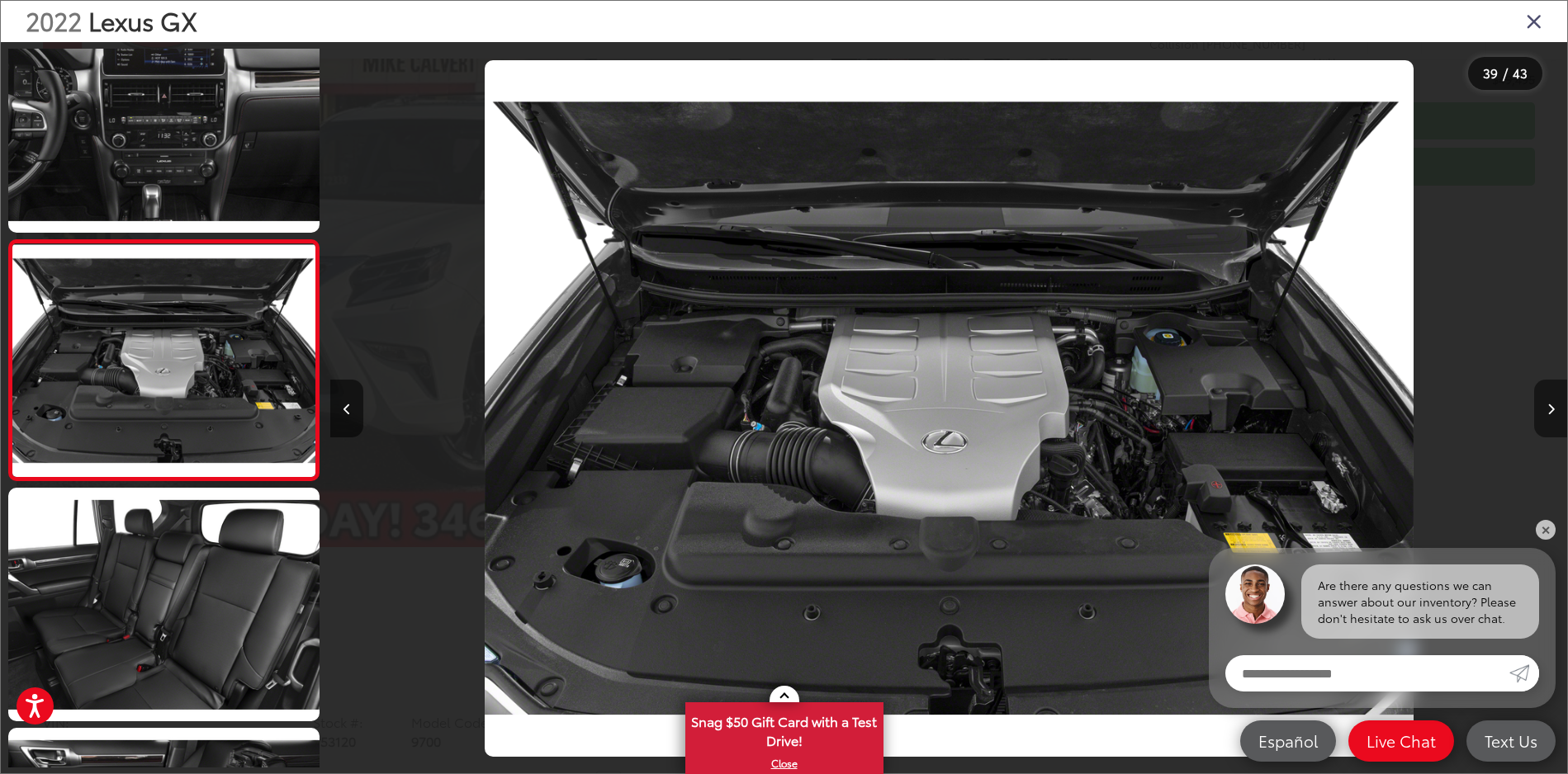
click at [1554, 408] on icon "Next image" at bounding box center [1551, 409] width 8 height 12
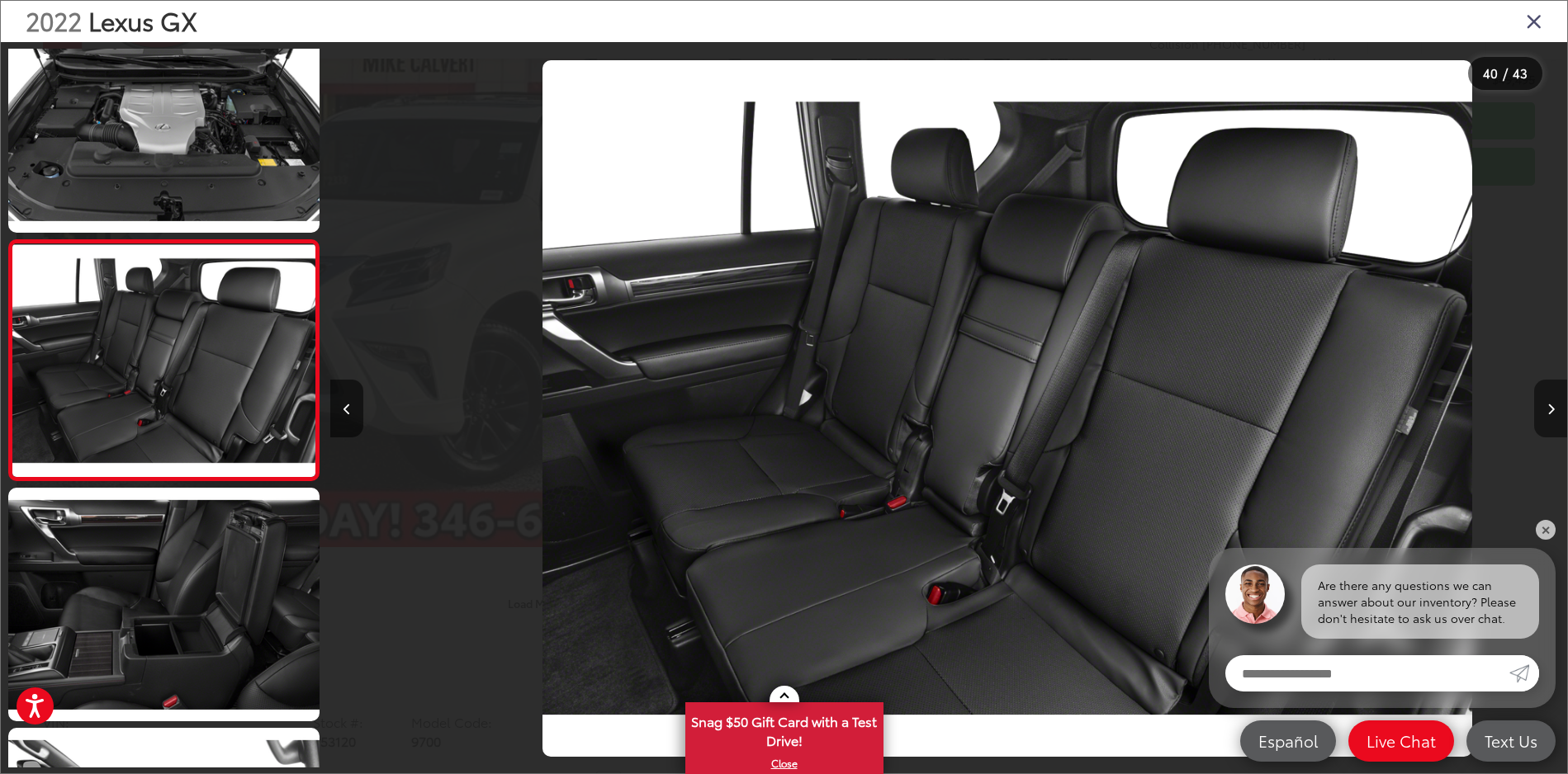
scroll to position [0, 48237]
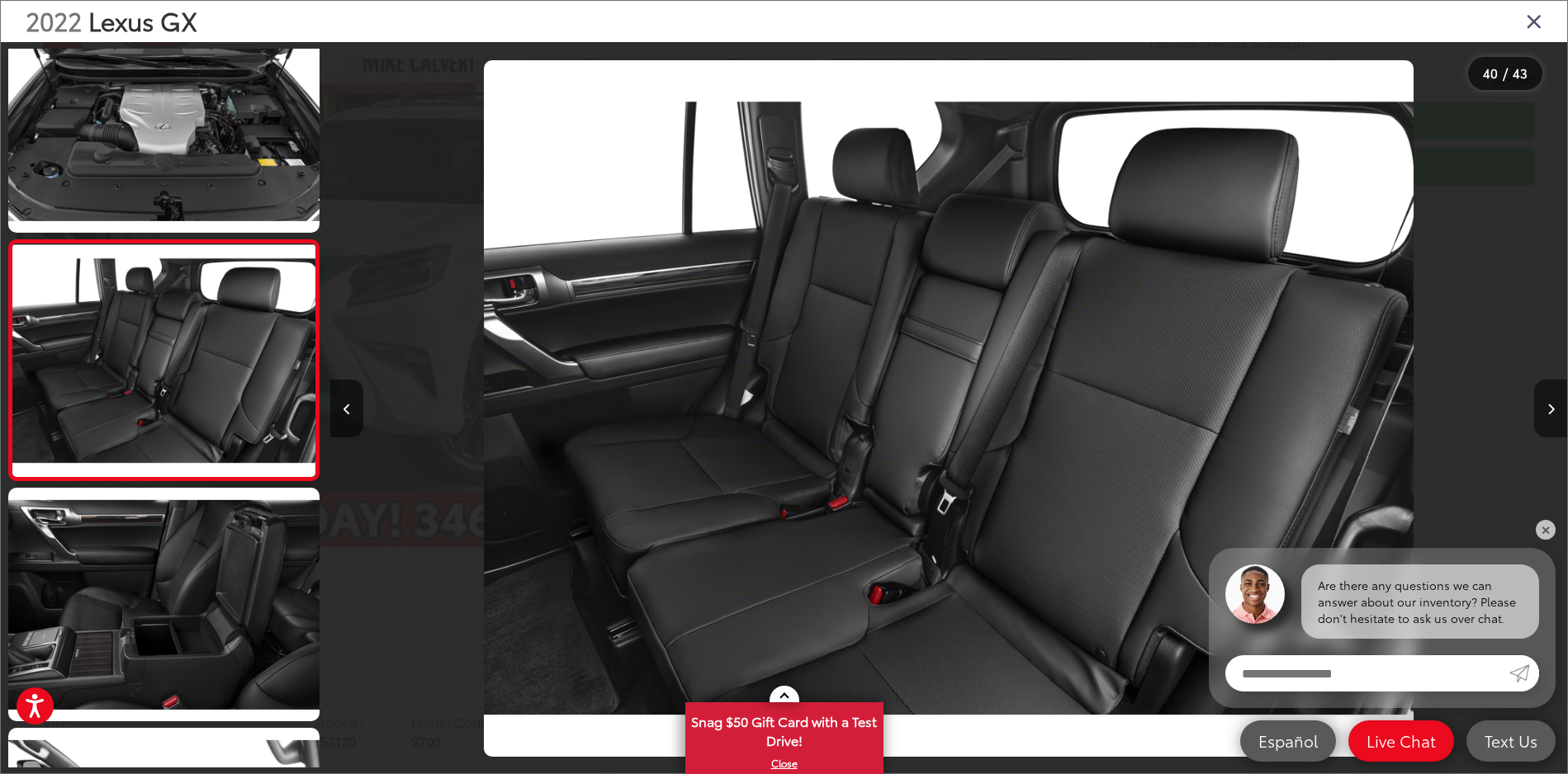
click at [1554, 408] on icon "Next image" at bounding box center [1551, 409] width 8 height 12
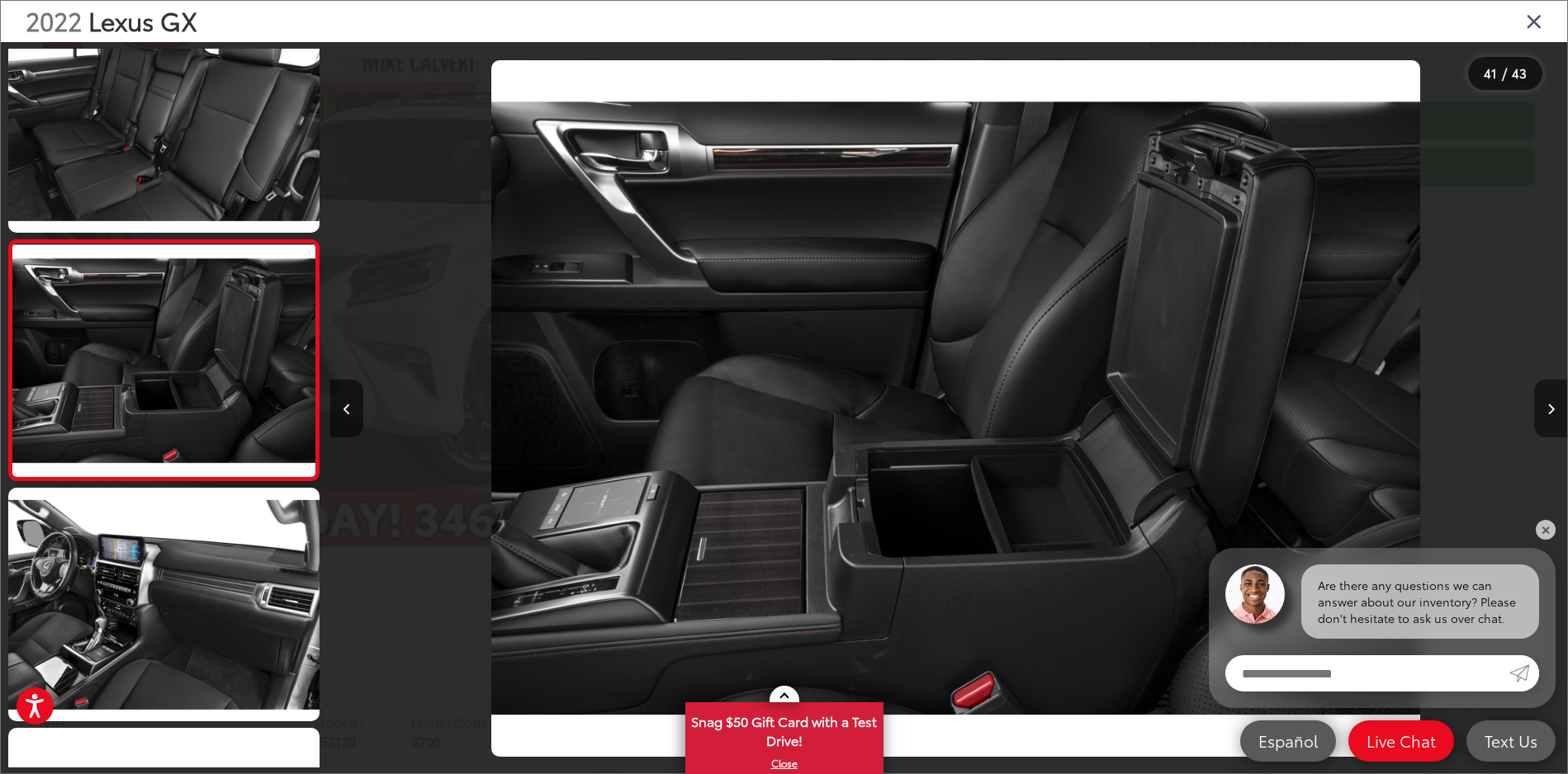
scroll to position [0, 49473]
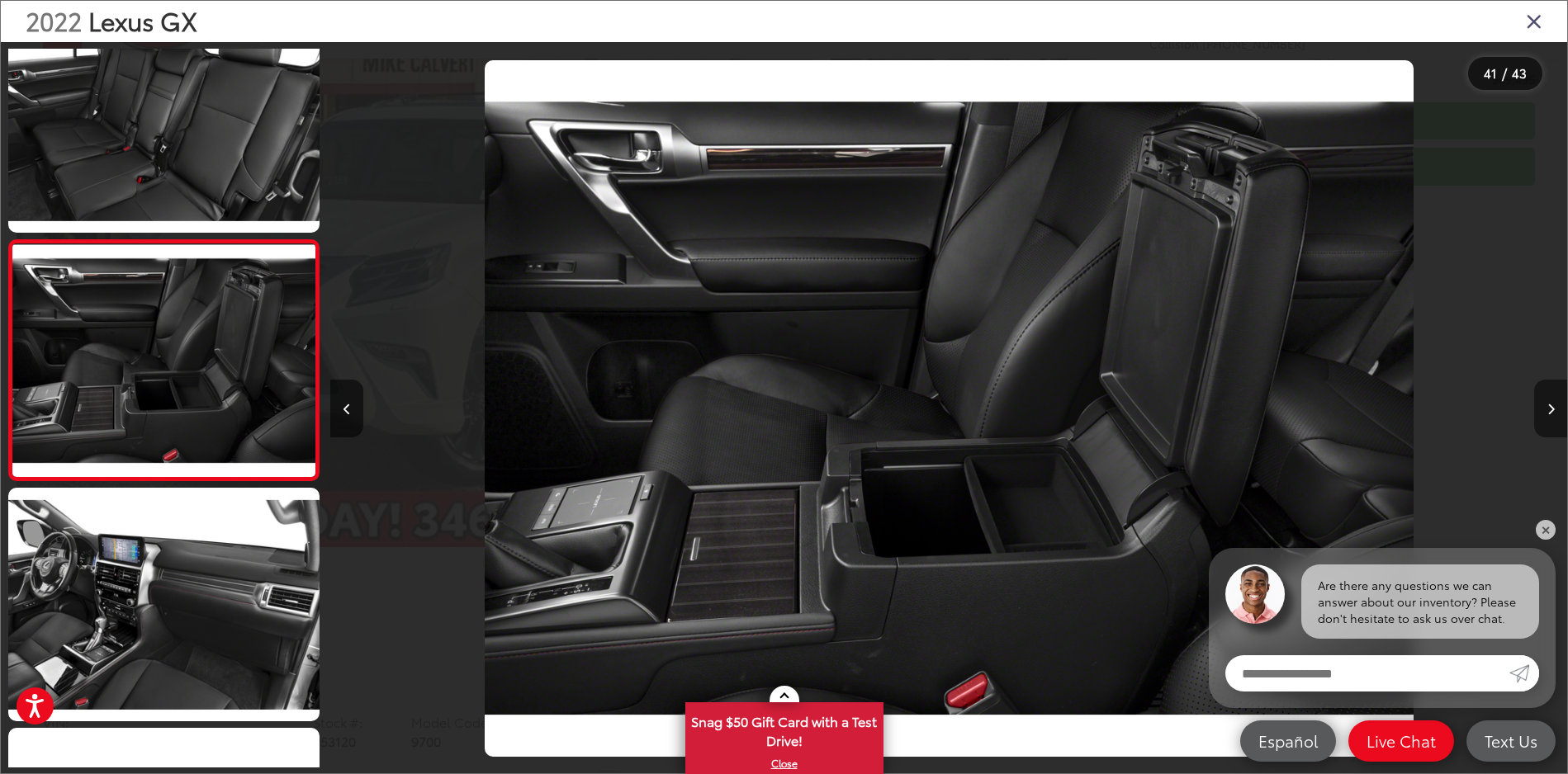
click at [1554, 408] on icon "Next image" at bounding box center [1551, 409] width 8 height 12
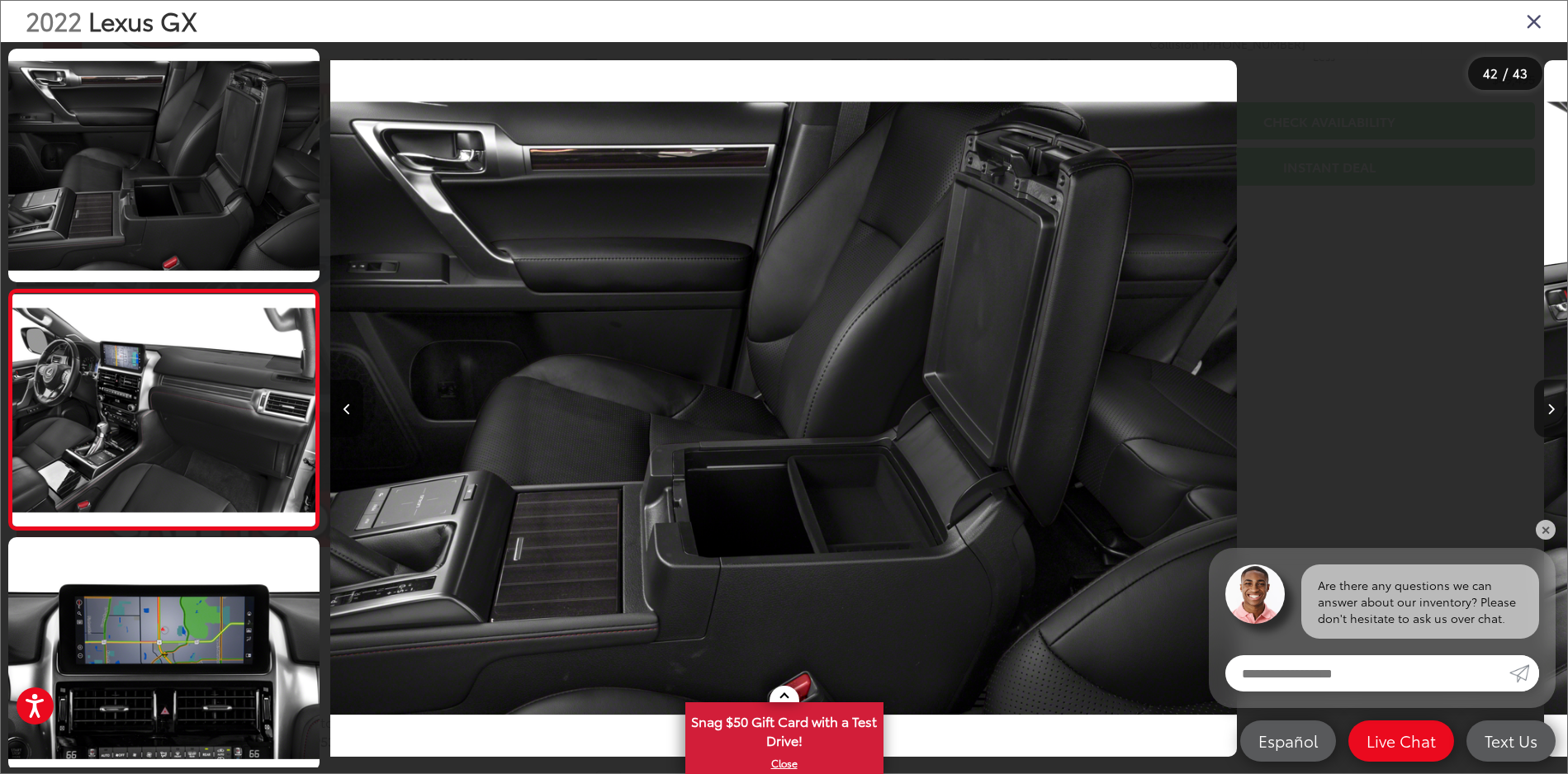
scroll to position [0, 0]
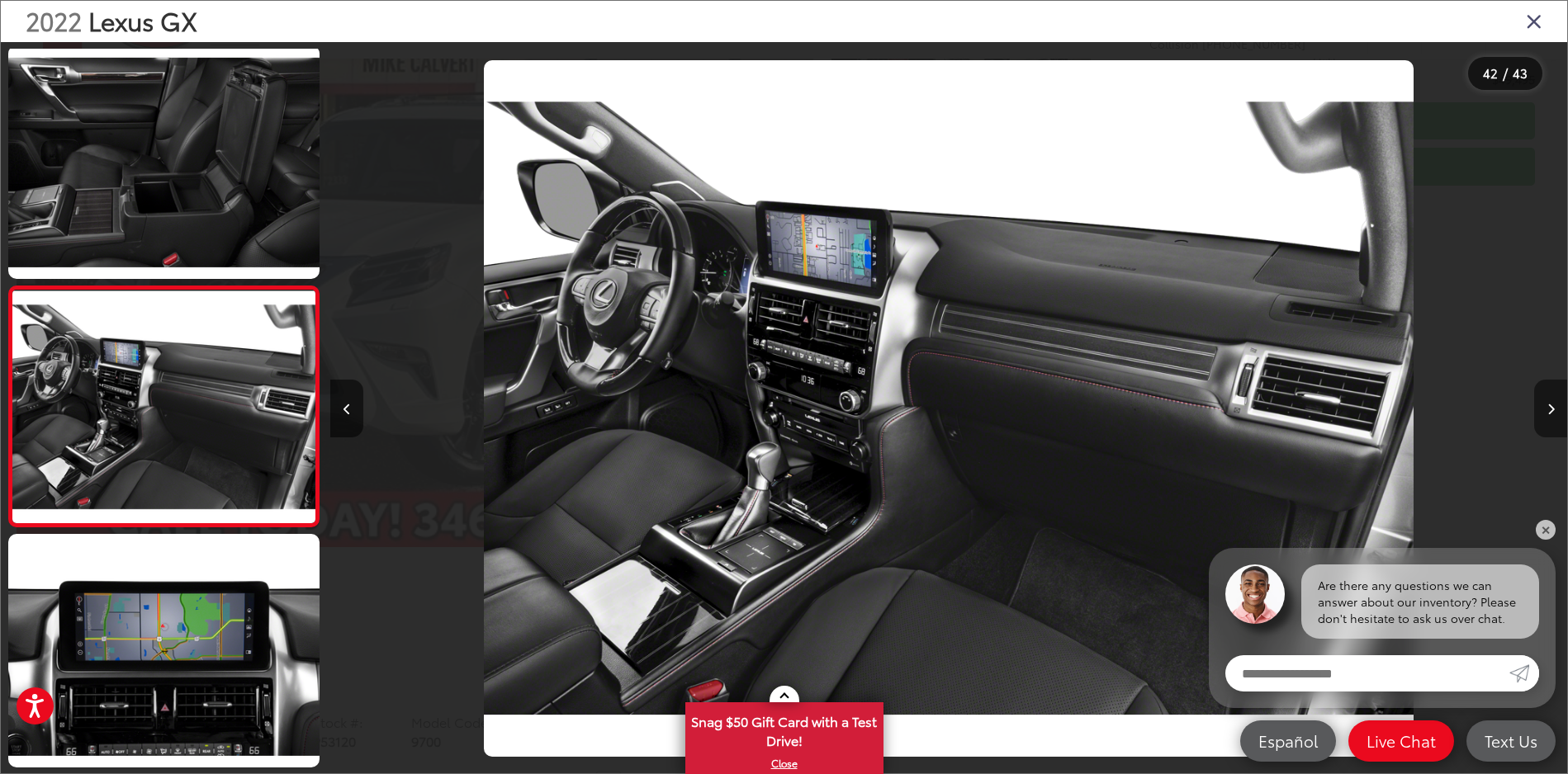
click at [1554, 408] on icon "Next image" at bounding box center [1551, 409] width 8 height 12
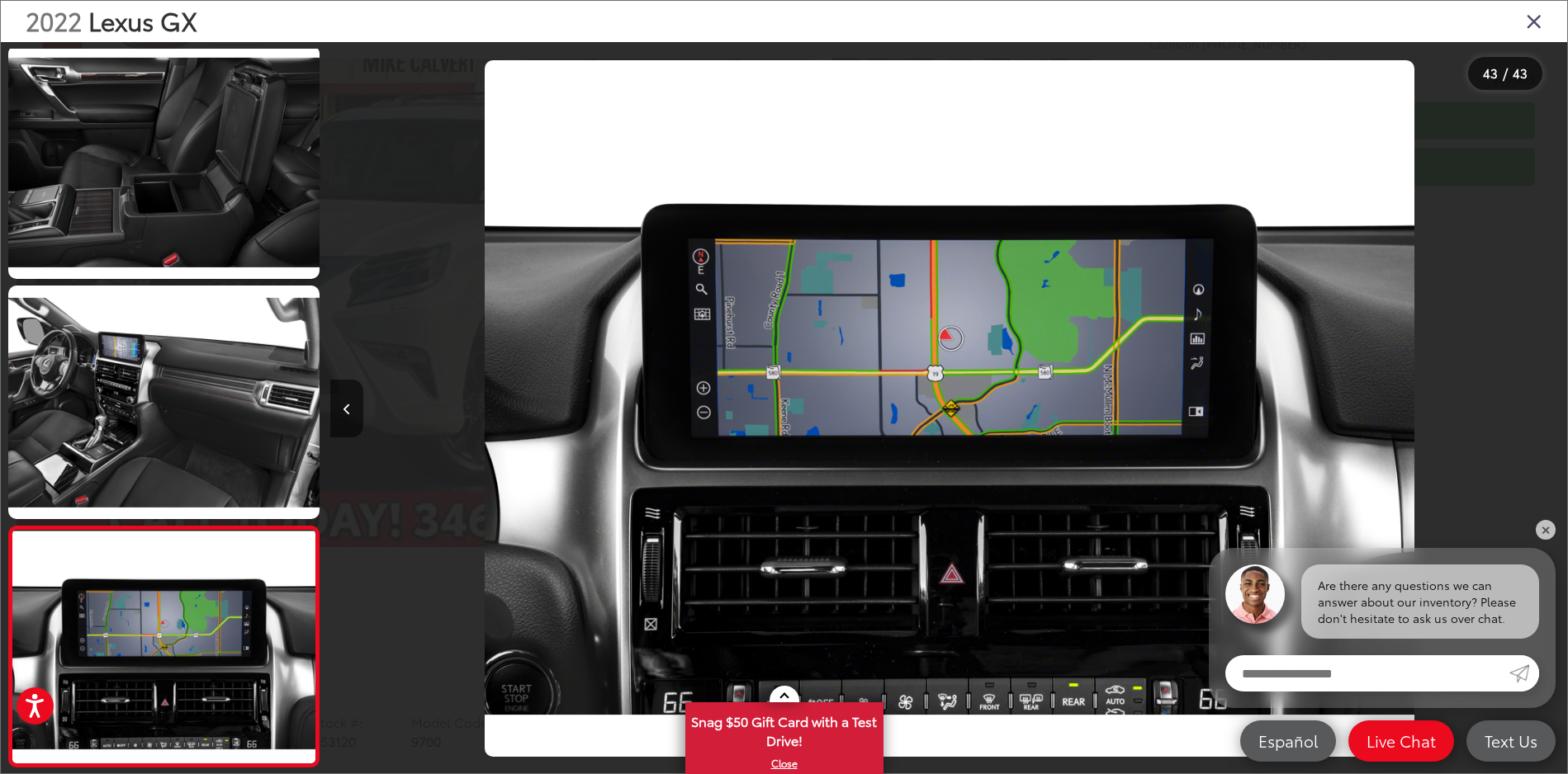
click at [1554, 408] on div at bounding box center [1413, 409] width 309 height 733
click at [1534, 19] on icon "Close gallery" at bounding box center [1535, 21] width 17 height 22
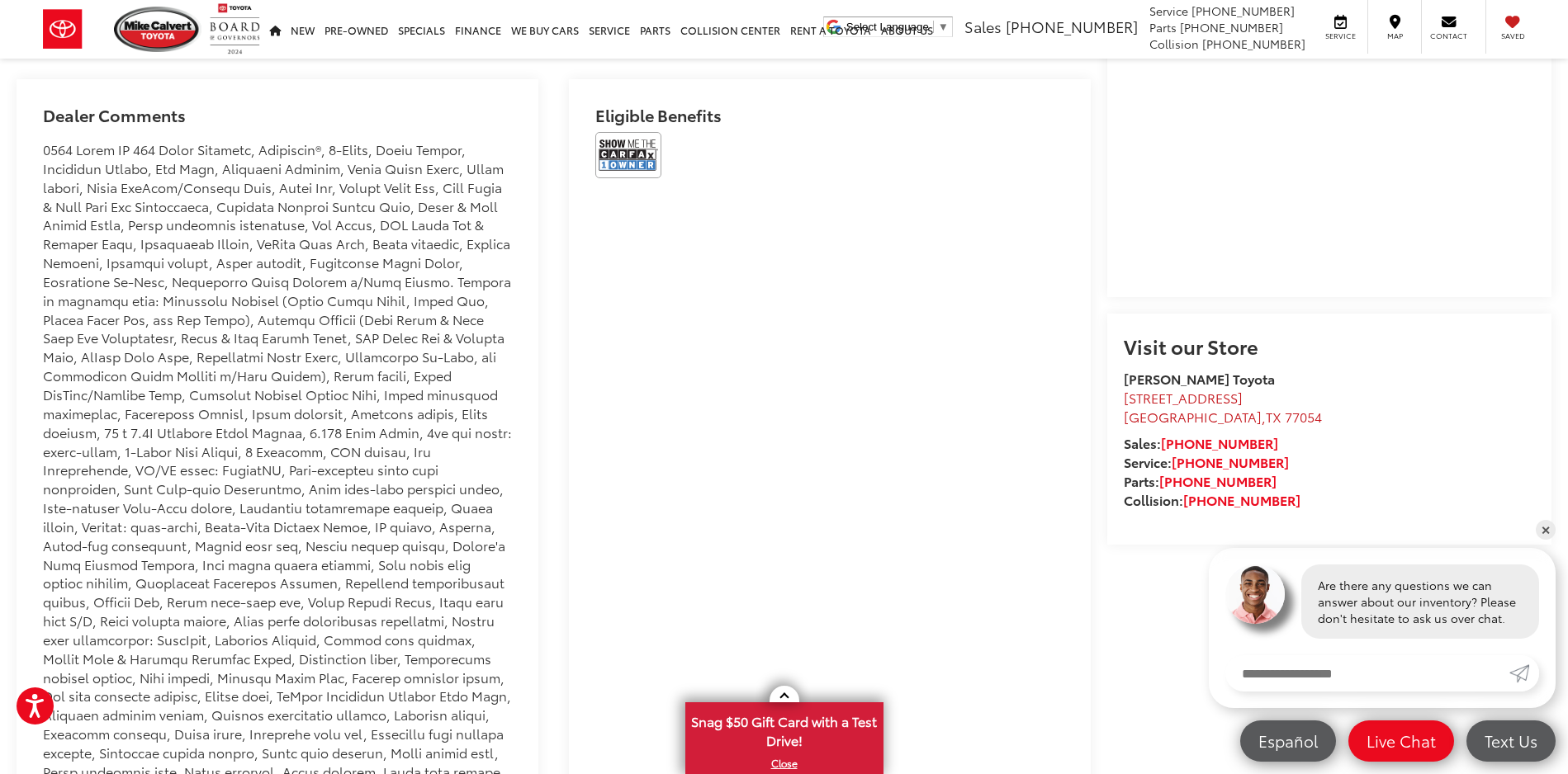
scroll to position [1184, 0]
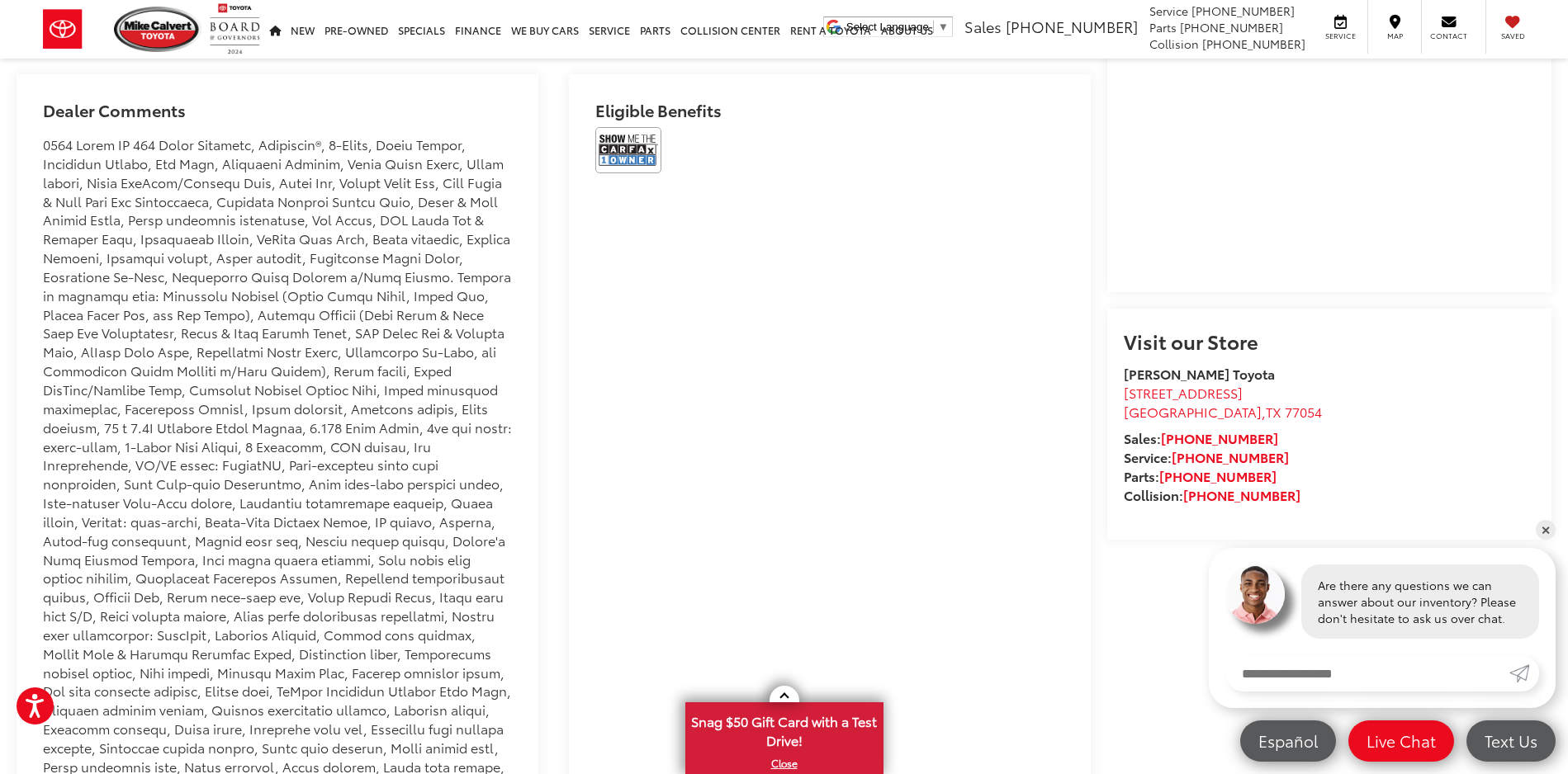
click at [1336, 384] on li "[PERSON_NAME] Toyota" at bounding box center [1329, 374] width 411 height 19
drag, startPoint x: 1108, startPoint y: 473, endPoint x: 1200, endPoint y: 472, distance: 92.0
click at [1200, 472] on div "Visit our Store Mike Calvert Toyota 2333 South Loop West Houston , TX 77054 Sal…" at bounding box center [1330, 424] width 444 height 231
copy span "Houston , TX"
